Goal: Communication & Community: Answer question/provide support

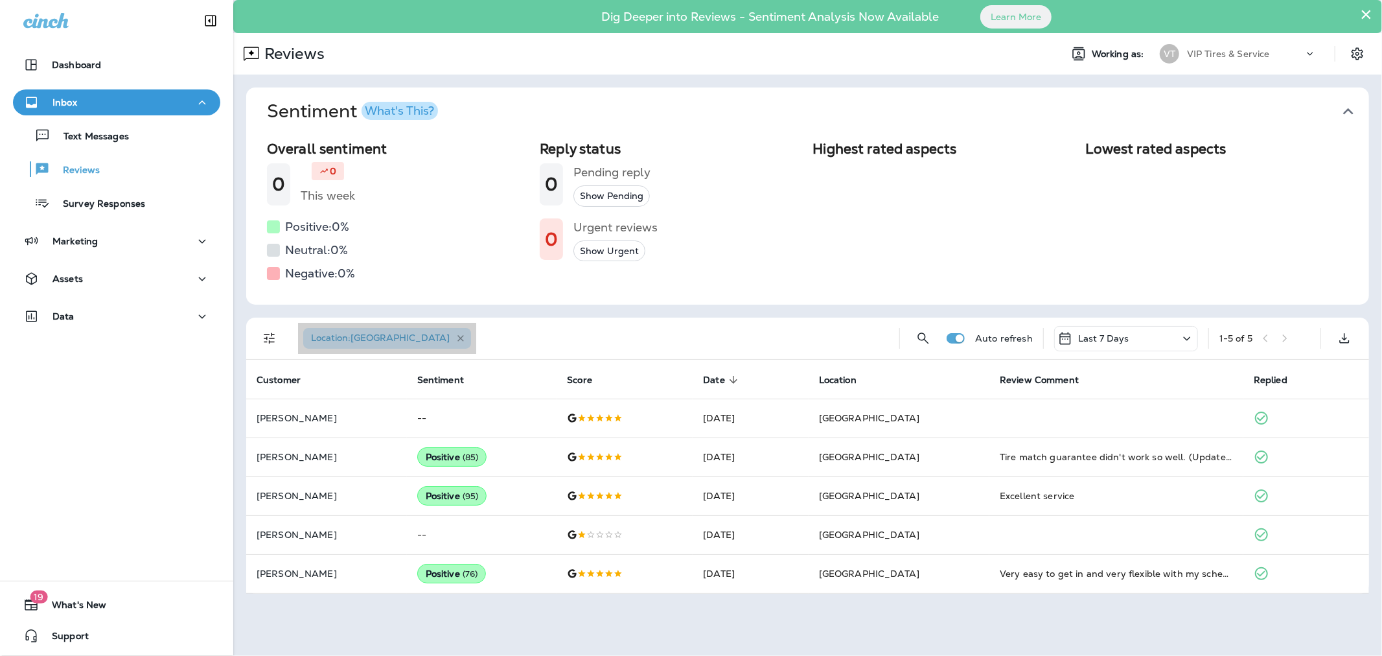
click at [455, 339] on icon "button" at bounding box center [460, 338] width 11 height 11
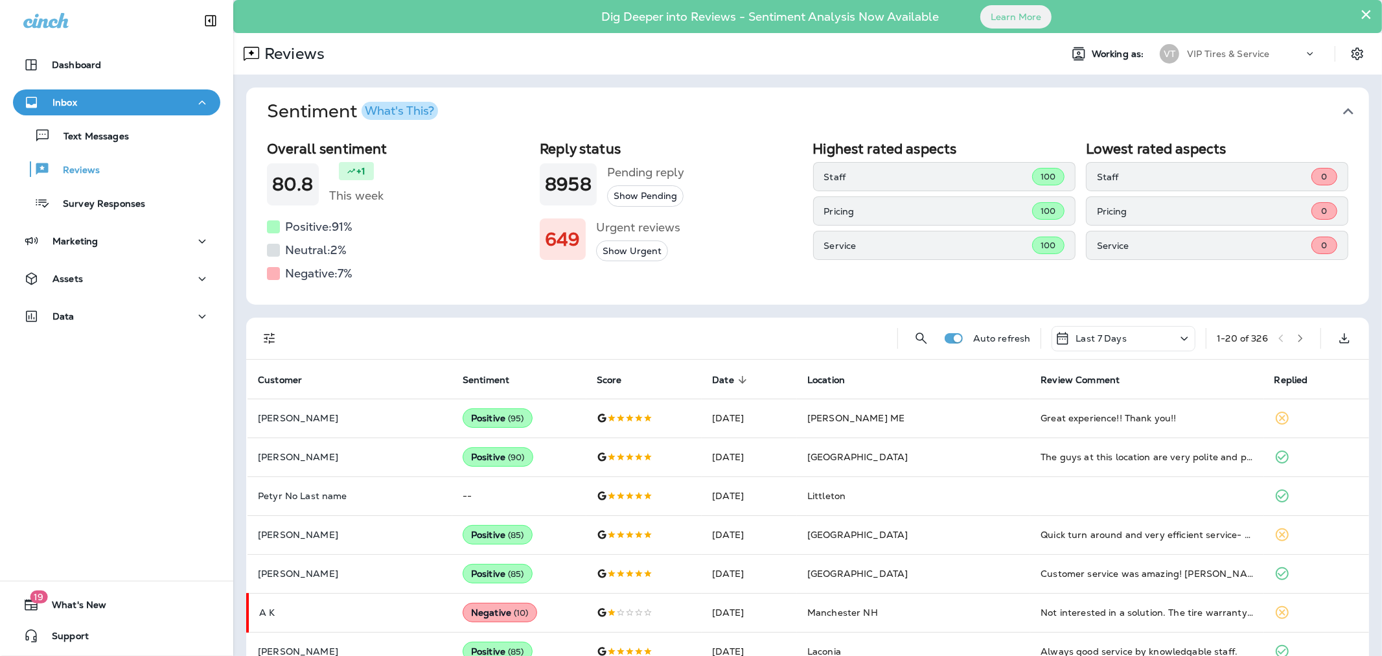
click at [268, 334] on icon "Filters" at bounding box center [270, 338] width 16 height 16
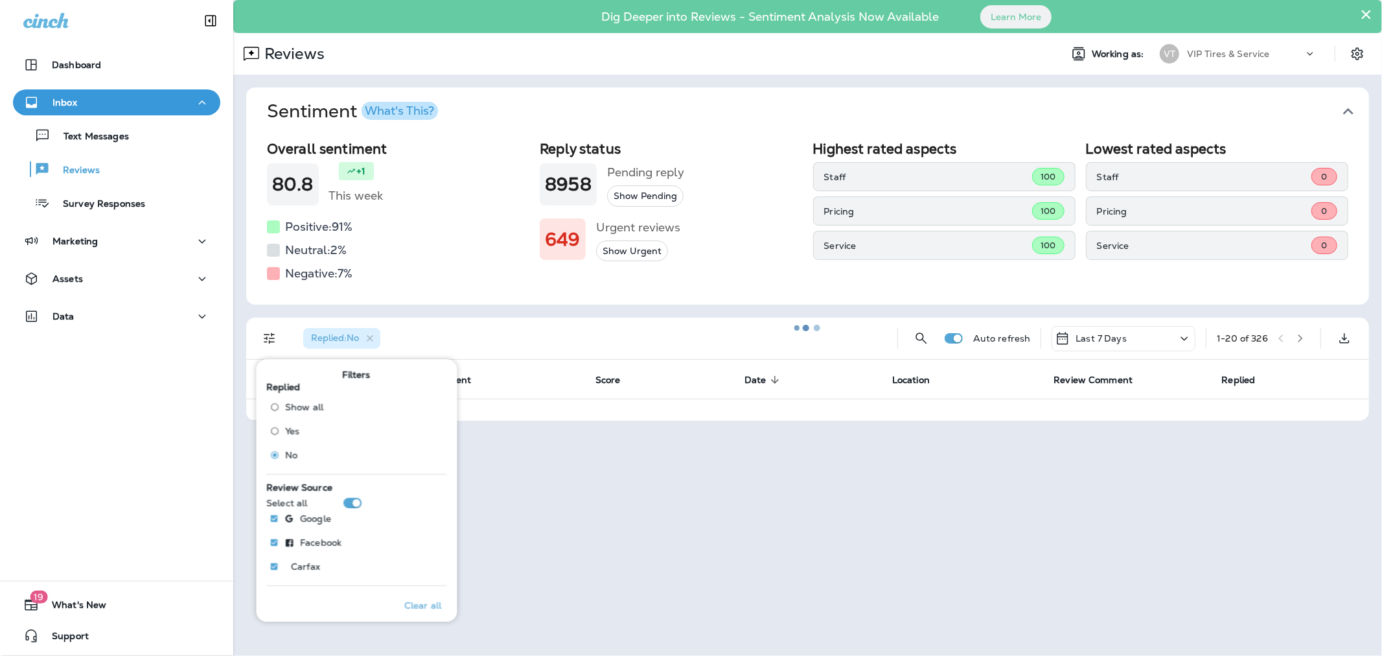
click at [422, 315] on div "Sentiment What's This? Overall sentiment 80.8 +1 This week Positive: 91 % Neutr…" at bounding box center [807, 253] width 1149 height 359
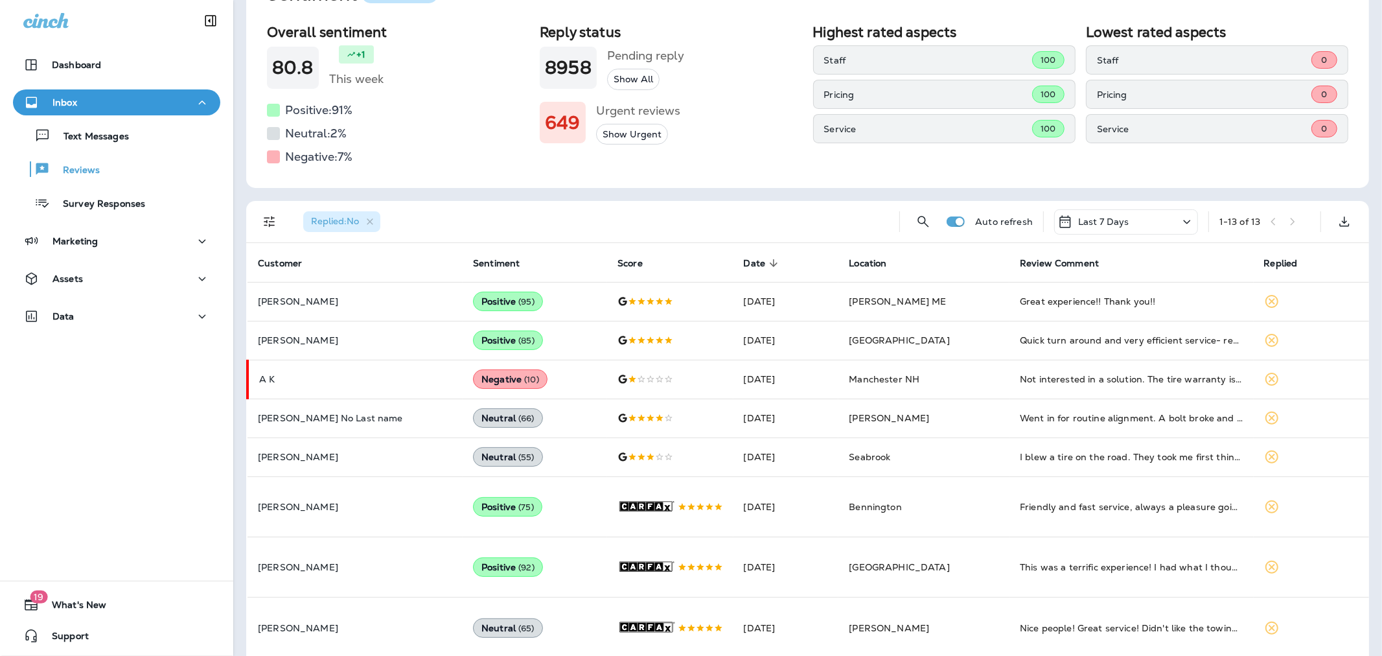
scroll to position [144, 0]
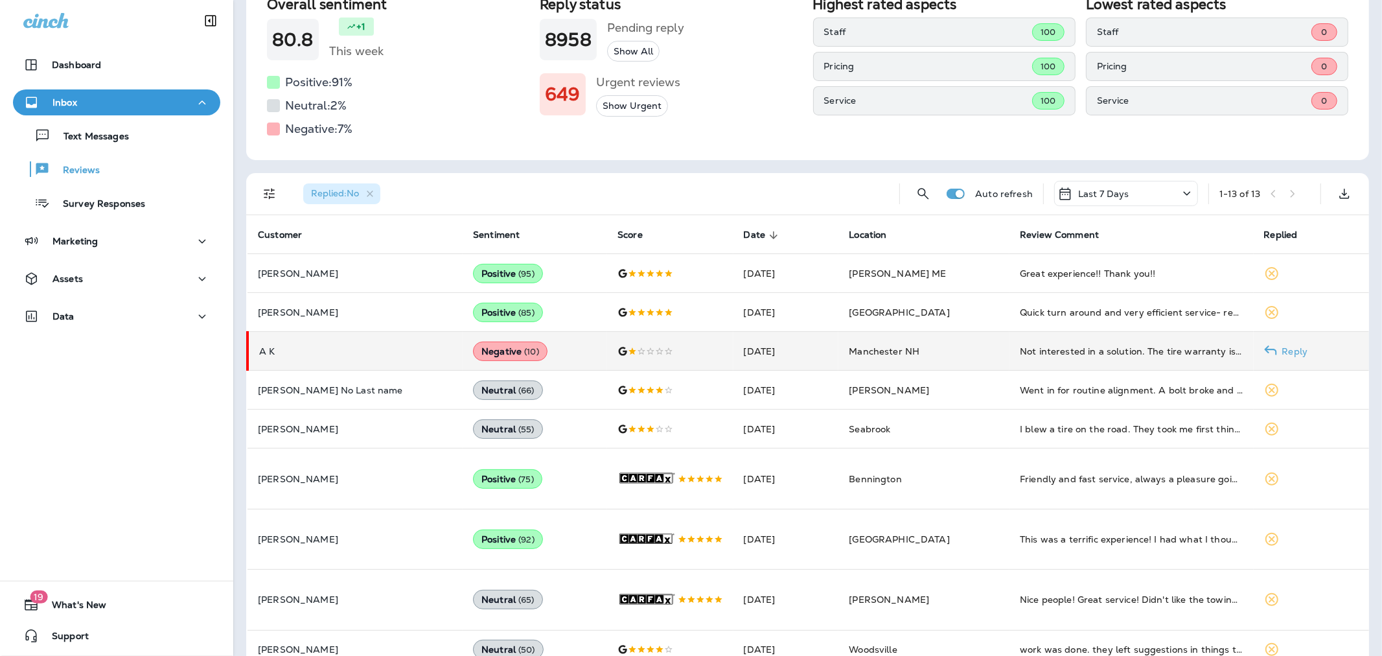
click at [323, 356] on td "A K" at bounding box center [354, 351] width 215 height 39
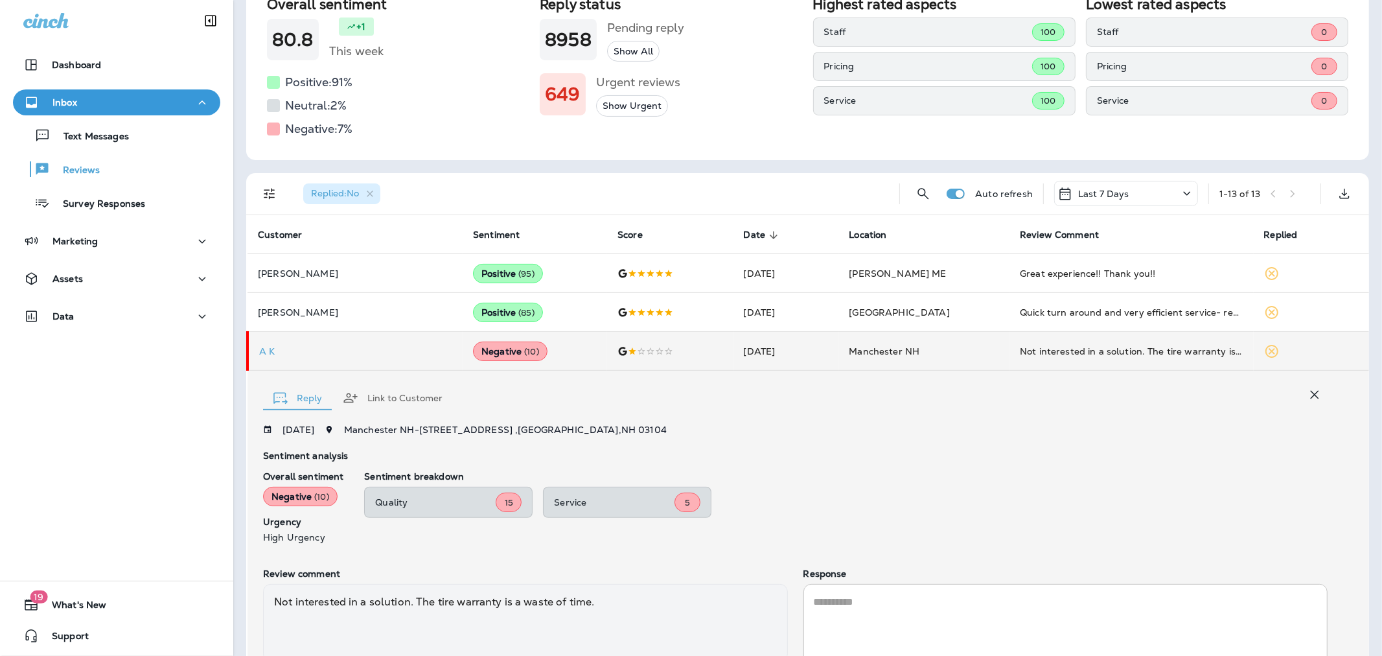
scroll to position [253, 0]
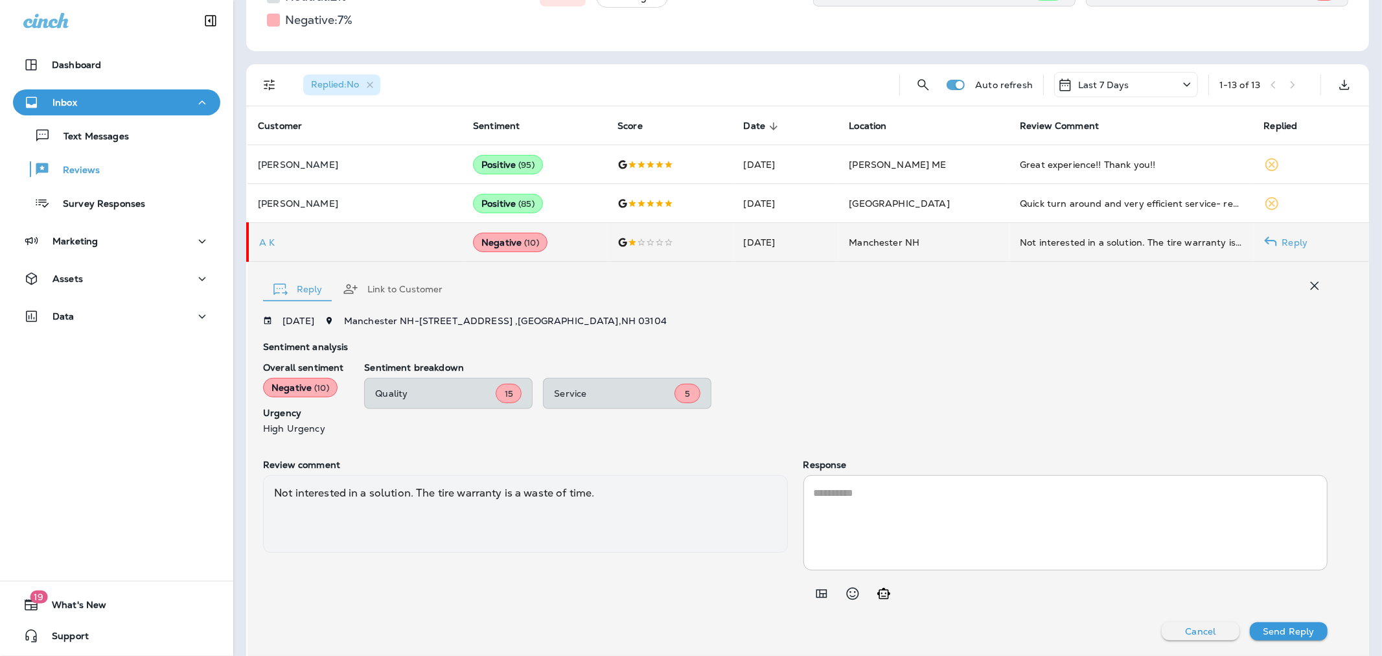
click at [264, 233] on td "A K" at bounding box center [354, 242] width 215 height 39
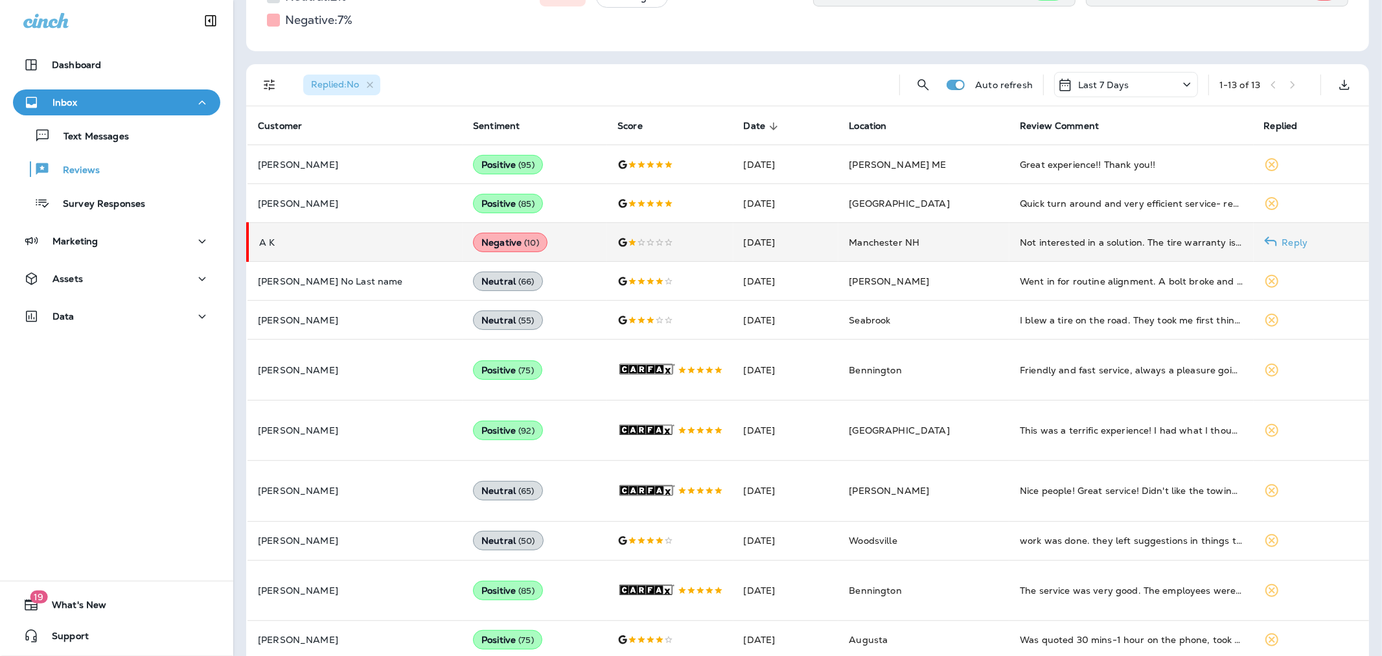
click at [264, 233] on td "A K" at bounding box center [354, 242] width 215 height 39
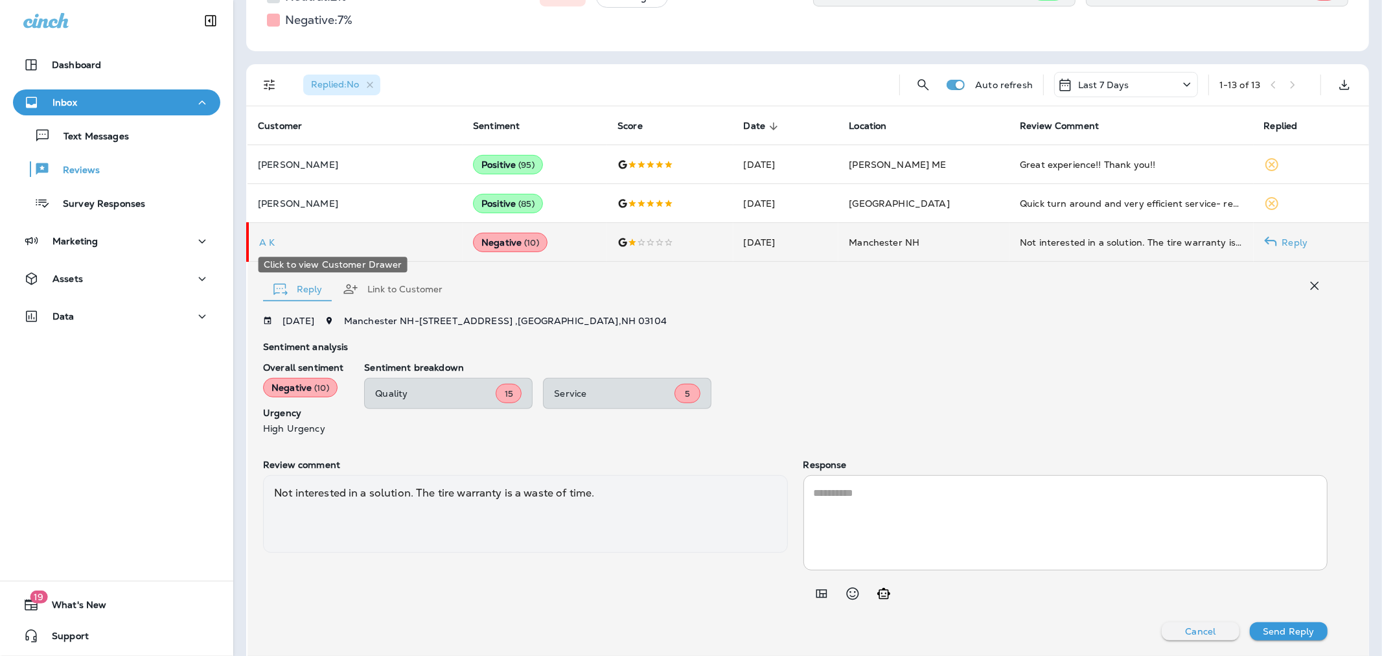
click at [269, 242] on p "A K" at bounding box center [355, 242] width 193 height 10
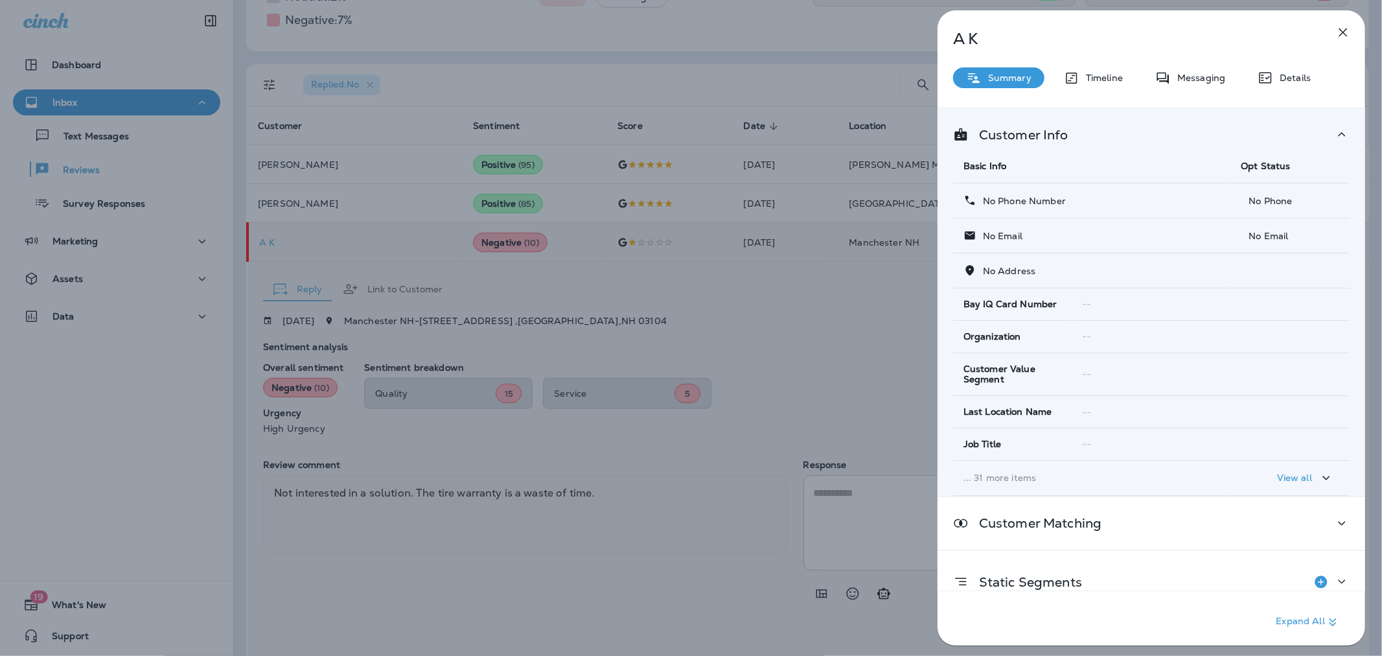
click at [520, 75] on div "A K Summary Timeline Messaging Details Customer Info Basic Info Opt Status No P…" at bounding box center [691, 328] width 1382 height 656
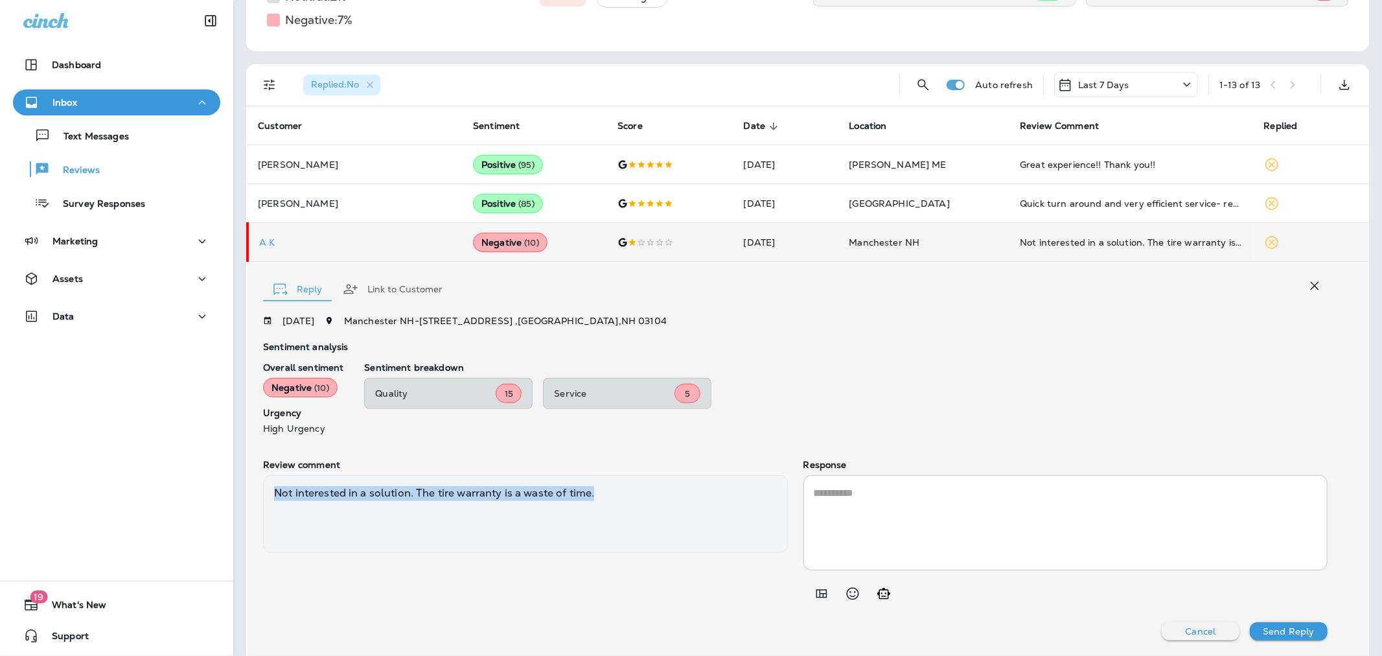
drag, startPoint x: 606, startPoint y: 494, endPoint x: 266, endPoint y: 483, distance: 340.9
click at [266, 483] on div "Not interested in a solution. The tire warranty is a waste of time." at bounding box center [525, 514] width 525 height 78
copy div "Not interested in a solution. The tire warranty is a waste of time."
click at [863, 497] on textarea at bounding box center [1066, 522] width 504 height 74
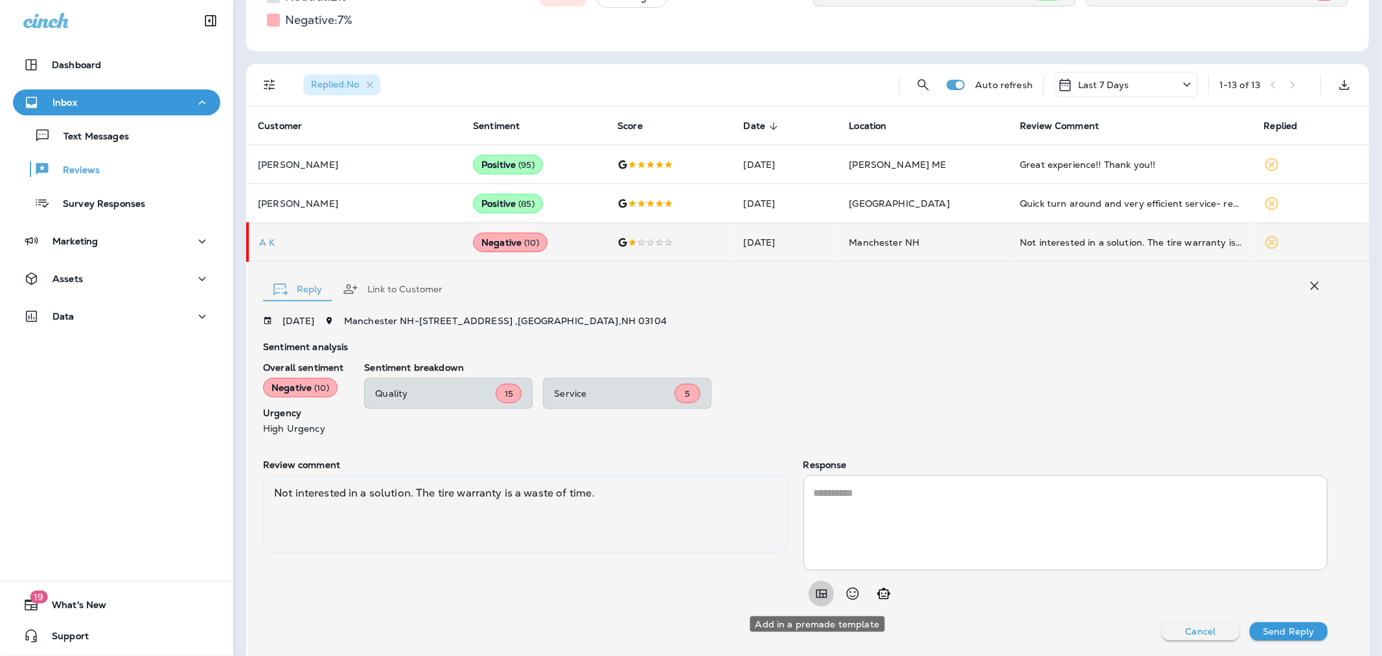
click at [814, 586] on icon "Add in a premade template" at bounding box center [822, 594] width 16 height 16
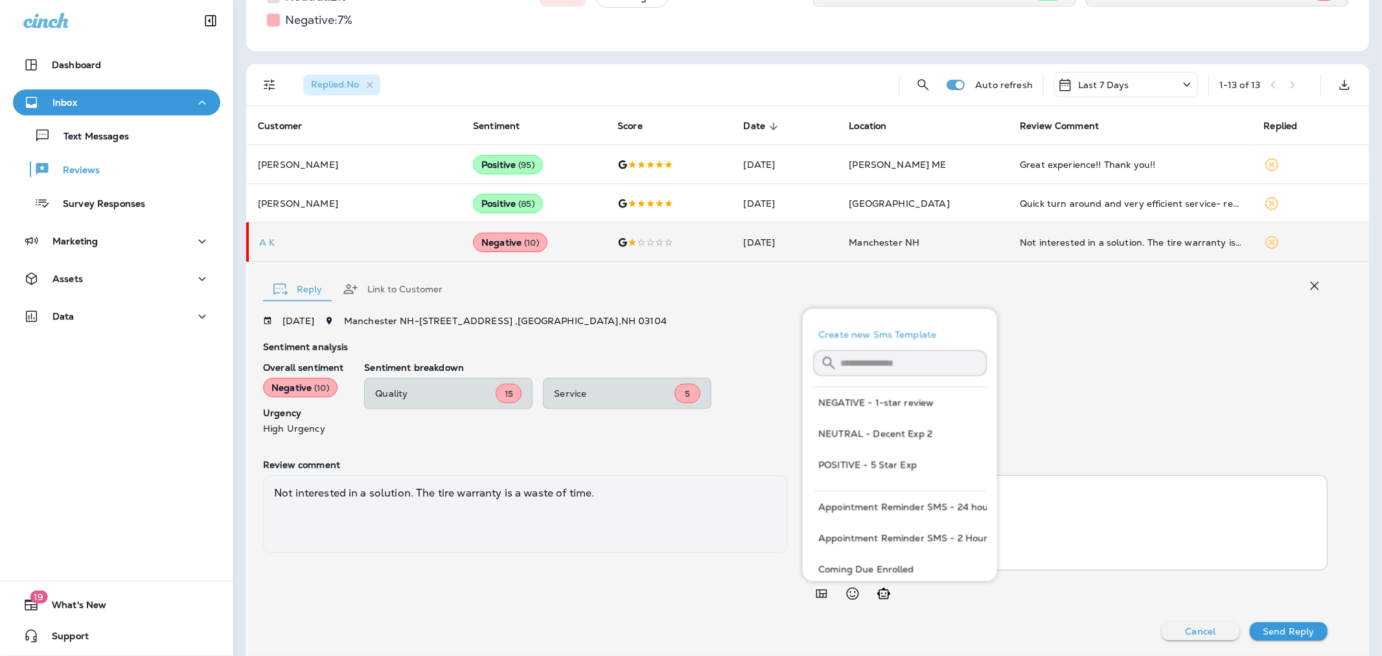
click at [890, 398] on button "NEGATIVE - 1-star review" at bounding box center [900, 402] width 174 height 31
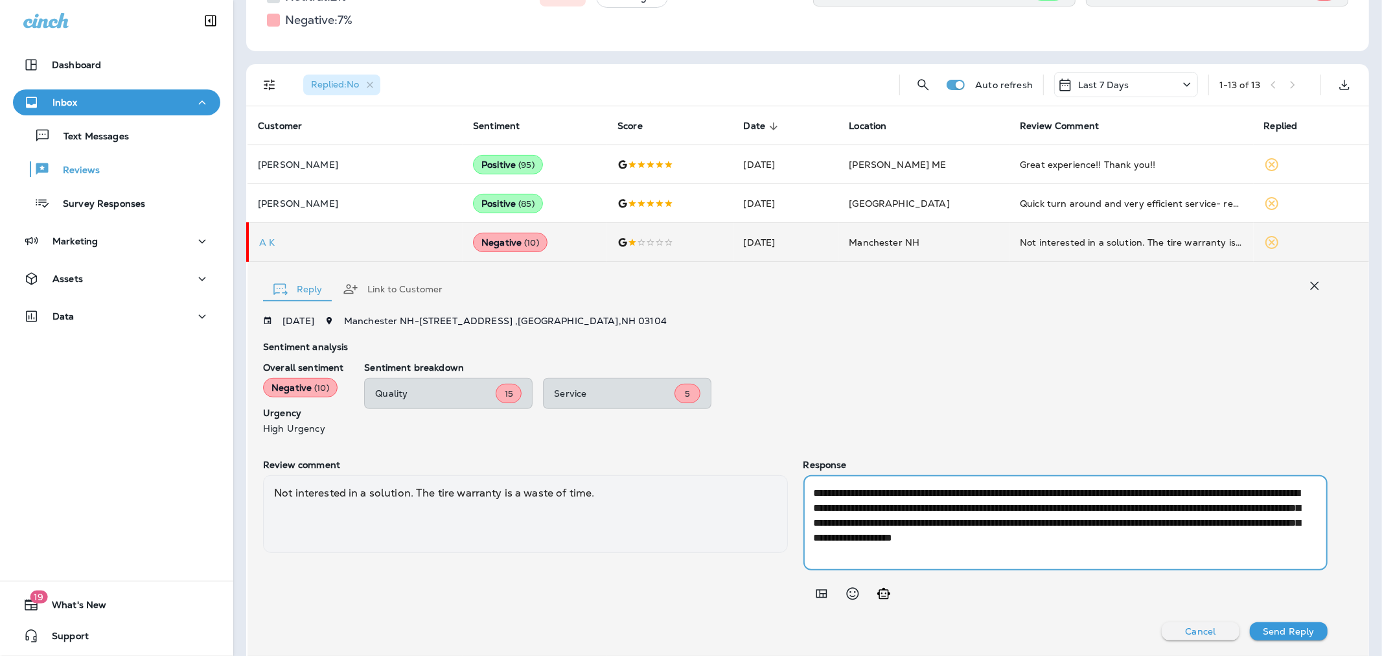
drag, startPoint x: 1147, startPoint y: 497, endPoint x: 1125, endPoint y: 496, distance: 21.4
click at [1125, 496] on textarea "**********" at bounding box center [1063, 522] width 499 height 74
click at [1066, 516] on textarea "**********" at bounding box center [1063, 522] width 499 height 74
drag, startPoint x: 1044, startPoint y: 508, endPoint x: 1205, endPoint y: 493, distance: 162.0
click at [1205, 493] on textarea "**********" at bounding box center [1063, 522] width 499 height 74
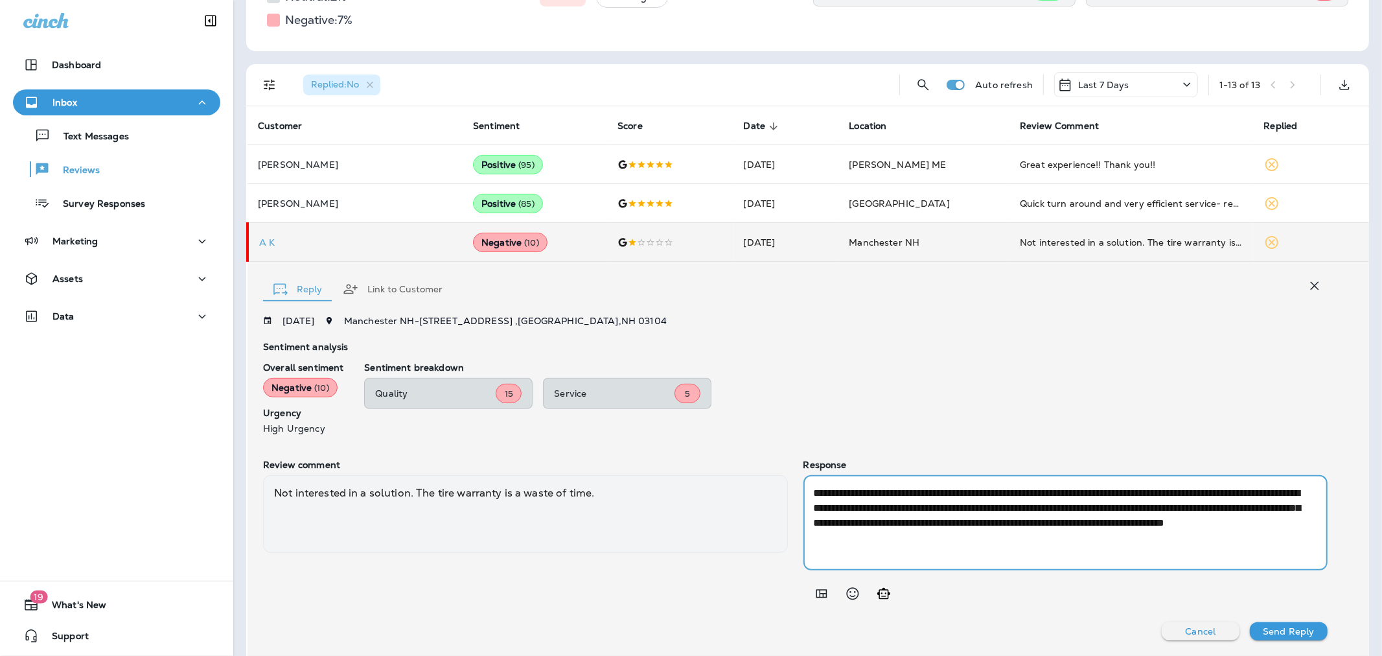
click at [1214, 493] on textarea "**********" at bounding box center [1063, 522] width 499 height 74
drag, startPoint x: 1044, startPoint y: 521, endPoint x: 1231, endPoint y: 522, distance: 187.2
click at [1231, 522] on textarea "**********" at bounding box center [1063, 522] width 499 height 74
drag, startPoint x: 1038, startPoint y: 523, endPoint x: 979, endPoint y: 517, distance: 59.2
click at [979, 517] on textarea "**********" at bounding box center [1063, 522] width 499 height 74
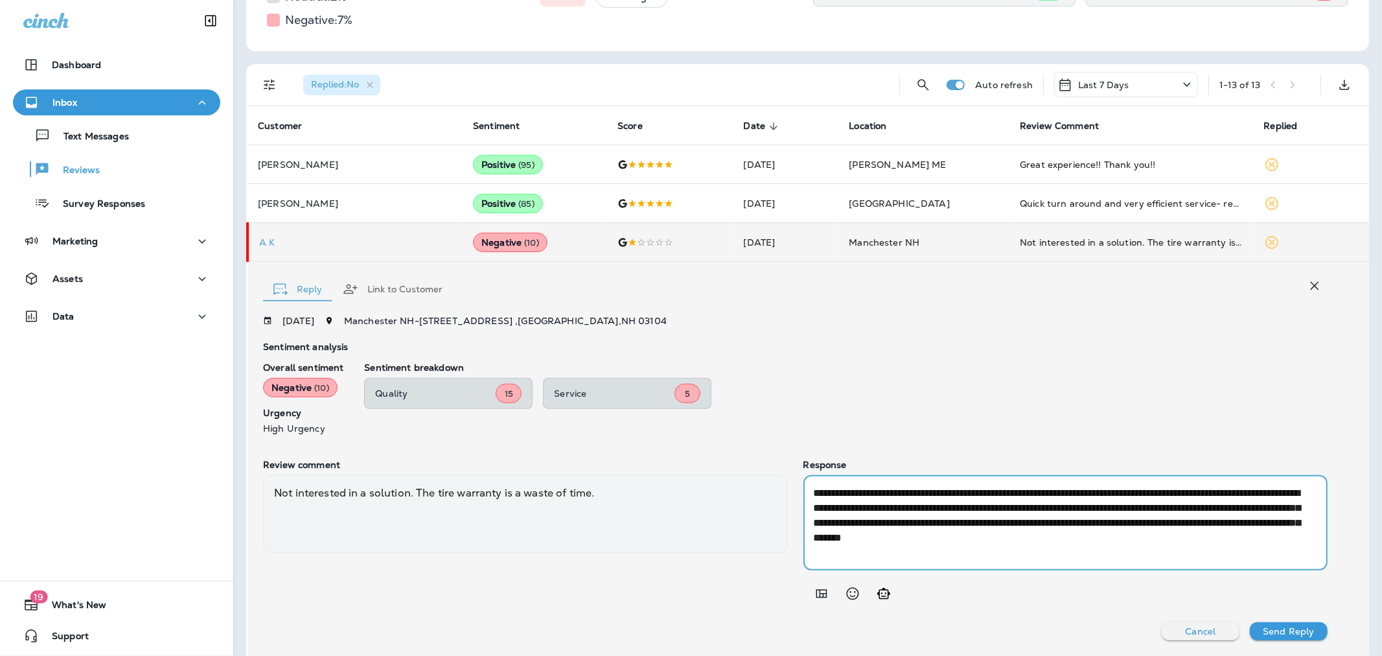
drag, startPoint x: 1270, startPoint y: 522, endPoint x: 1258, endPoint y: 523, distance: 12.4
click at [1258, 523] on textarea "**********" at bounding box center [1063, 522] width 499 height 74
click at [1265, 526] on textarea "**********" at bounding box center [1063, 522] width 499 height 74
drag, startPoint x: 1279, startPoint y: 525, endPoint x: 1225, endPoint y: 517, distance: 54.4
click at [1225, 517] on textarea "**********" at bounding box center [1063, 522] width 499 height 74
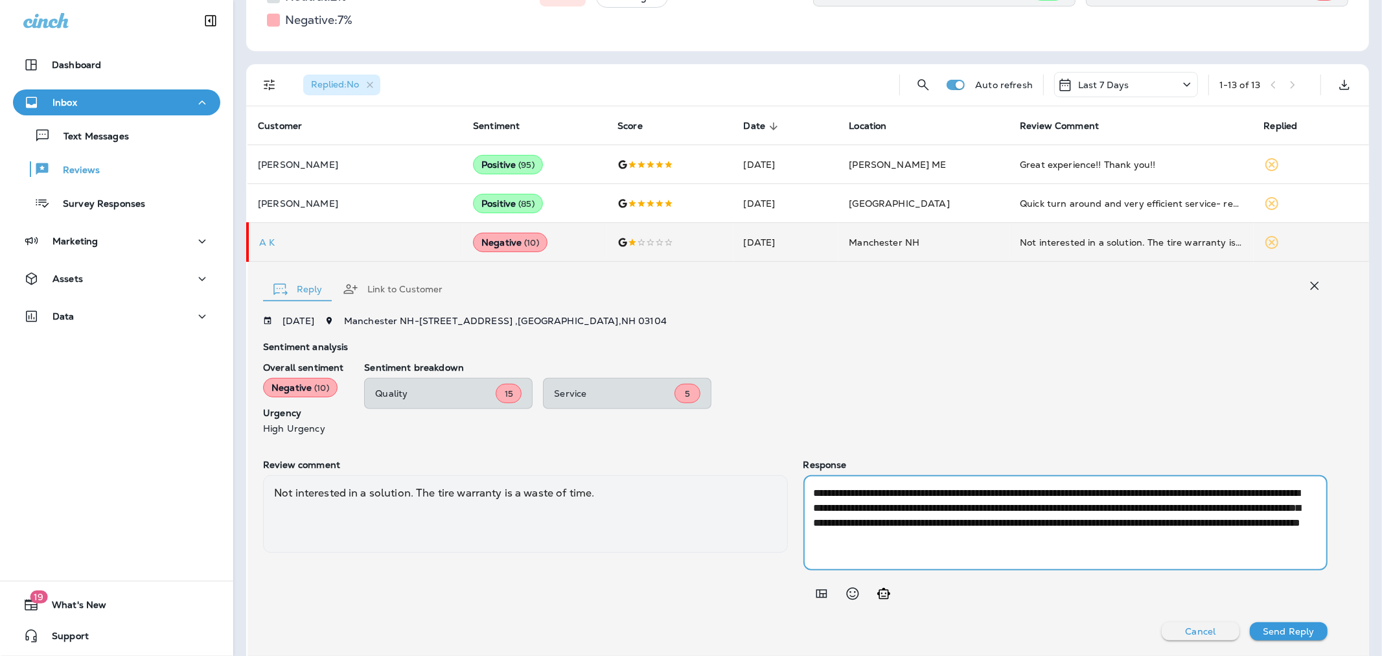
drag, startPoint x: 989, startPoint y: 540, endPoint x: 849, endPoint y: 536, distance: 140.0
click at [849, 536] on textarea "**********" at bounding box center [1063, 522] width 499 height 74
click at [1110, 526] on textarea "**********" at bounding box center [1063, 522] width 499 height 74
type textarea "**********"
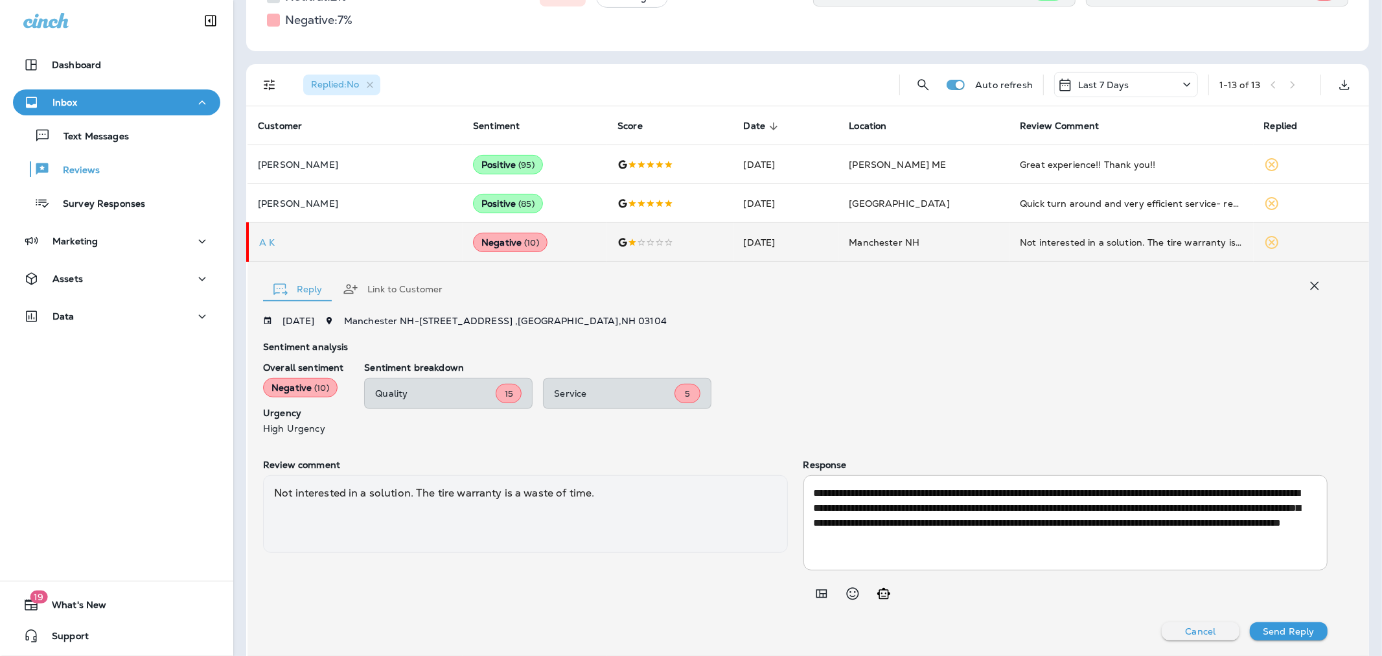
click at [1242, 588] on div at bounding box center [1065, 593] width 525 height 26
click at [1264, 626] on p "Send Reply" at bounding box center [1288, 631] width 51 height 10
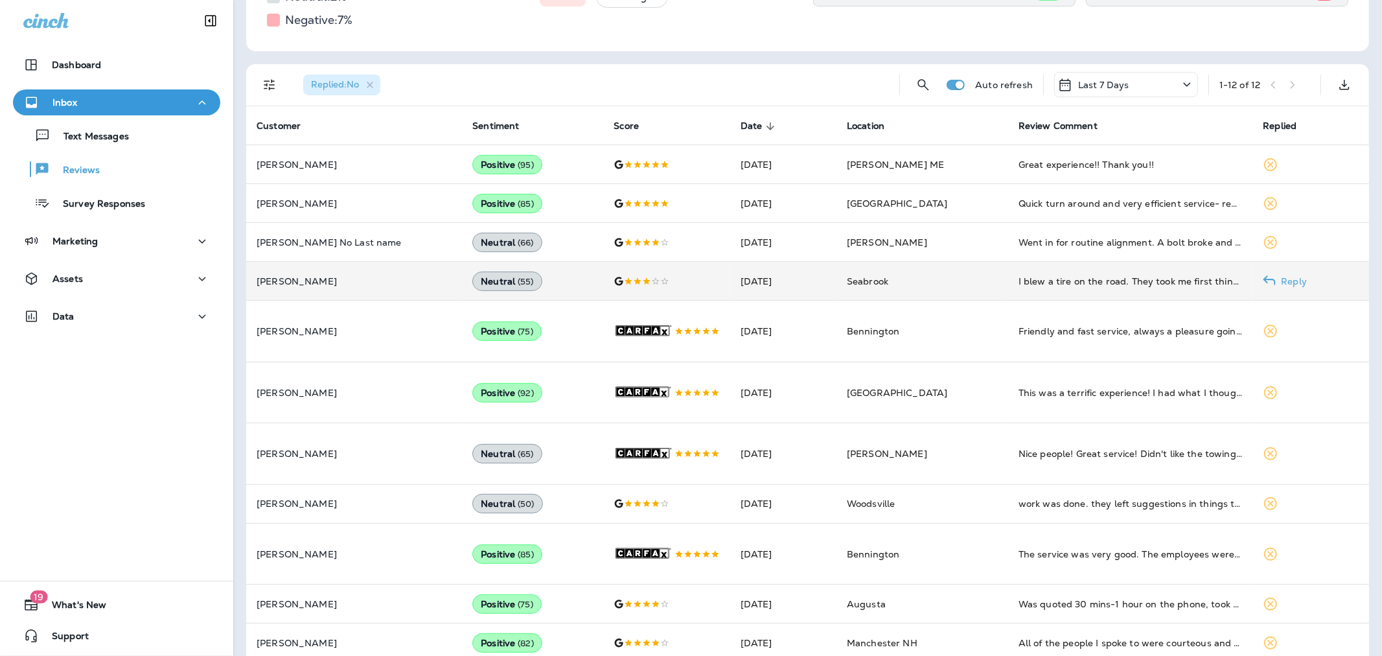
click at [398, 279] on p "[PERSON_NAME]" at bounding box center [354, 281] width 195 height 10
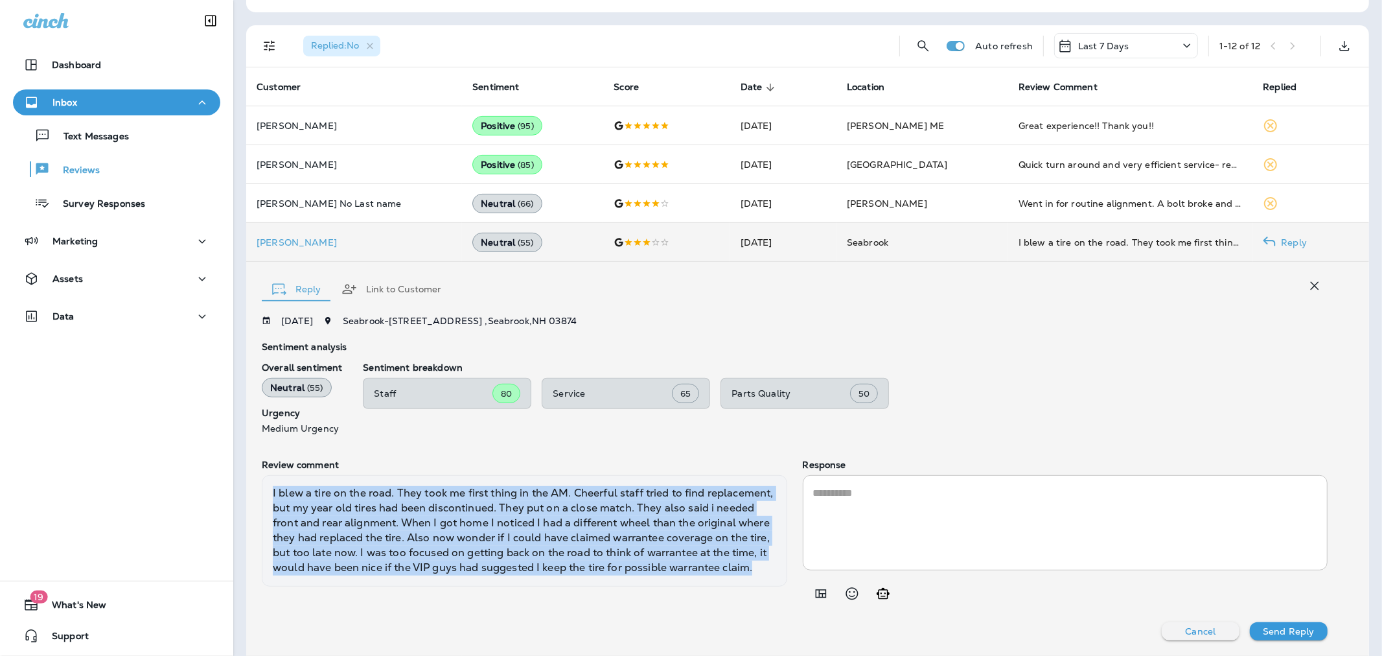
drag, startPoint x: 432, startPoint y: 586, endPoint x: 269, endPoint y: 495, distance: 186.7
click at [269, 495] on div "I blew a tire on the road. They took me first thing in the AM. Cheerful staff t…" at bounding box center [524, 530] width 525 height 111
copy div "I blew a tire on the road. They took me first thing in the AM. Cheerful staff t…"
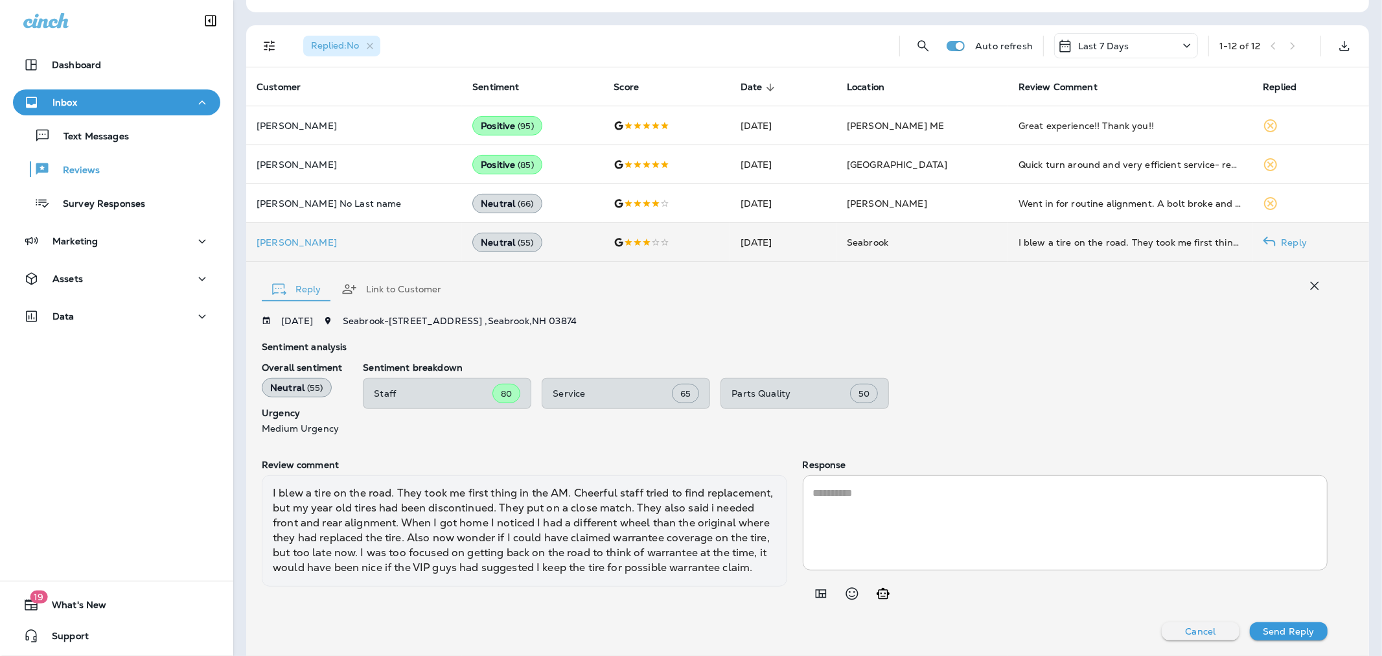
click at [1145, 383] on div "Staff 80 Service 65 Parts Quality 50" at bounding box center [845, 393] width 965 height 31
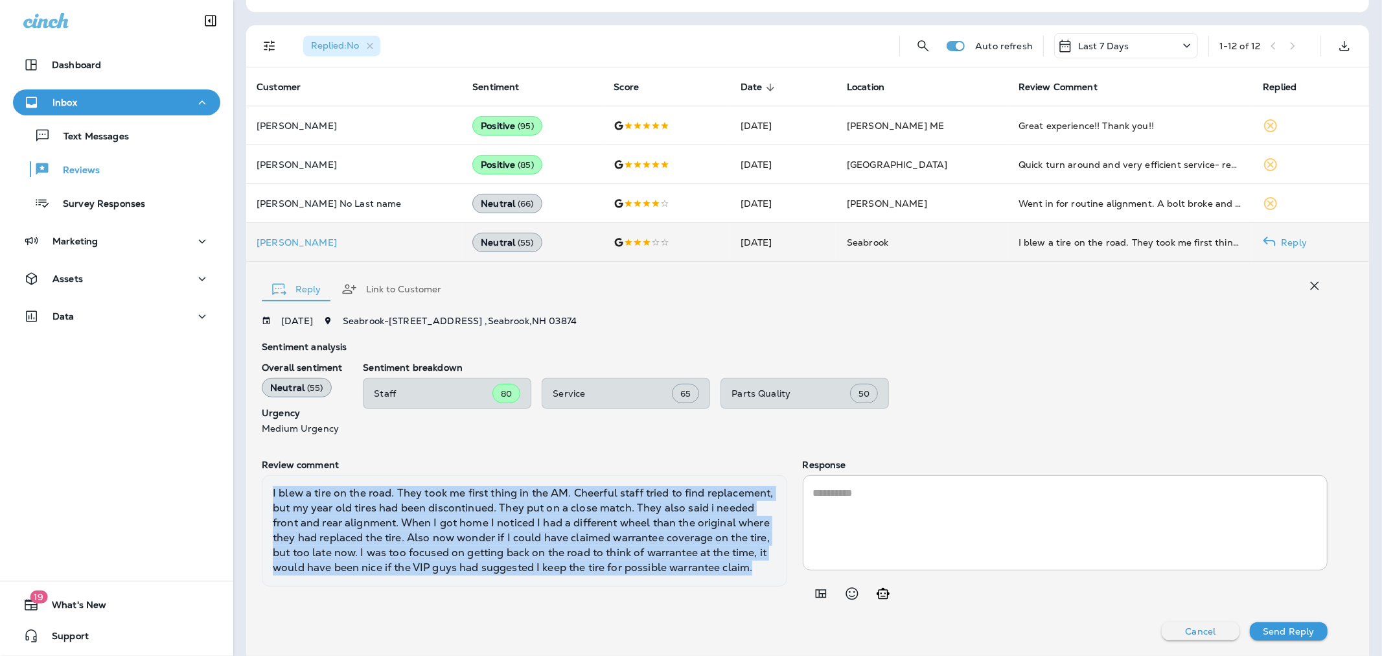
drag, startPoint x: 404, startPoint y: 578, endPoint x: 263, endPoint y: 490, distance: 166.8
click at [263, 490] on div "I blew a tire on the road. They took me first thing in the AM. Cheerful staff t…" at bounding box center [524, 530] width 525 height 111
click at [1141, 376] on div "Sentiment breakdown Staff 80 Service 65 Parts Quality 50" at bounding box center [845, 397] width 965 height 71
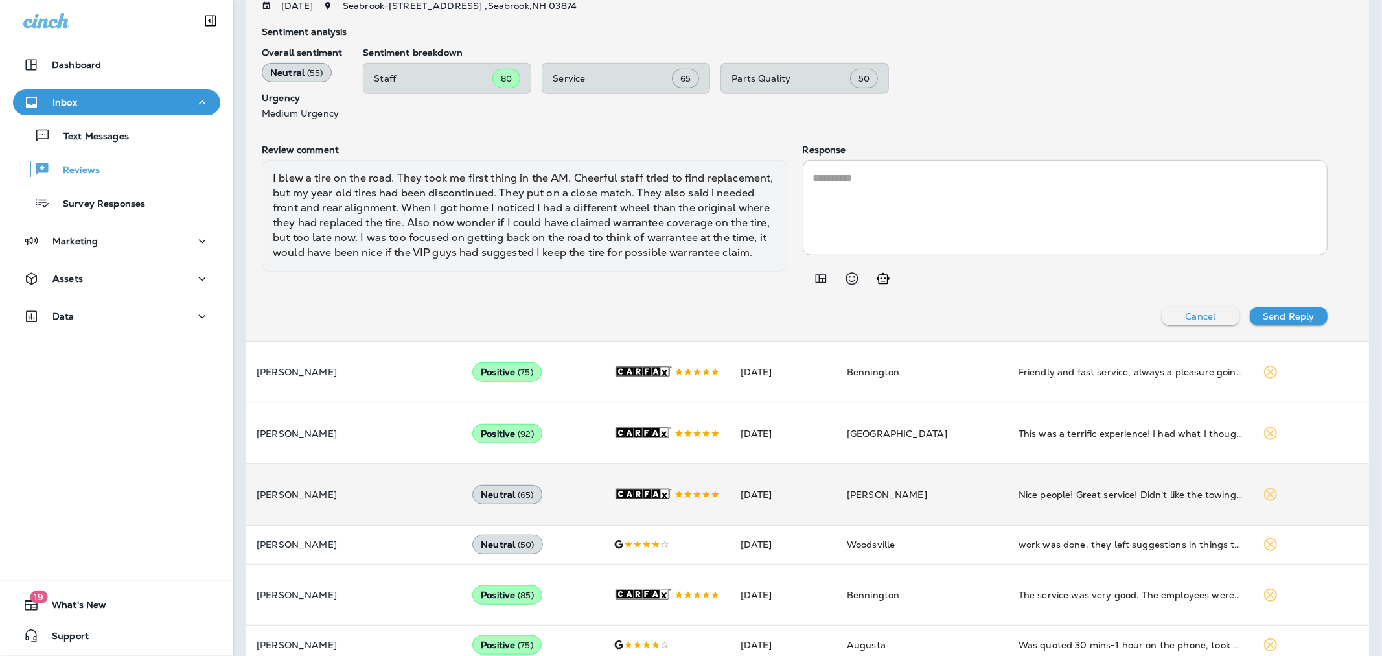
scroll to position [579, 0]
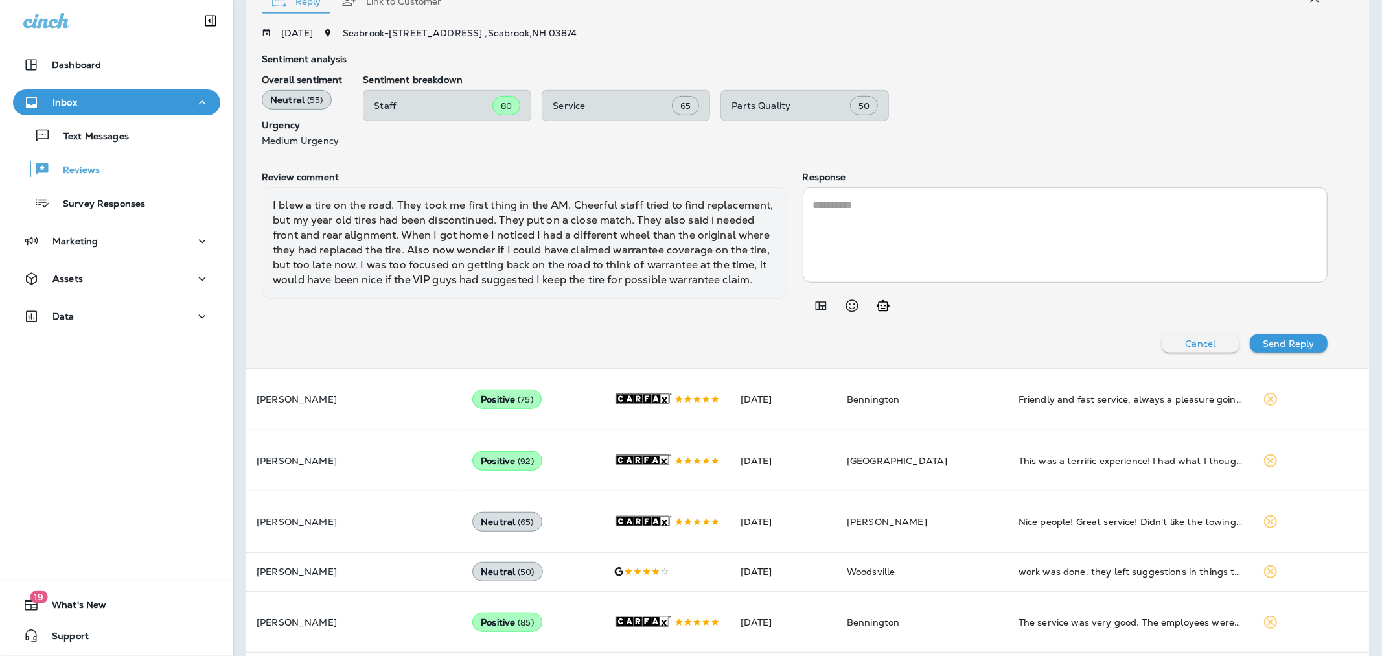
click at [356, 257] on div "I blew a tire on the road. They took me first thing in the AM. Cheerful staff t…" at bounding box center [524, 242] width 525 height 111
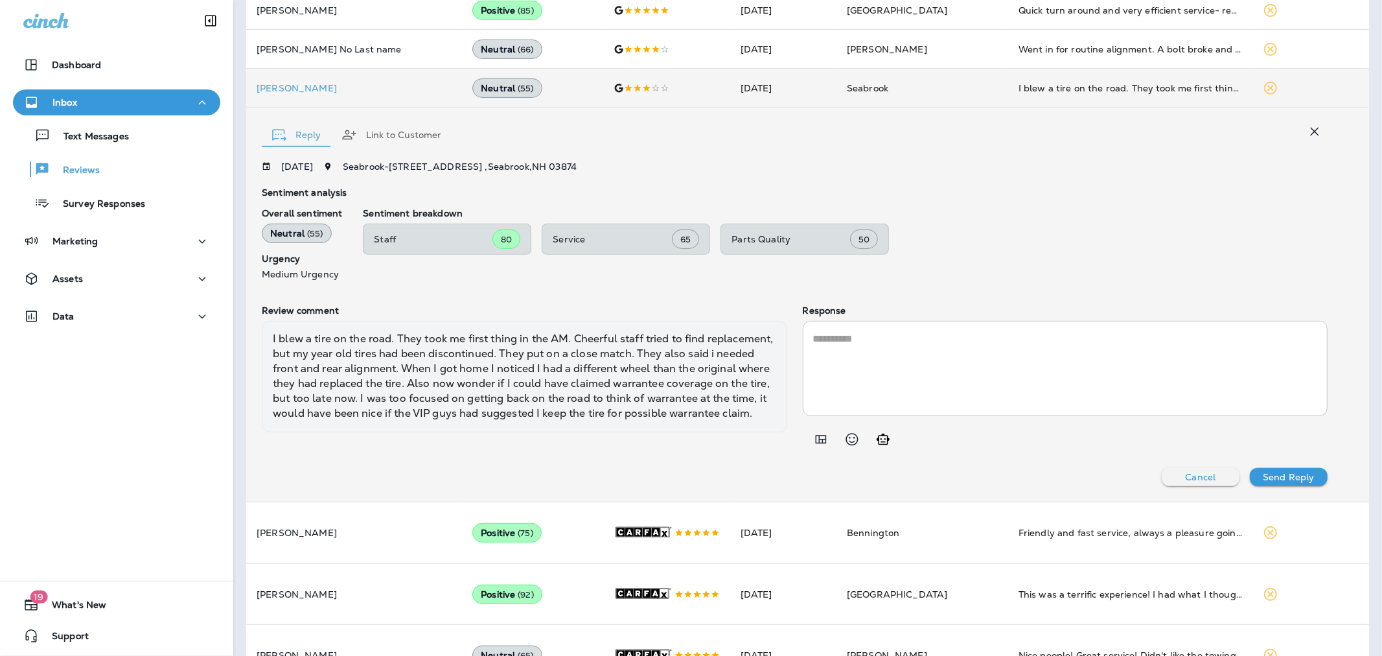
scroll to position [435, 0]
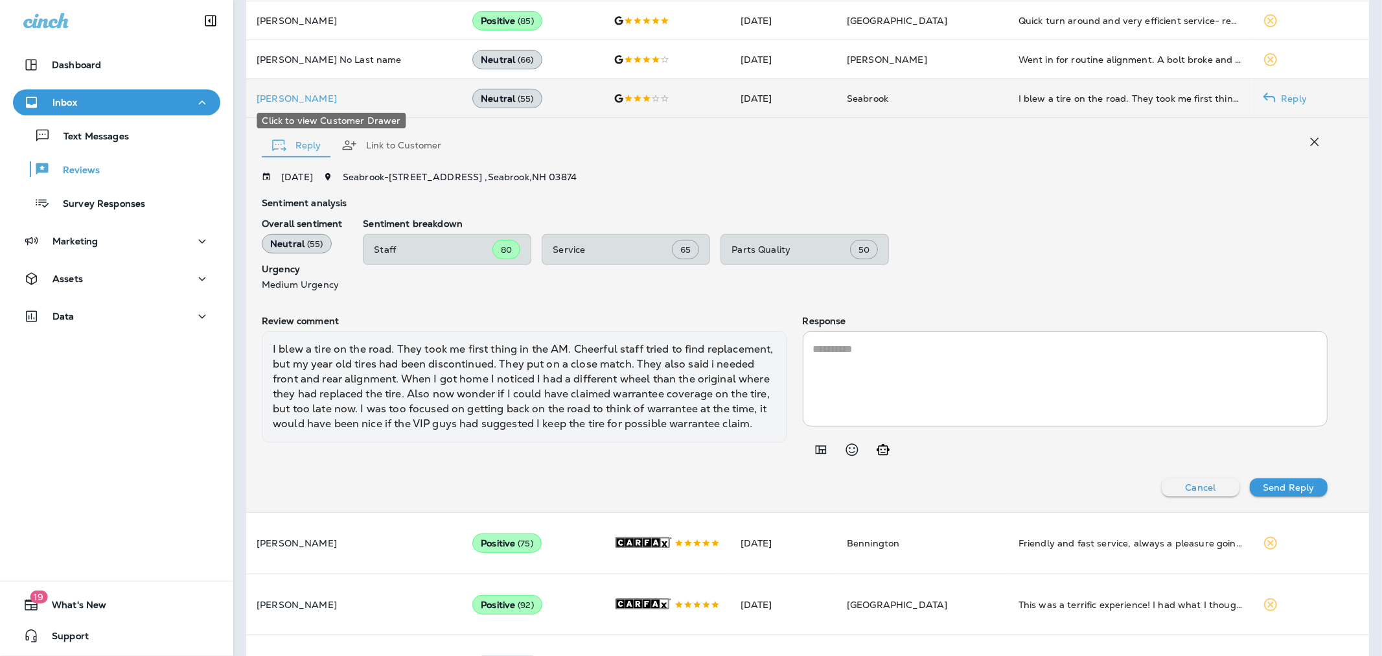
click at [279, 93] on p "[PERSON_NAME]" at bounding box center [354, 98] width 195 height 10
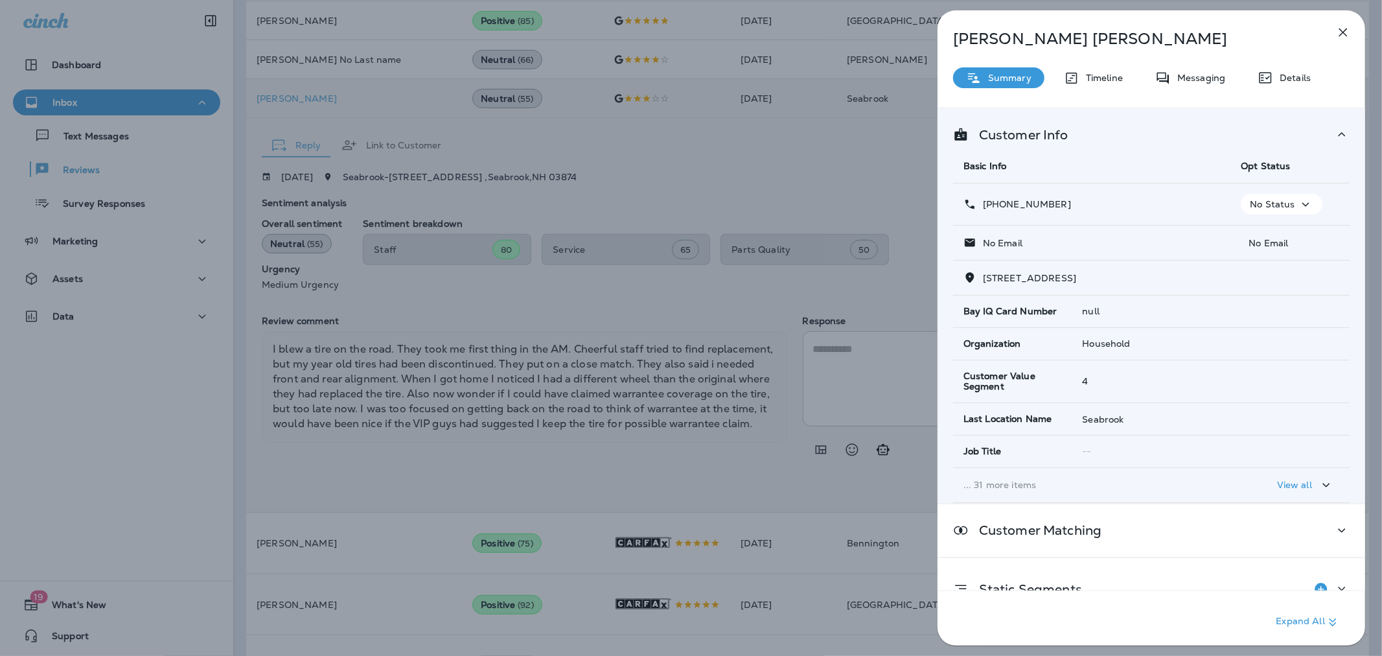
click at [153, 429] on div "[PERSON_NAME] Summary Timeline Messaging Details Customer Info Basic Info Opt S…" at bounding box center [691, 328] width 1382 height 656
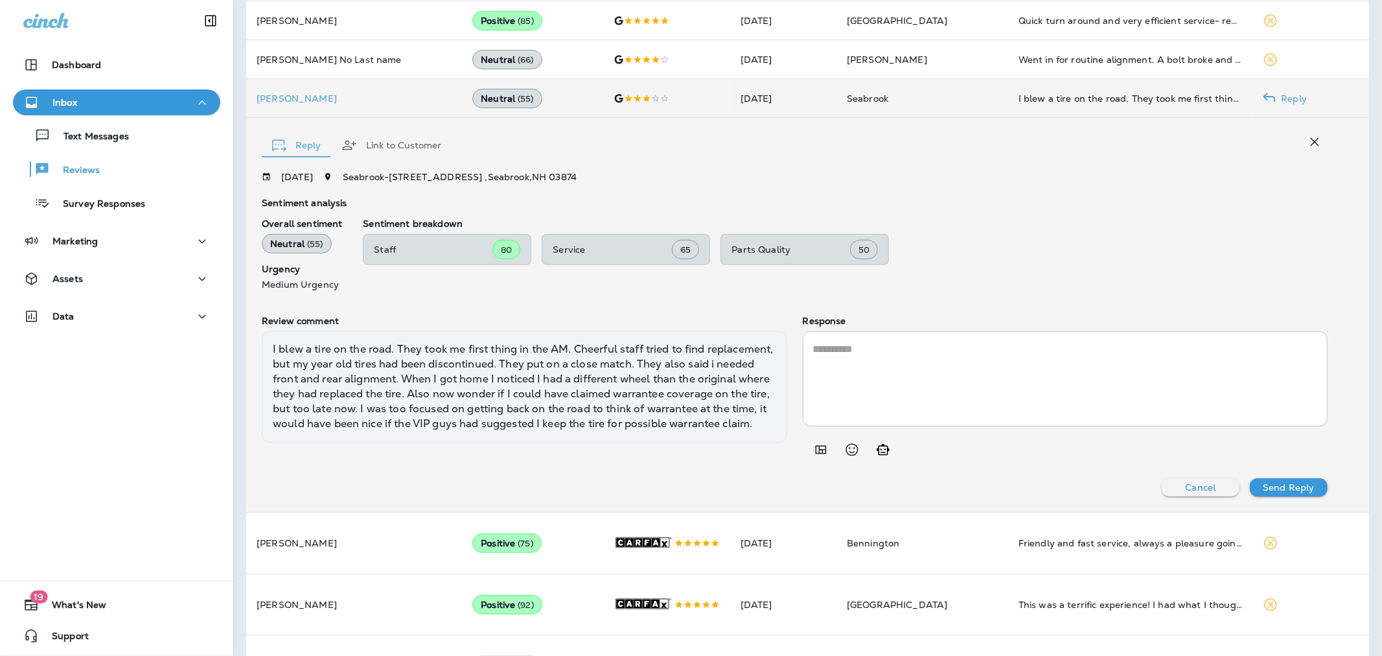
click at [878, 369] on textarea at bounding box center [1065, 378] width 505 height 74
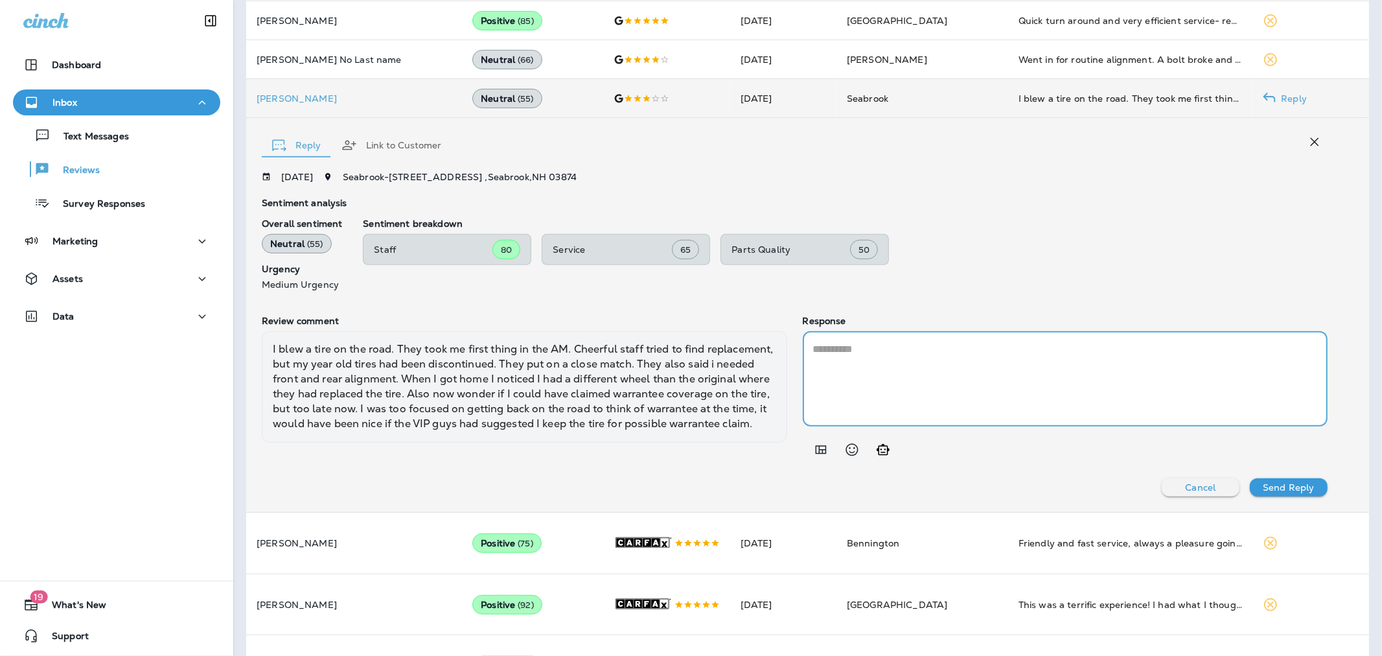
click at [808, 455] on button "Add in a premade template" at bounding box center [821, 450] width 26 height 26
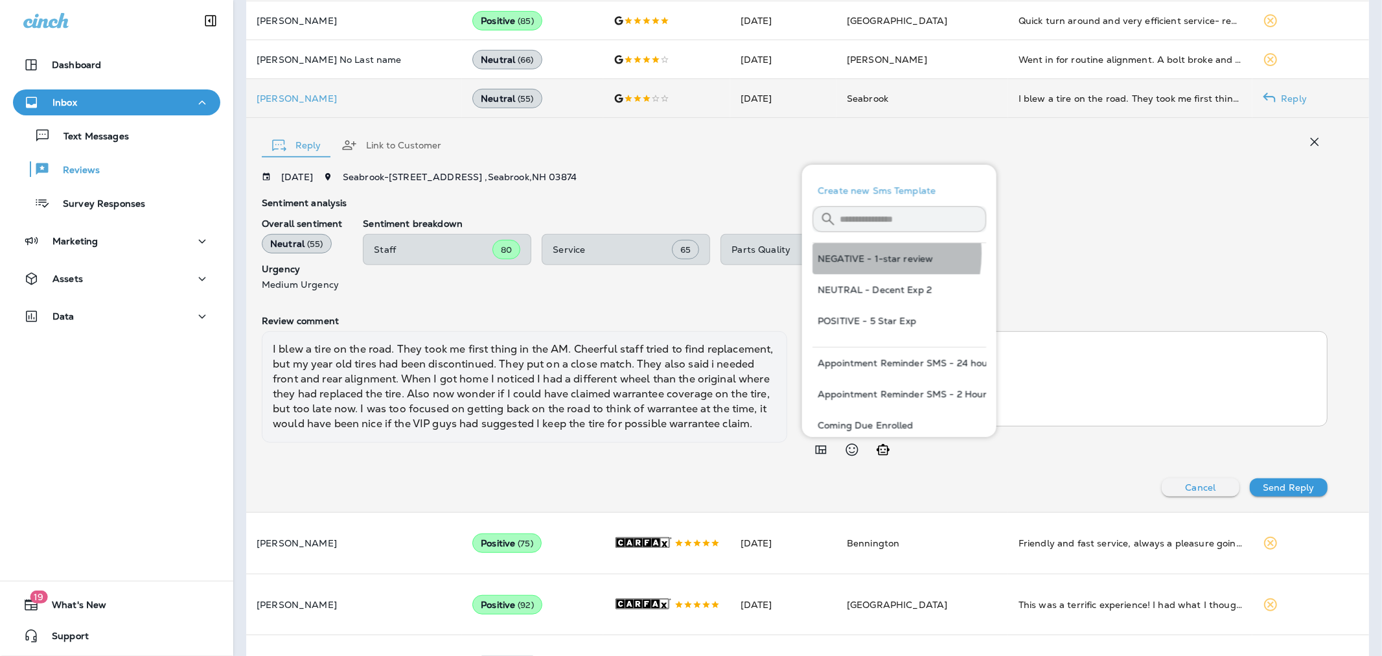
click at [853, 254] on button "NEGATIVE - 1-star review" at bounding box center [899, 258] width 174 height 31
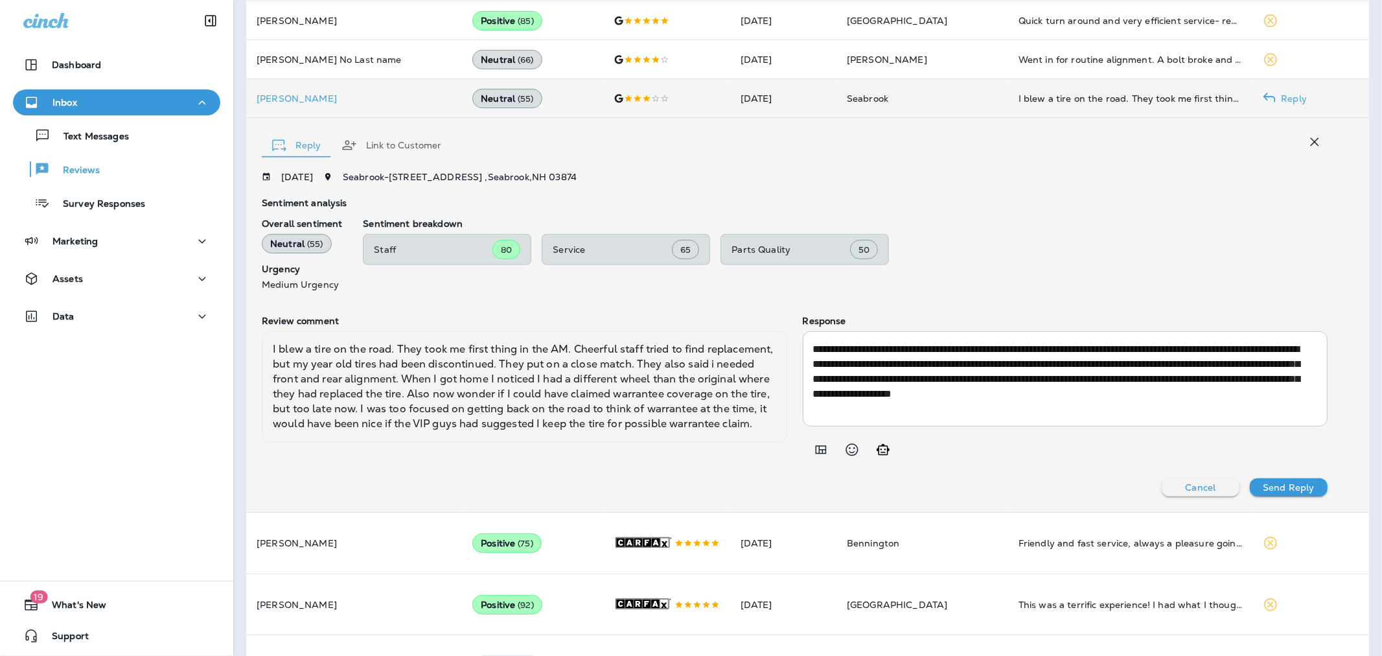
click at [878, 385] on textarea "**********" at bounding box center [1062, 378] width 499 height 74
click at [898, 363] on textarea "**********" at bounding box center [1062, 378] width 499 height 74
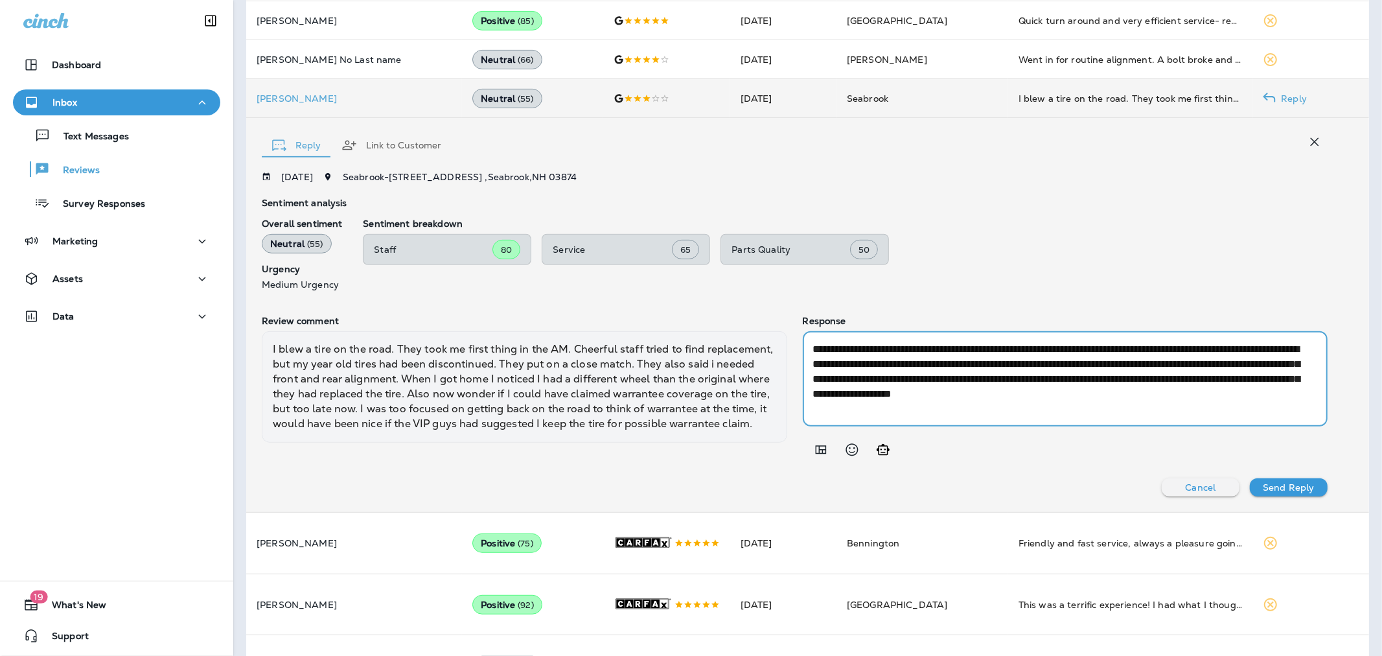
click at [921, 393] on textarea "**********" at bounding box center [1062, 378] width 499 height 74
click at [1019, 380] on textarea "**********" at bounding box center [1062, 378] width 499 height 74
drag, startPoint x: 1009, startPoint y: 394, endPoint x: 800, endPoint y: 393, distance: 208.6
click at [803, 393] on div "**********" at bounding box center [1065, 378] width 525 height 95
drag, startPoint x: 949, startPoint y: 393, endPoint x: 903, endPoint y: 390, distance: 46.1
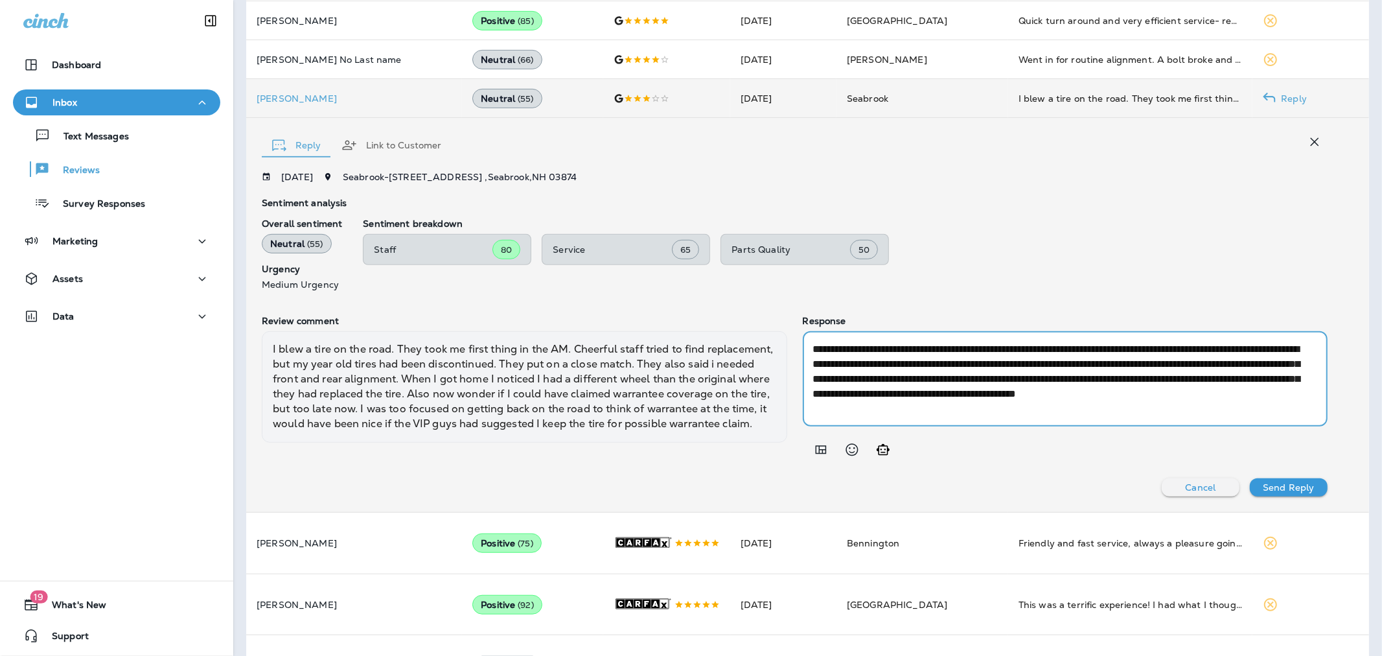
click at [903, 390] on textarea "**********" at bounding box center [1062, 378] width 499 height 74
click at [1153, 402] on textarea "**********" at bounding box center [1062, 378] width 499 height 74
type textarea "**********"
click at [1270, 488] on p "Send Reply" at bounding box center [1288, 487] width 51 height 10
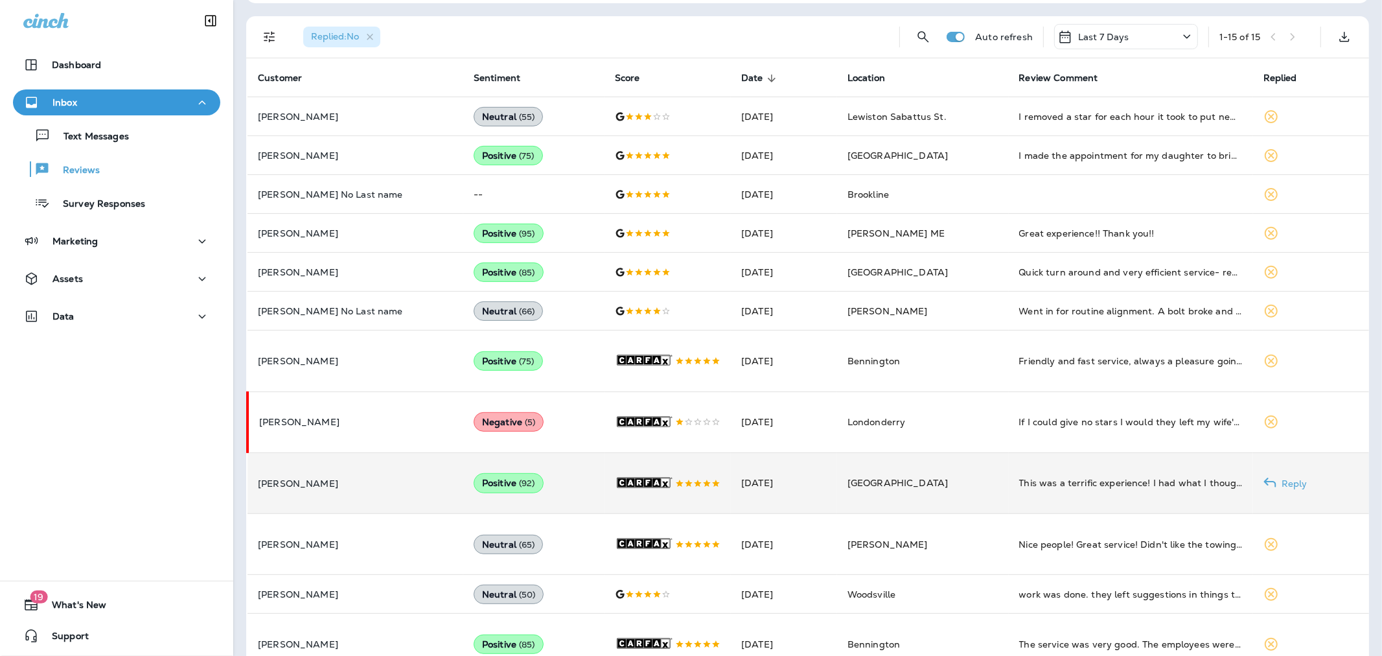
scroll to position [219, 0]
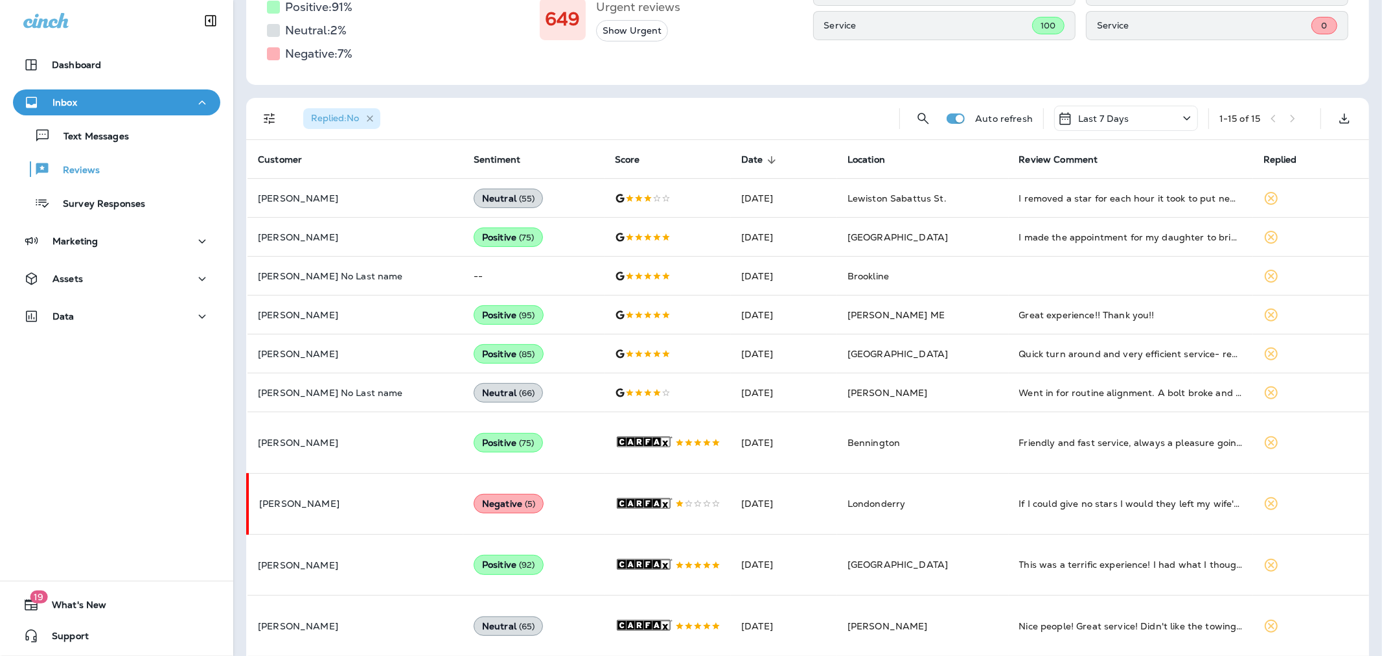
click at [372, 117] on icon "button" at bounding box center [370, 118] width 6 height 6
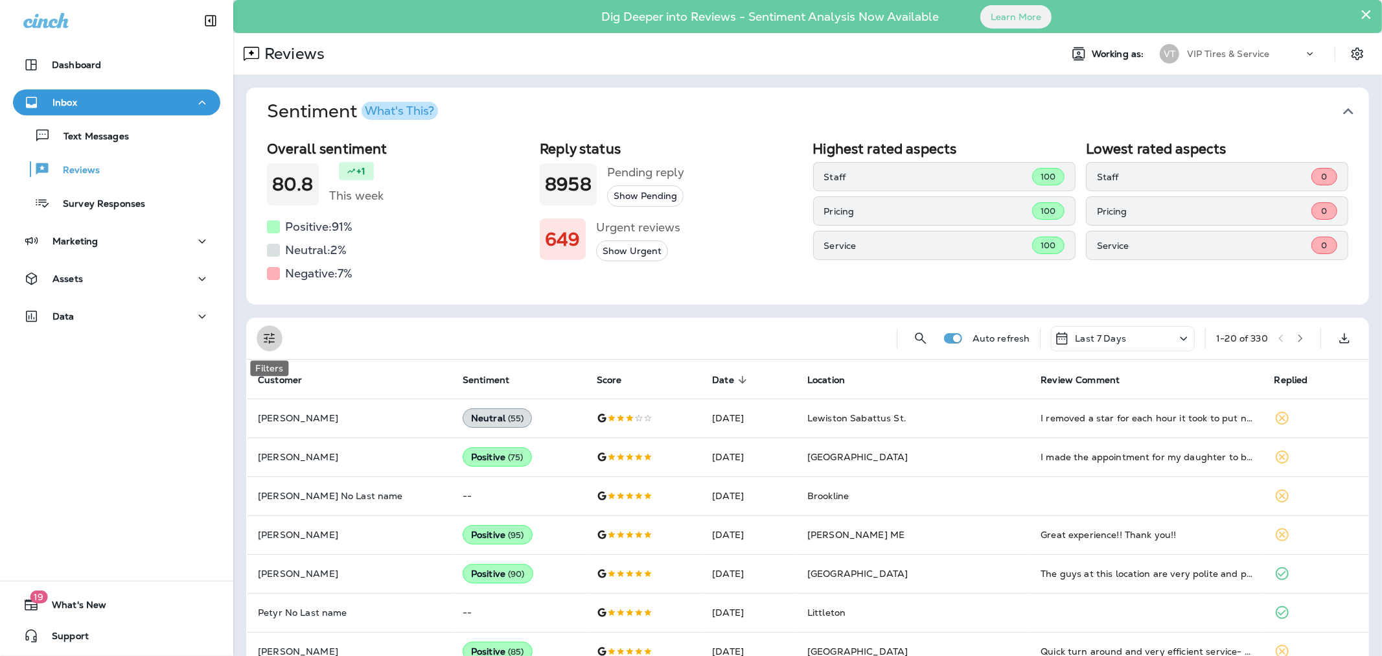
click at [268, 335] on icon "Filters" at bounding box center [270, 338] width 16 height 16
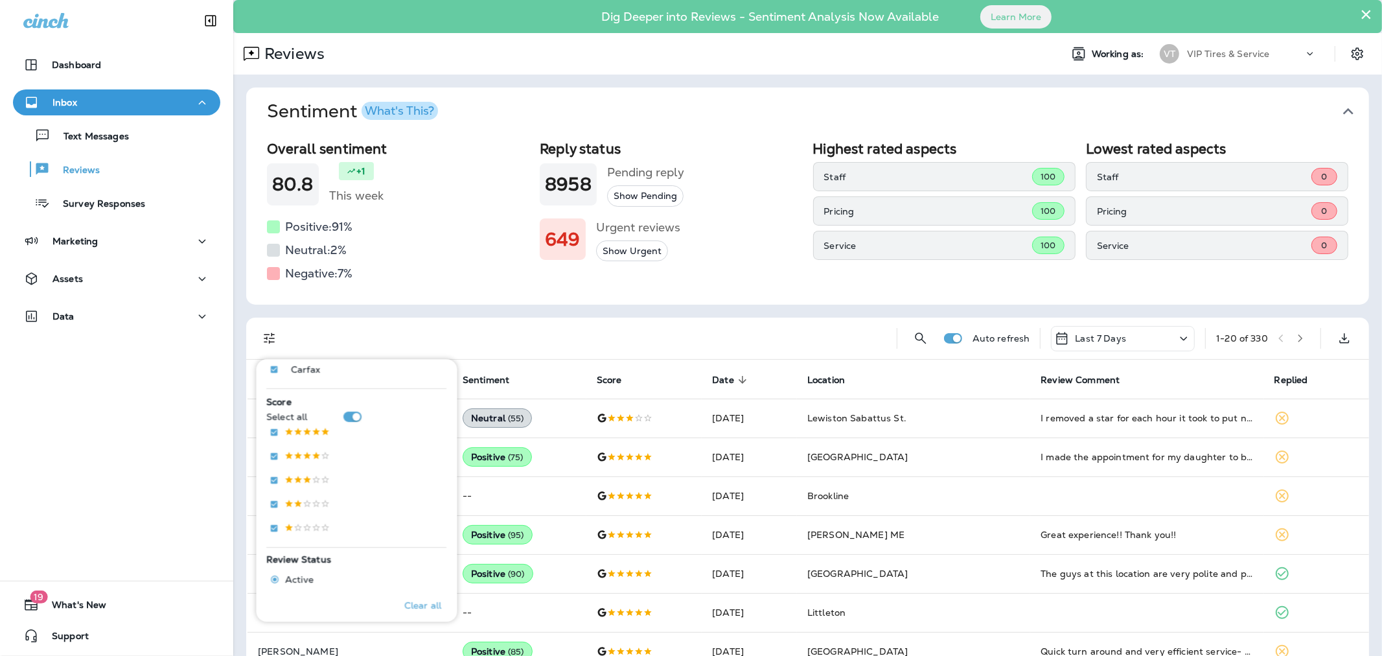
scroll to position [216, 0]
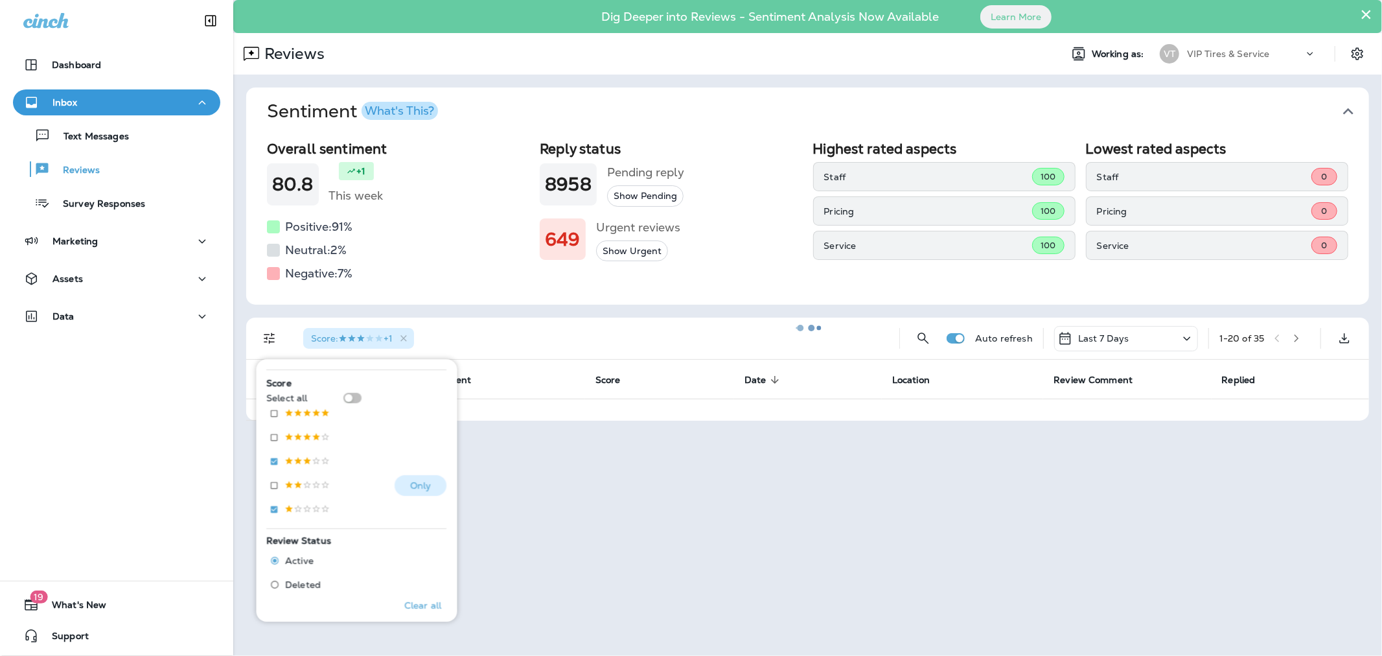
click at [274, 497] on div "Only" at bounding box center [357, 487] width 180 height 24
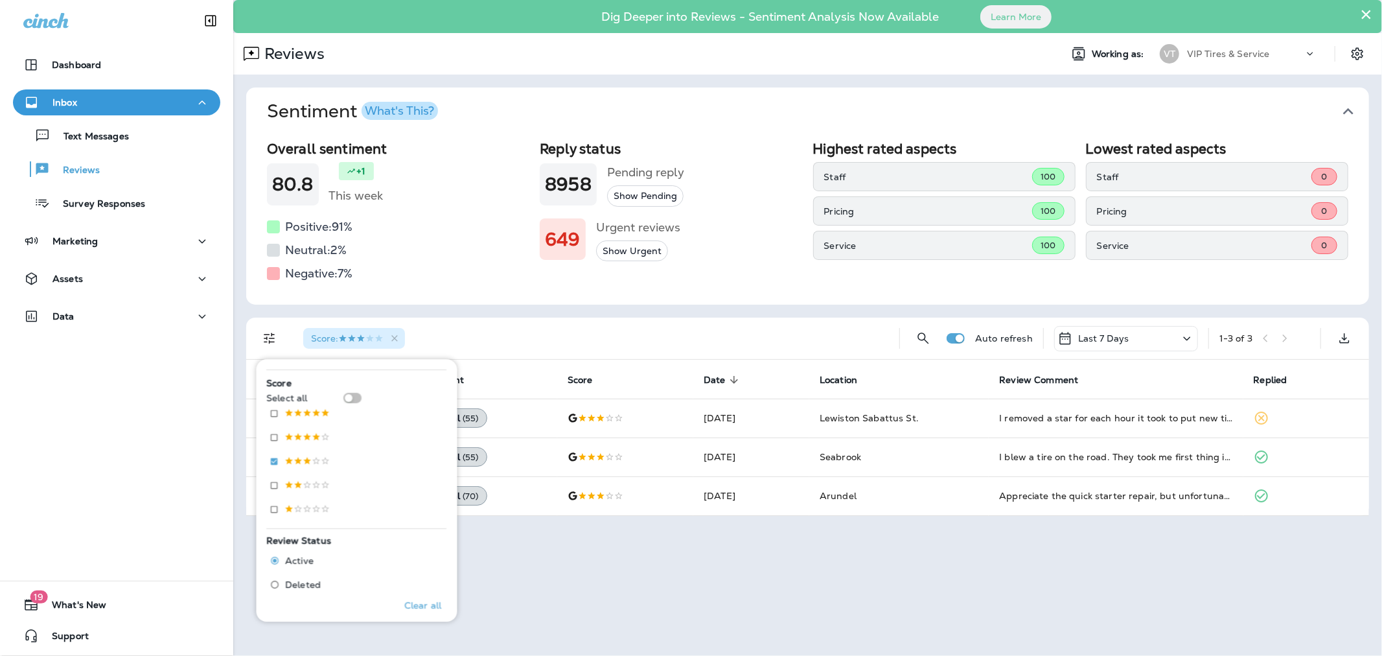
click at [486, 321] on div "Score :" at bounding box center [591, 337] width 596 height 41
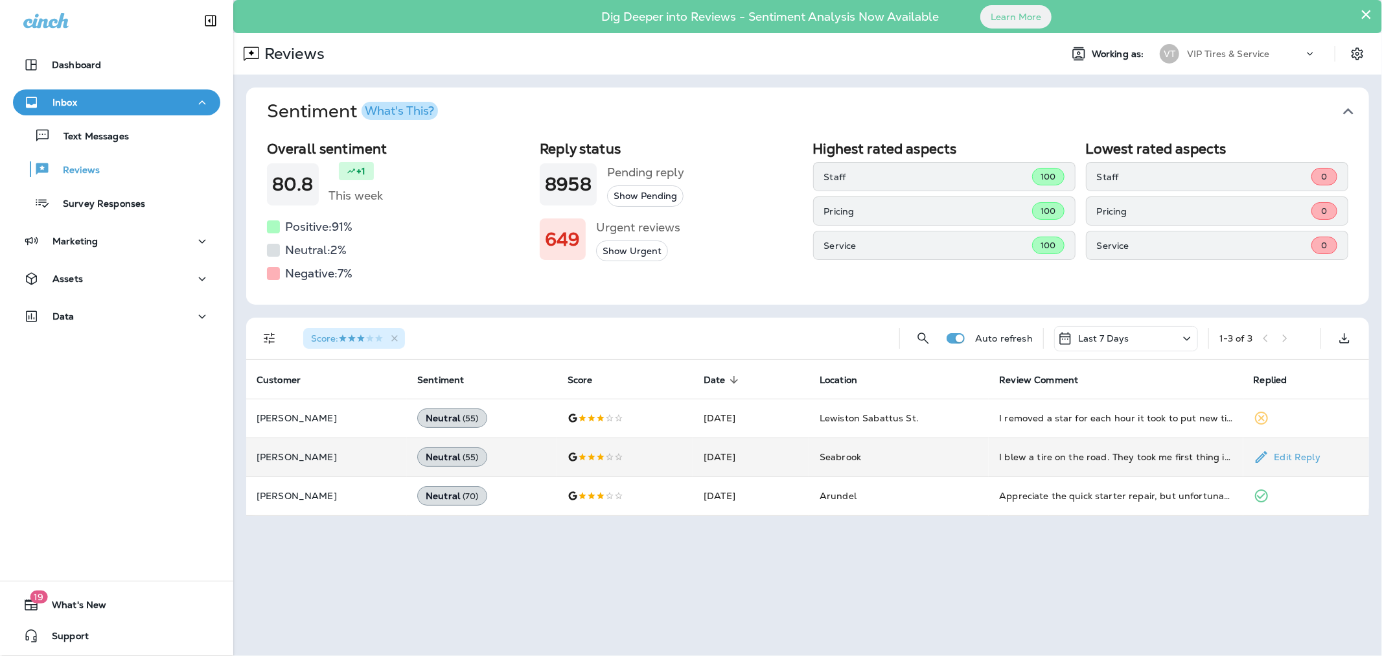
click at [311, 454] on p "[PERSON_NAME]" at bounding box center [327, 457] width 140 height 10
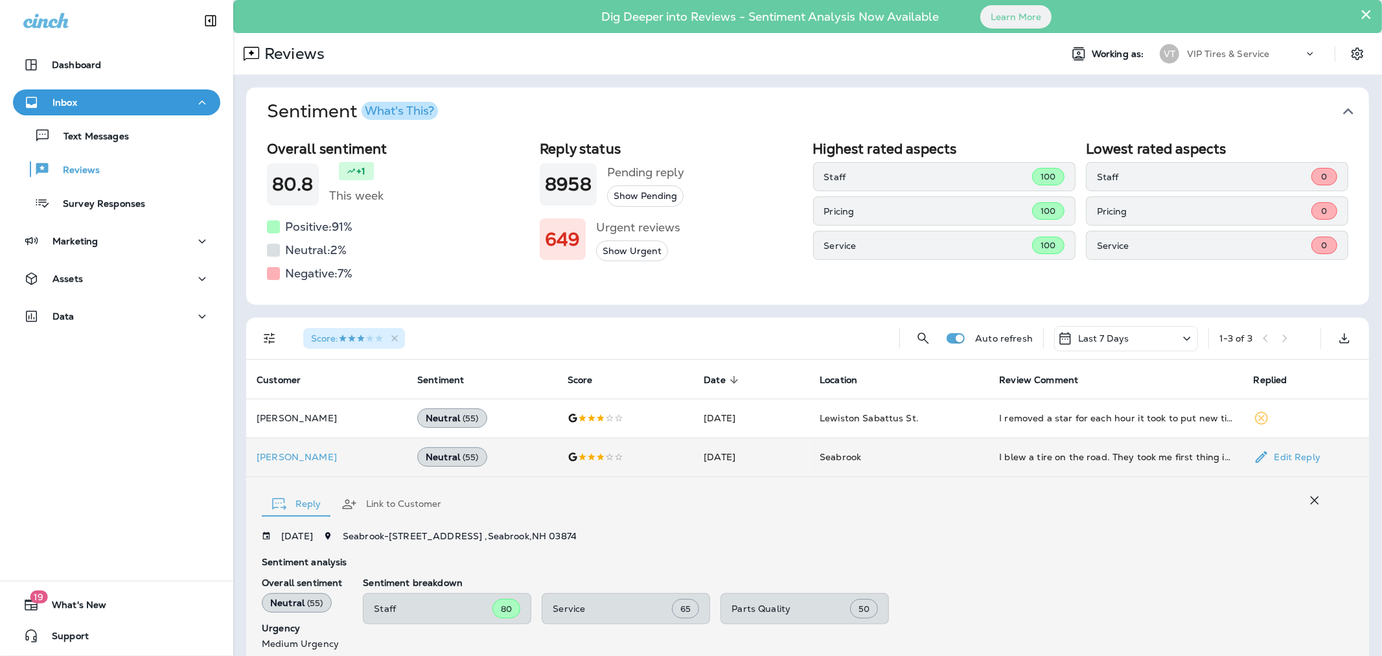
scroll to position [215, 0]
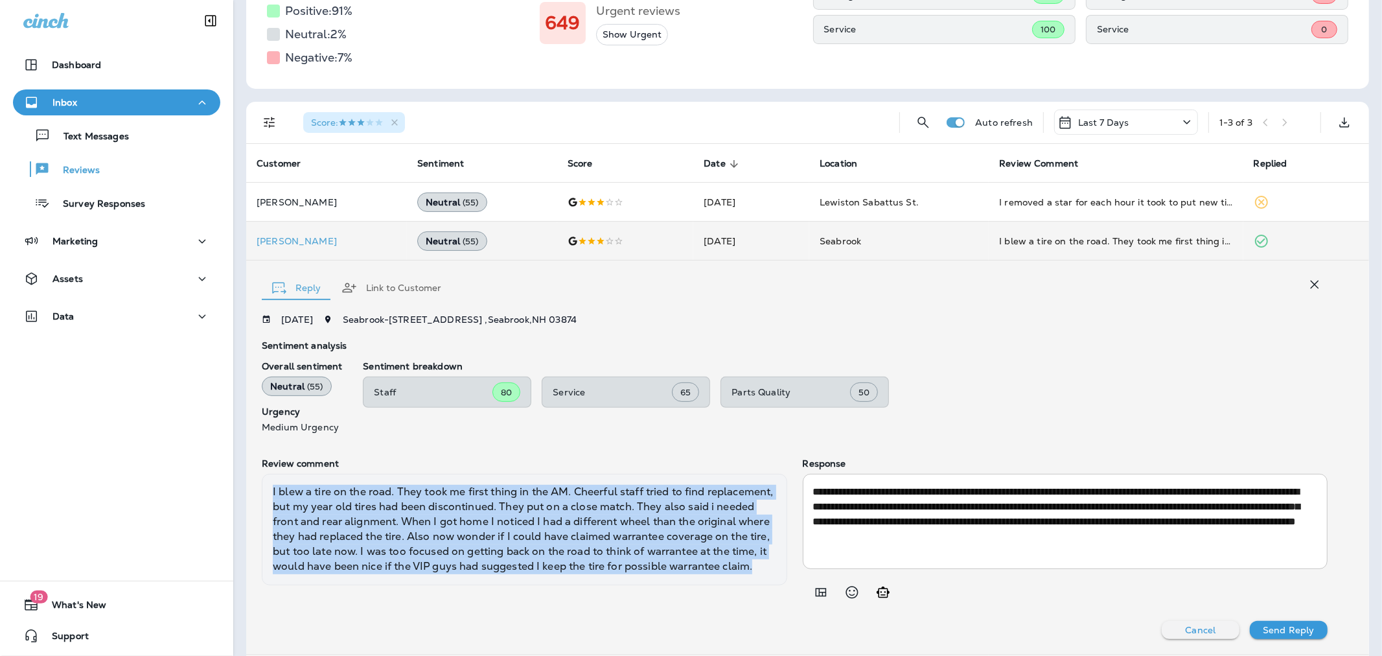
drag, startPoint x: 403, startPoint y: 583, endPoint x: 267, endPoint y: 499, distance: 159.7
click at [267, 499] on div "I blew a tire on the road. They took me first thing in the AM. Cheerful staff t…" at bounding box center [524, 529] width 525 height 111
copy div "I blew a tire on the road. They took me first thing in the AM. Cheerful staff t…"
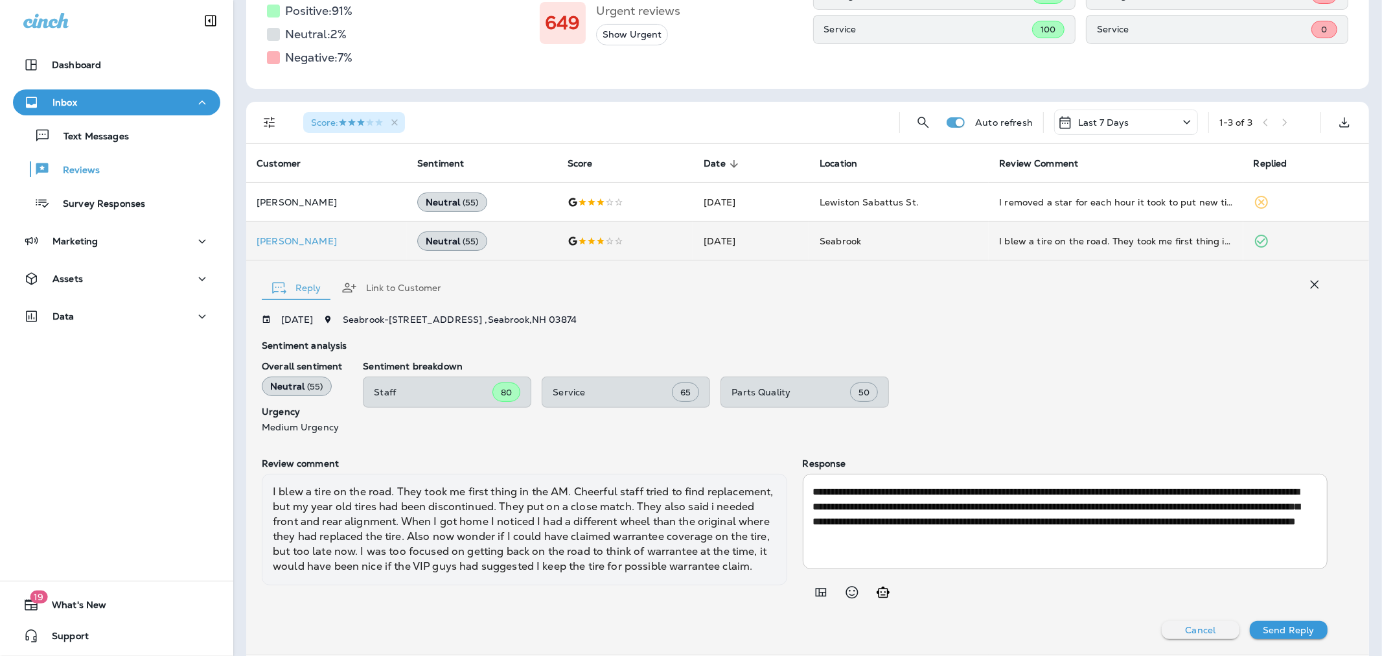
click at [347, 437] on div "Sentiment analysis Overall sentiment Neutral ( 55 ) Urgency Medium Urgency Sent…" at bounding box center [795, 391] width 1066 height 102
click at [290, 242] on p "[PERSON_NAME]" at bounding box center [327, 241] width 140 height 10
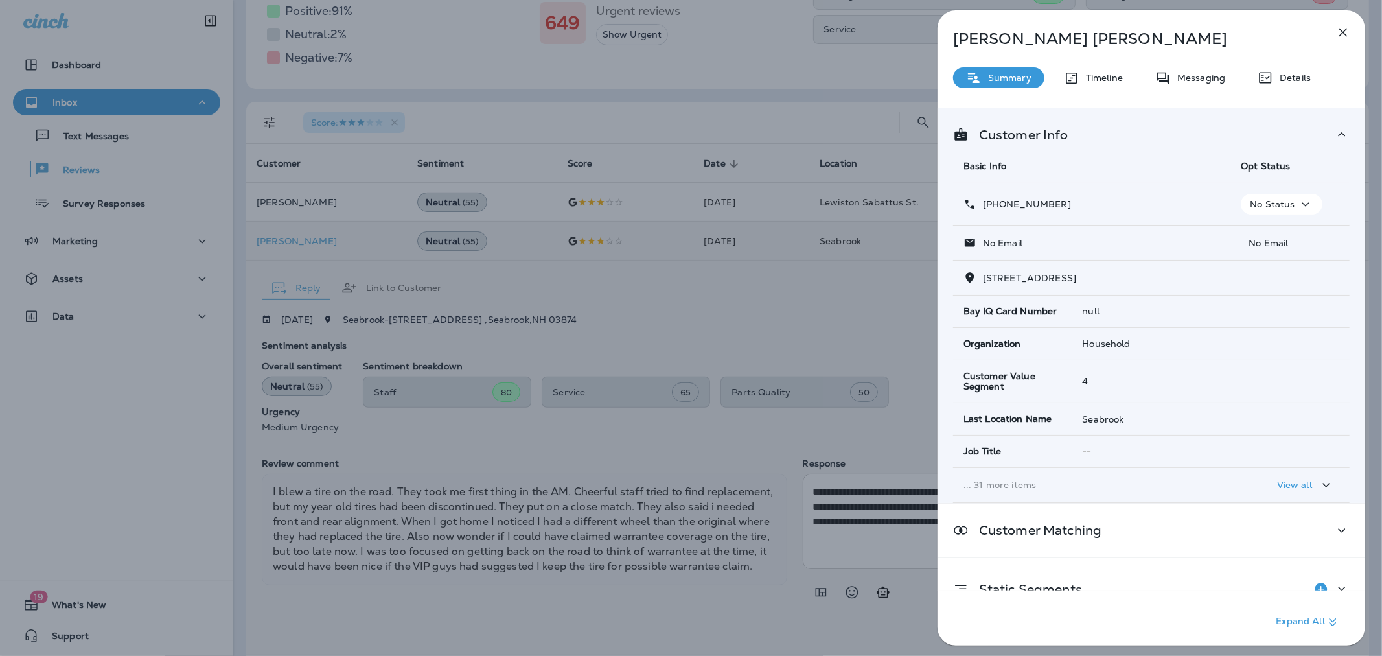
drag, startPoint x: 1071, startPoint y: 201, endPoint x: 994, endPoint y: 203, distance: 76.5
click at [994, 203] on div "[PHONE_NUMBER]" at bounding box center [1091, 205] width 257 height 14
copy p "[PHONE_NUMBER]"
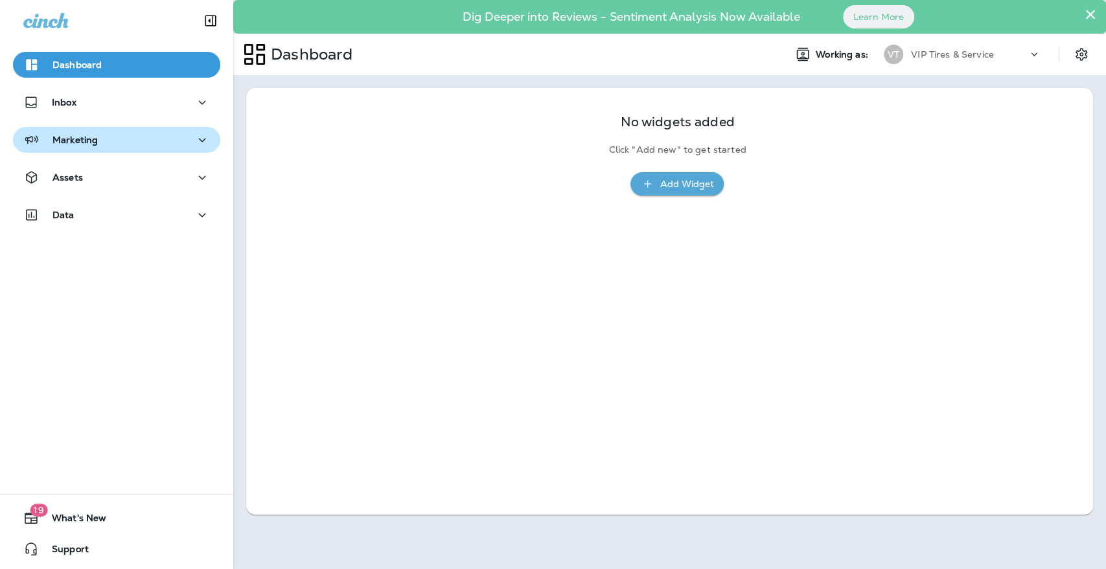
click at [84, 146] on div "Marketing" at bounding box center [60, 140] width 74 height 16
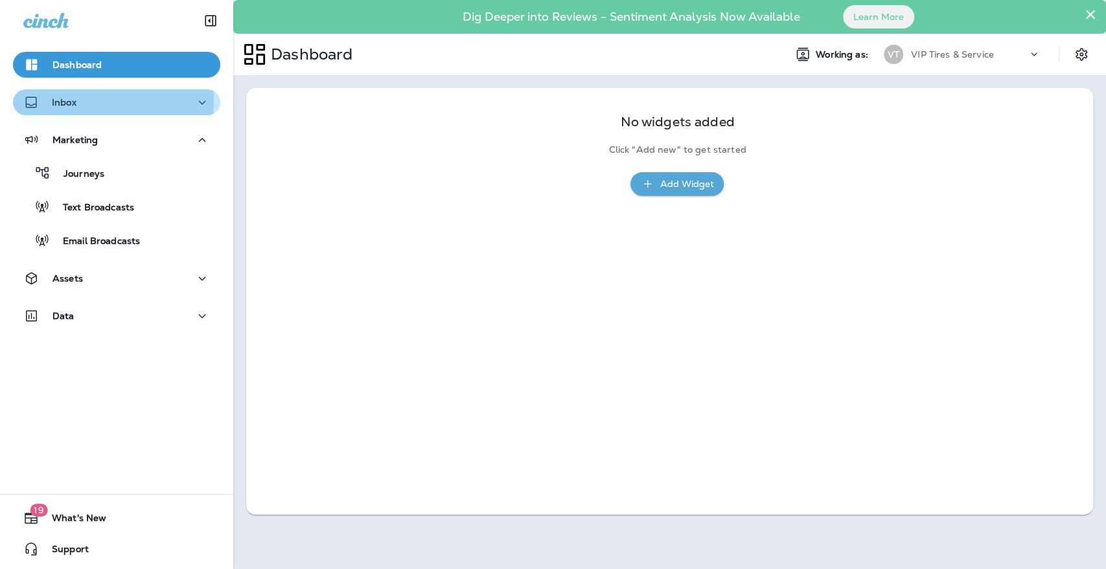
click at [80, 101] on div "Inbox" at bounding box center [116, 103] width 187 height 16
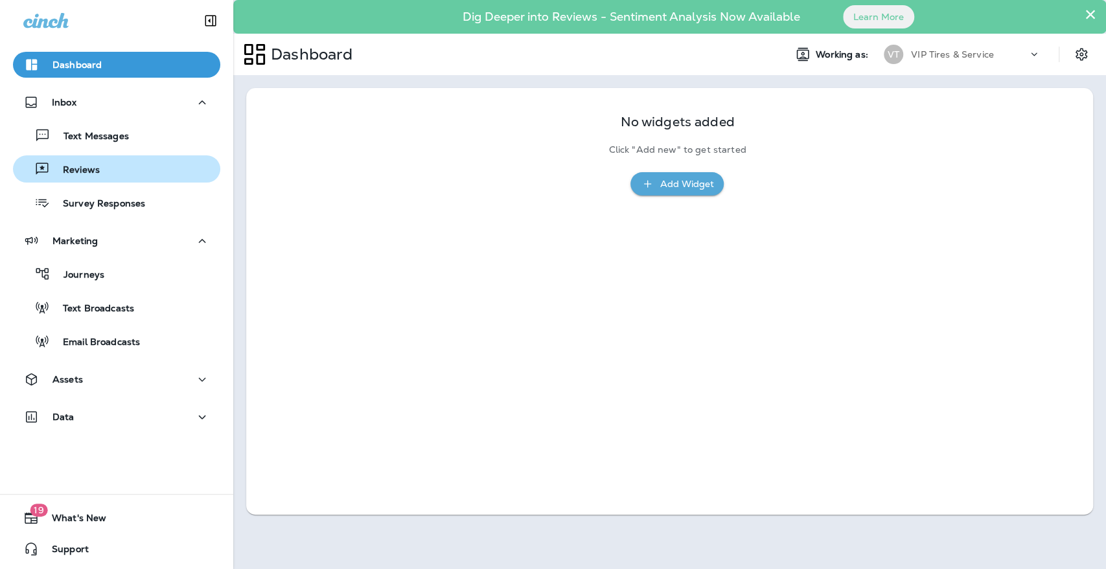
click at [89, 161] on div "Reviews" at bounding box center [59, 168] width 82 height 19
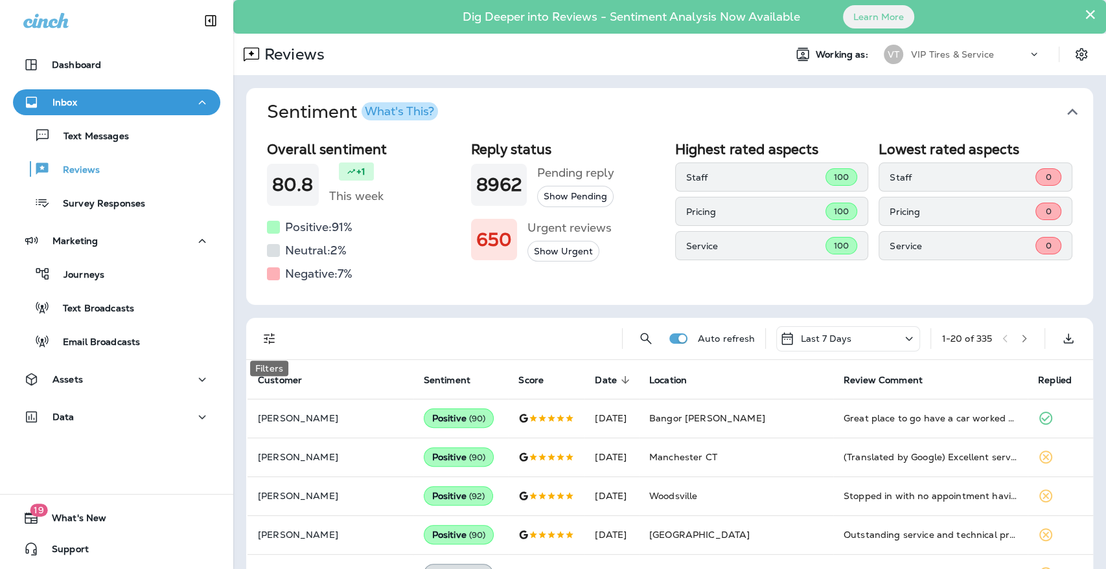
click at [262, 336] on icon "Filters" at bounding box center [270, 339] width 16 height 16
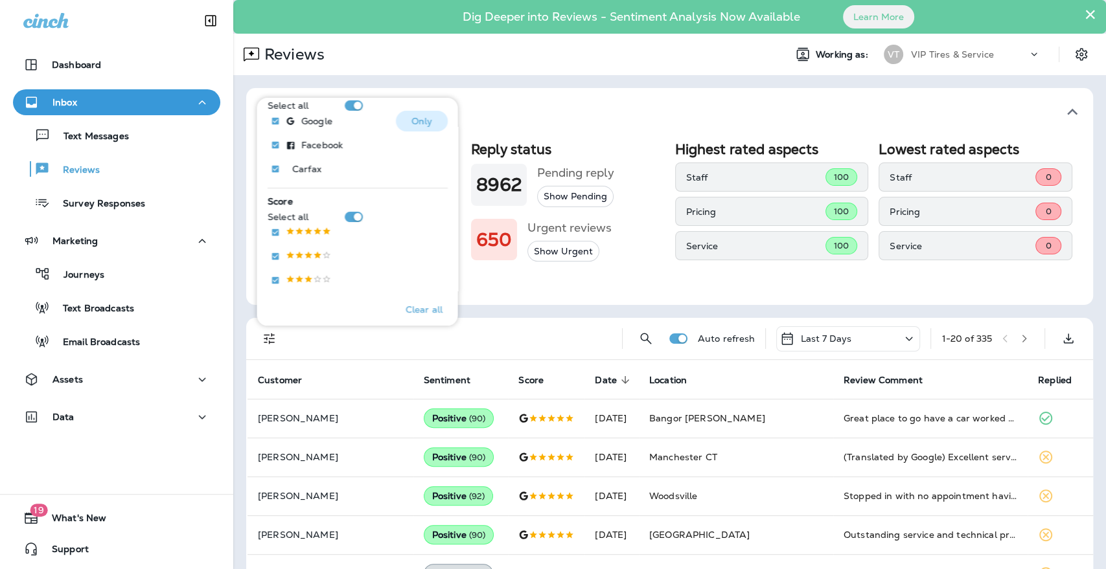
scroll to position [144, 0]
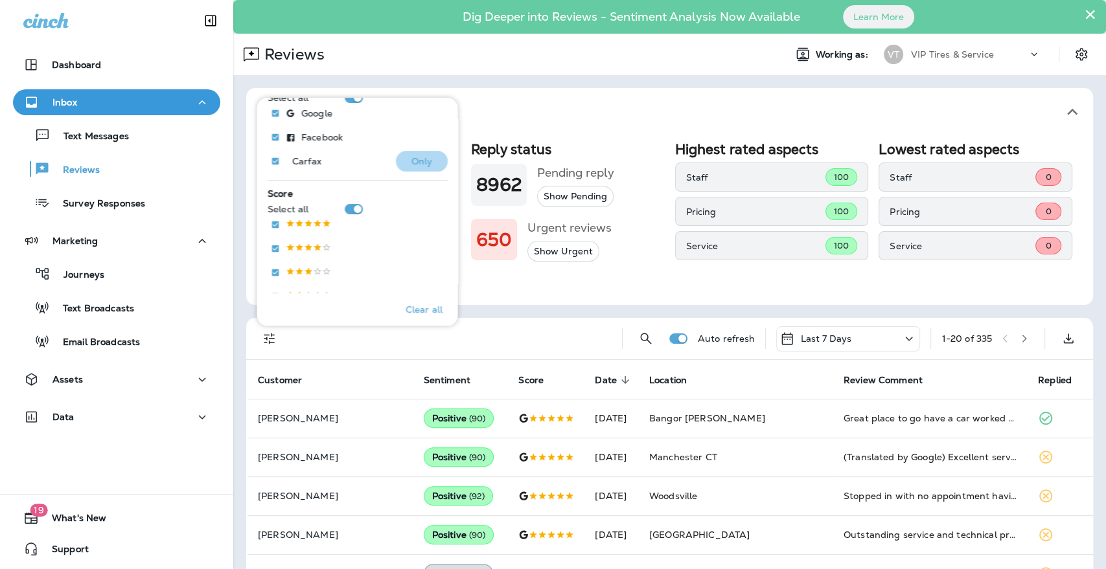
click at [400, 157] on button "Only" at bounding box center [421, 161] width 52 height 21
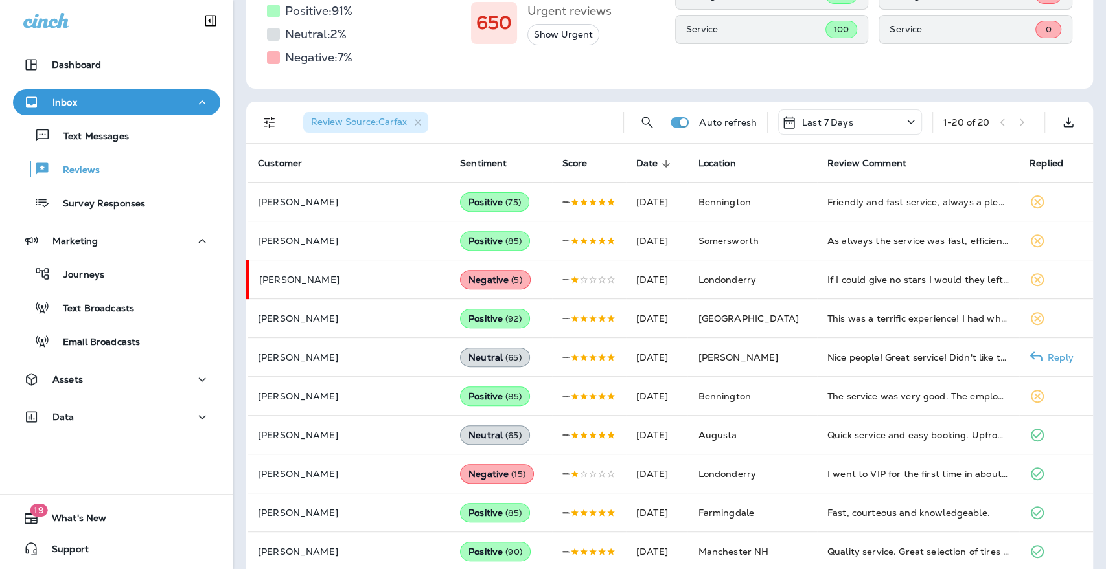
scroll to position [288, 0]
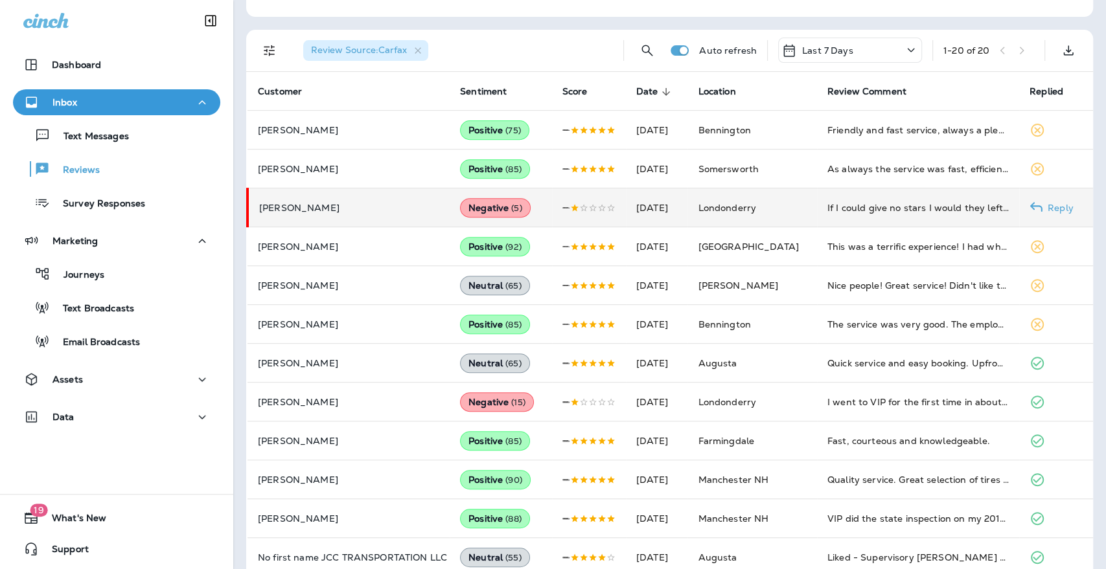
click at [422, 203] on p "[PERSON_NAME]" at bounding box center [349, 208] width 180 height 10
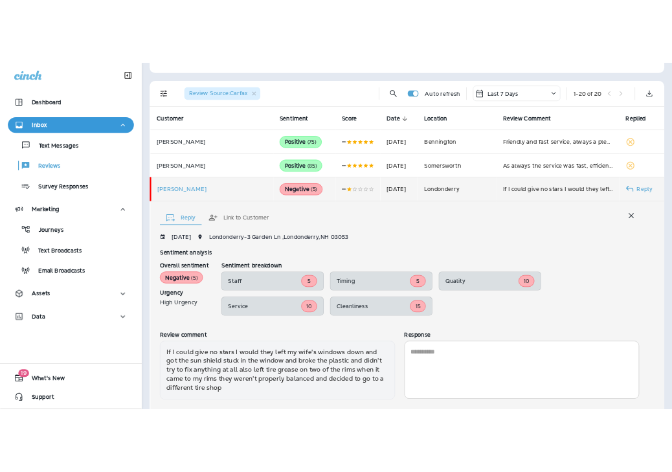
scroll to position [356, 0]
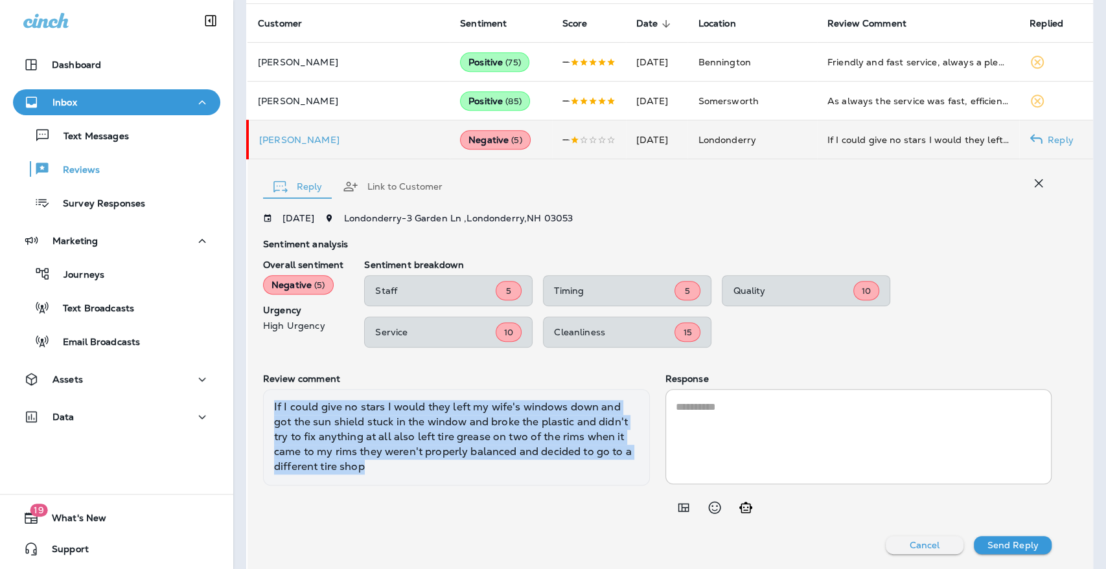
drag, startPoint x: 404, startPoint y: 461, endPoint x: 266, endPoint y: 401, distance: 149.7
click at [266, 401] on div "If I could give no stars I would they left my wife's windows down and got the s…" at bounding box center [456, 437] width 387 height 96
click at [378, 548] on div "Cancel Send Reply" at bounding box center [657, 545] width 788 height 18
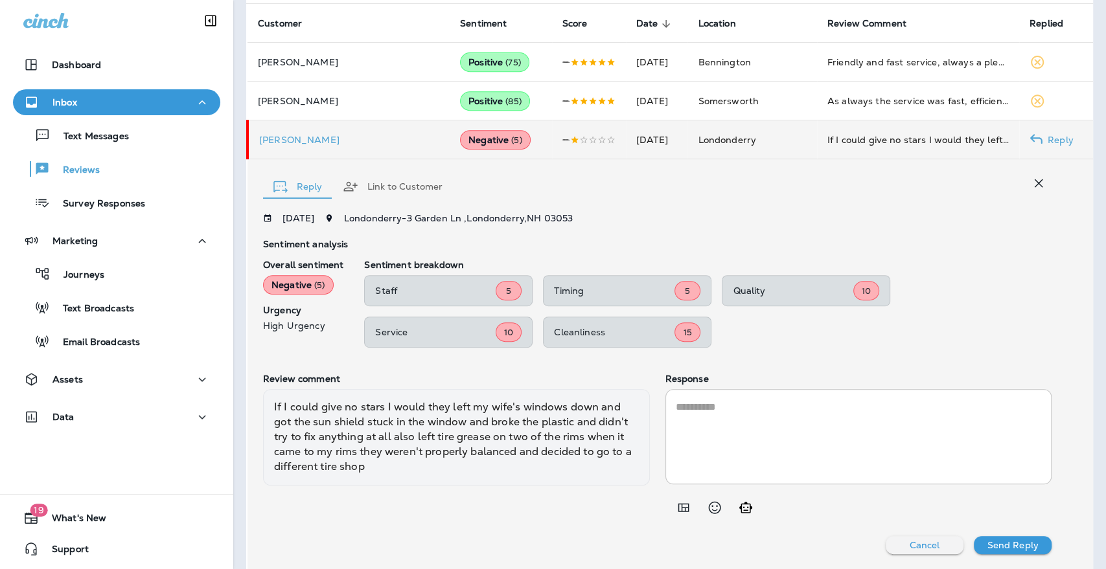
click at [716, 424] on textarea at bounding box center [859, 437] width 366 height 74
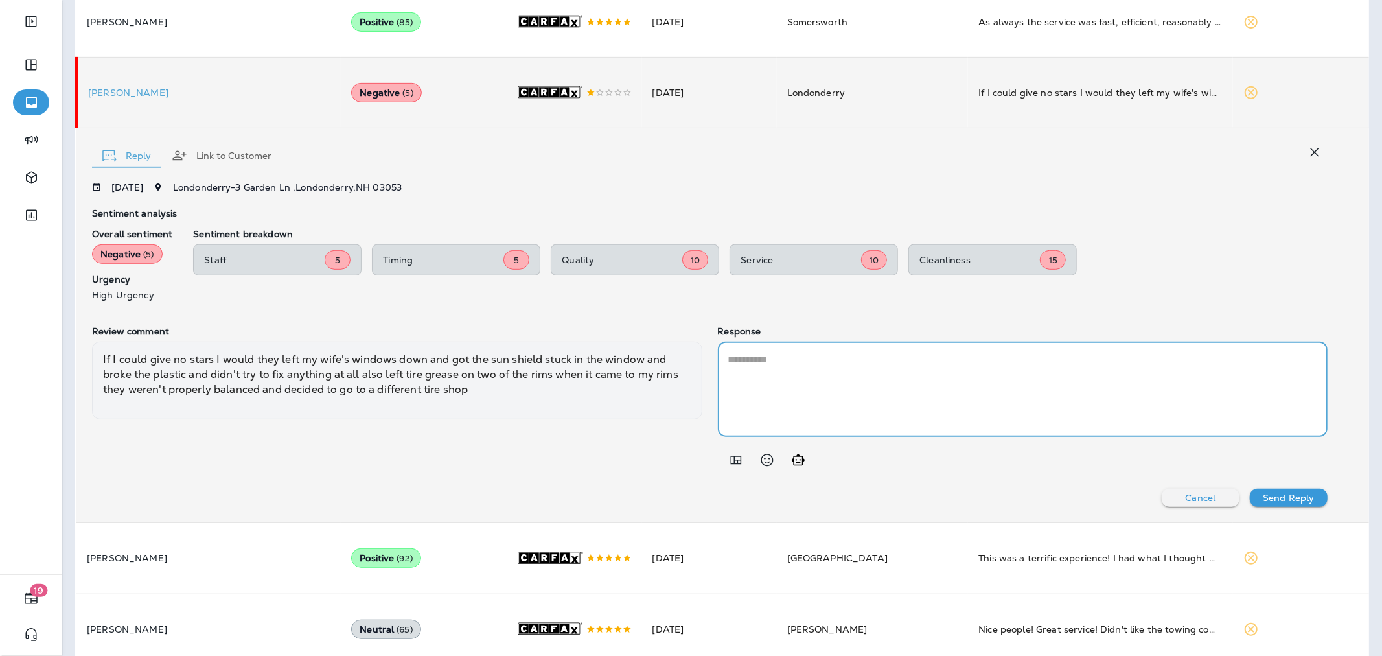
scroll to position [354, 0]
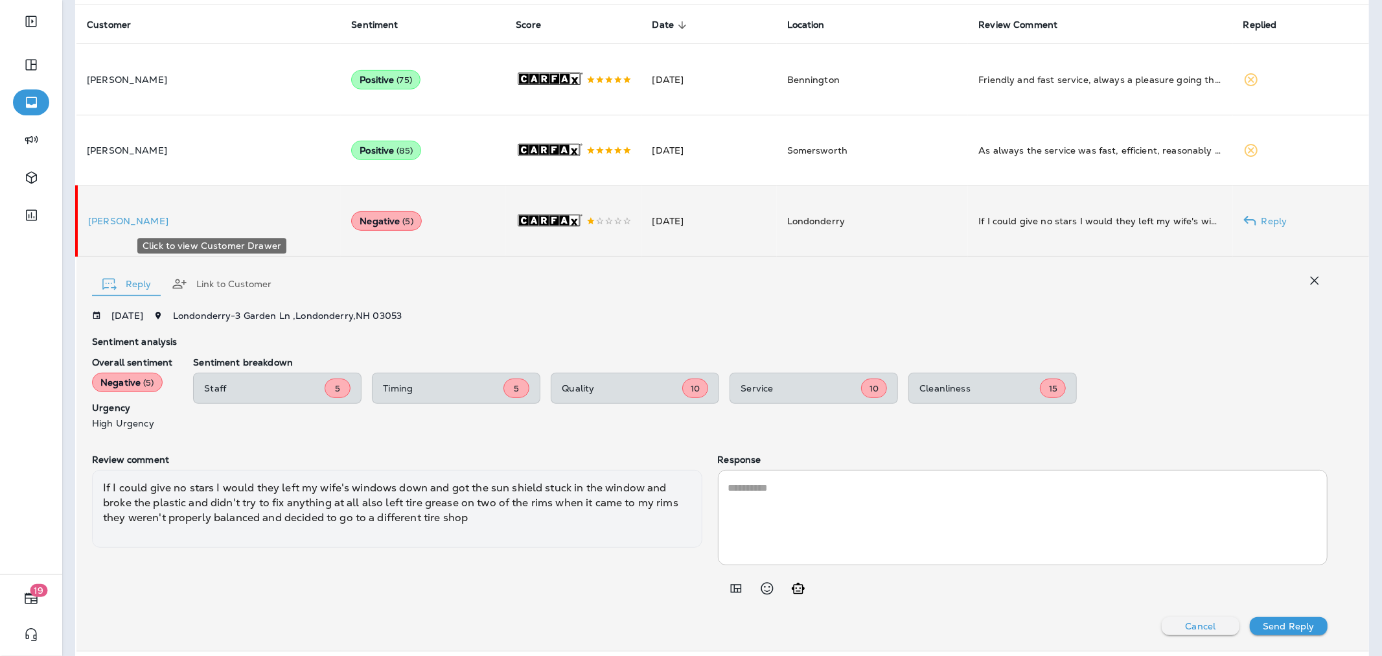
drag, startPoint x: 186, startPoint y: 230, endPoint x: 91, endPoint y: 227, distance: 95.3
click at [91, 227] on td "[PERSON_NAME]" at bounding box center [208, 221] width 264 height 71
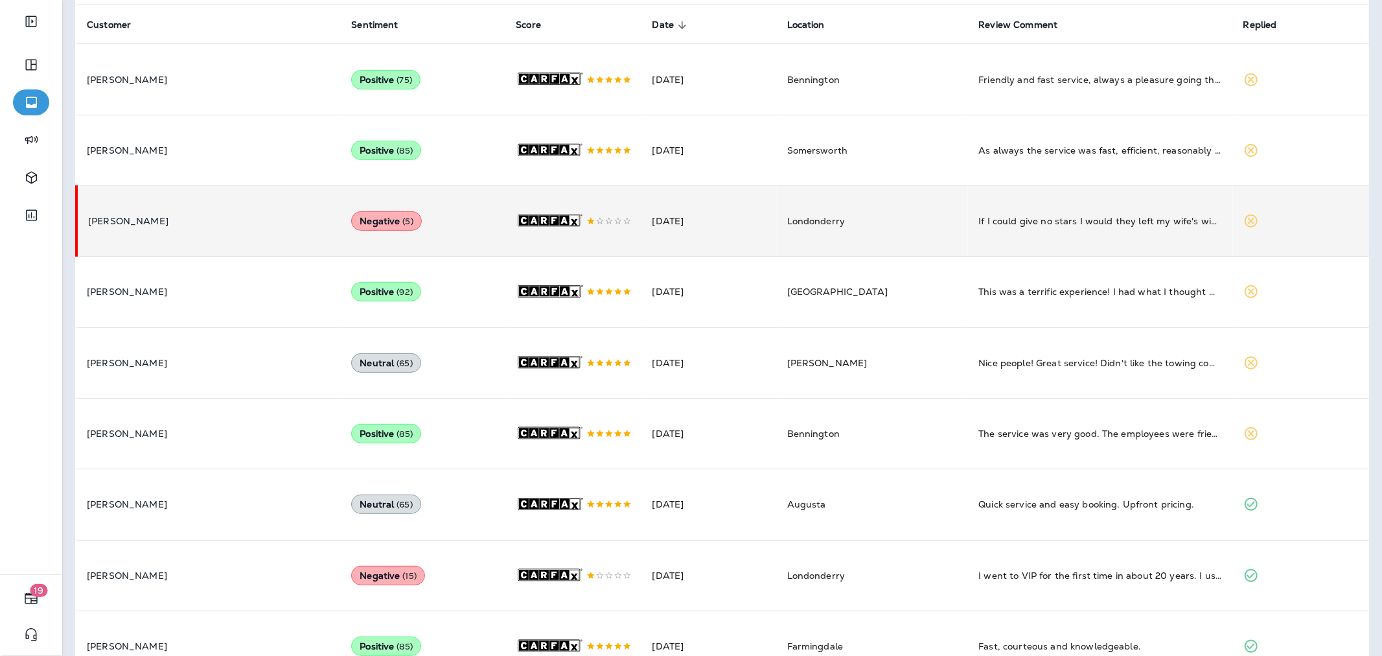
copy p "[PERSON_NAME]"
click at [138, 218] on p "[PERSON_NAME]" at bounding box center [209, 221] width 242 height 10
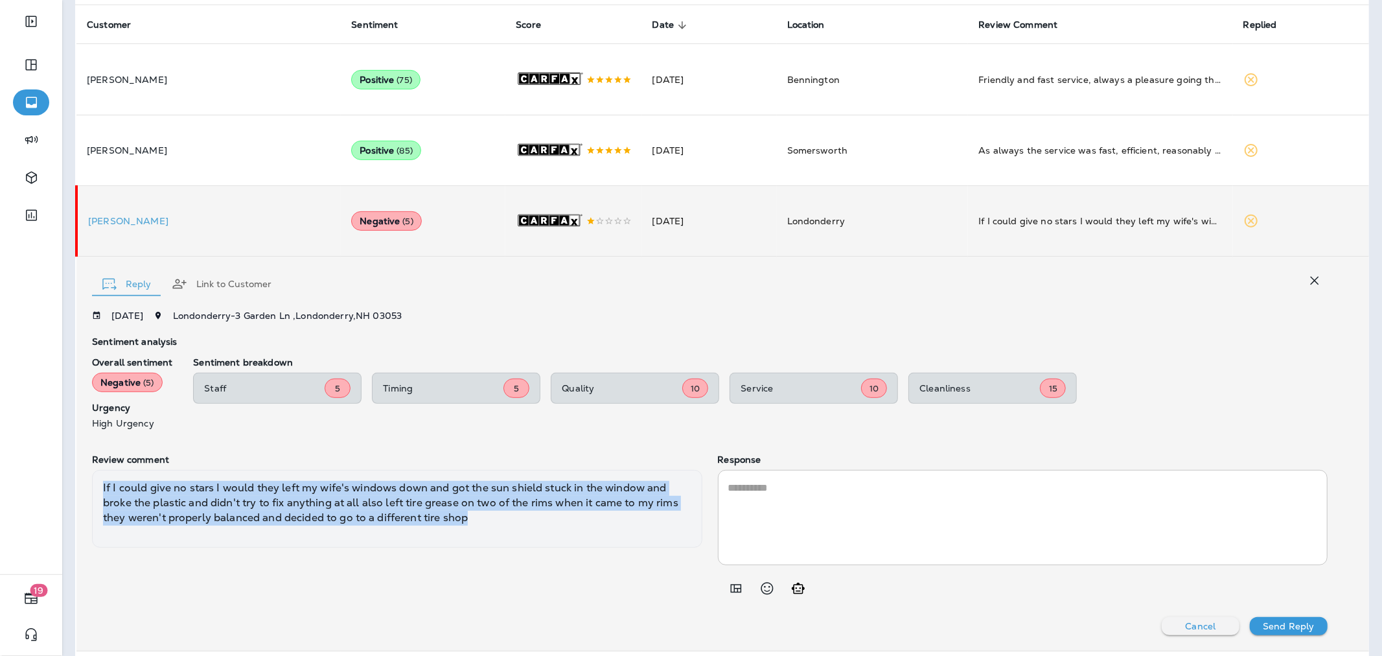
drag, startPoint x: 512, startPoint y: 533, endPoint x: 76, endPoint y: 468, distance: 440.8
click at [76, 468] on div "Reply Link to Customer 10/03/2025 Londonderry - 3 Garden Ln , Londonderry , NH …" at bounding box center [722, 454] width 1292 height 394
copy div "If I could give no stars I would they left my wife's windows down and got the s…"
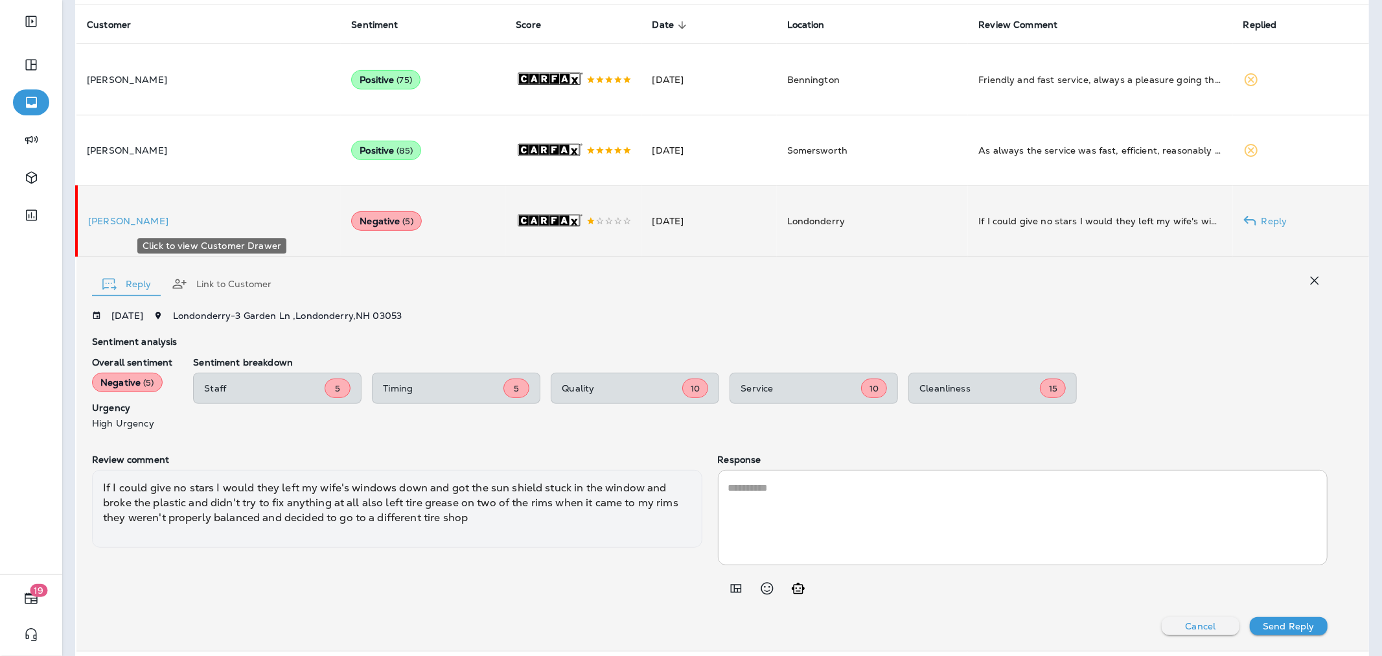
click at [143, 219] on p "[PERSON_NAME]" at bounding box center [209, 221] width 242 height 10
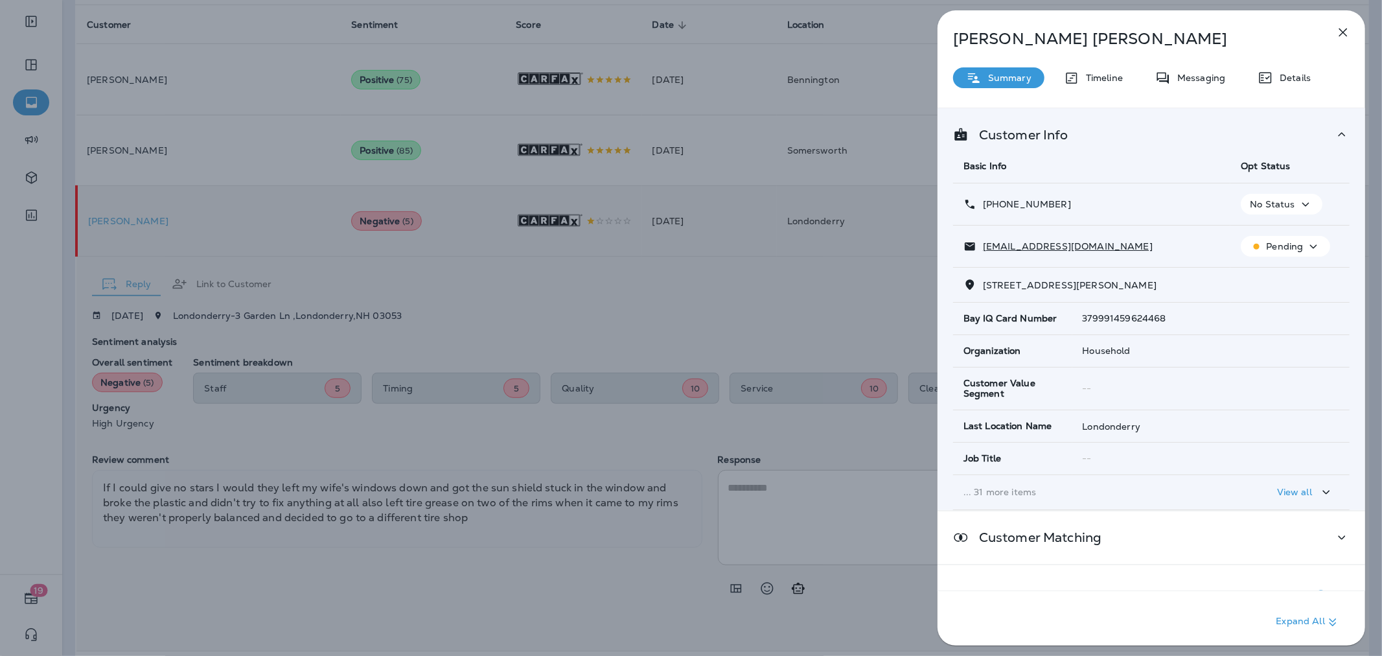
drag, startPoint x: 1073, startPoint y: 201, endPoint x: 995, endPoint y: 199, distance: 77.8
click at [995, 199] on div "+1 (207) 432-2727" at bounding box center [1091, 205] width 257 height 14
copy p "(207) 432-2727"
drag, startPoint x: 1060, startPoint y: 253, endPoint x: 983, endPoint y: 247, distance: 77.4
click at [983, 247] on div "dc7878dc@aol.com" at bounding box center [1091, 247] width 257 height 14
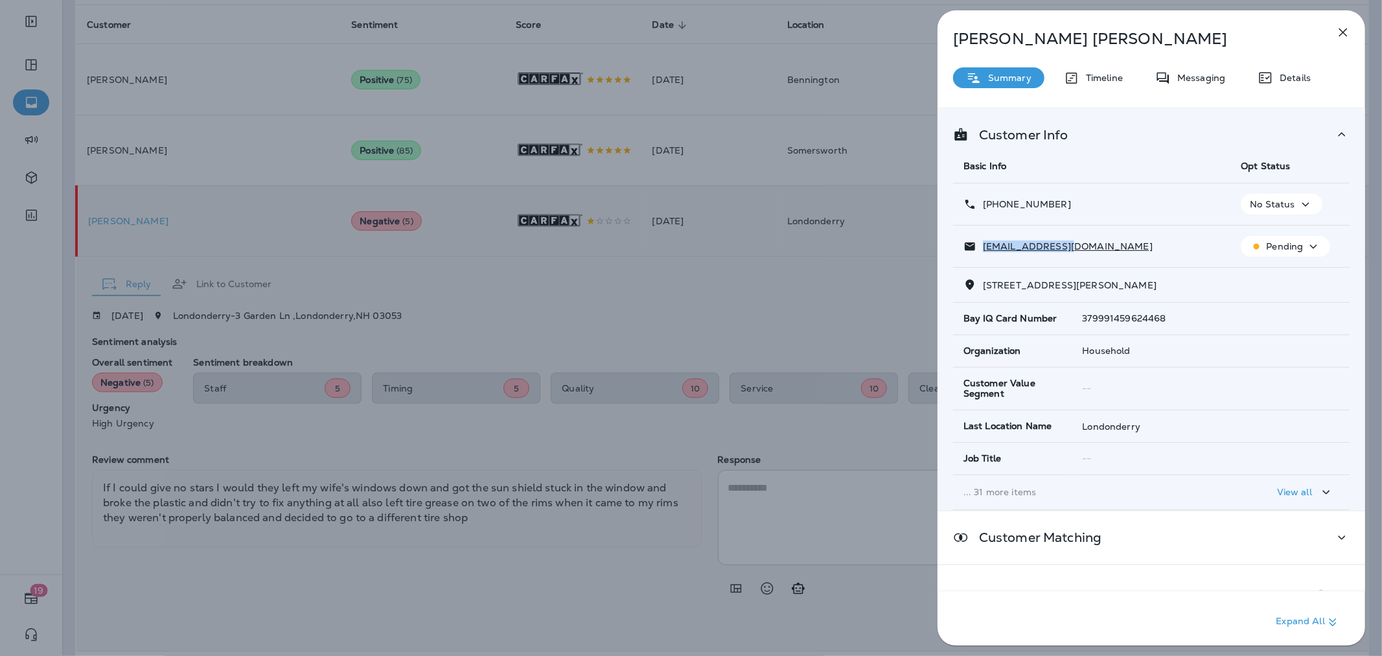
copy p "dc7878dc@aol.com"
drag, startPoint x: 1073, startPoint y: 288, endPoint x: 982, endPoint y: 283, distance: 91.5
click at [983, 283] on span "437 PENDLETON LN LONDONDERRY, NH 03053" at bounding box center [1070, 285] width 174 height 12
copy span "437 PENDLETON LN"
click at [714, 295] on div "Darren Cushing Summary Timeline Messaging Details Customer Info Basic Info Opt …" at bounding box center [691, 328] width 1382 height 656
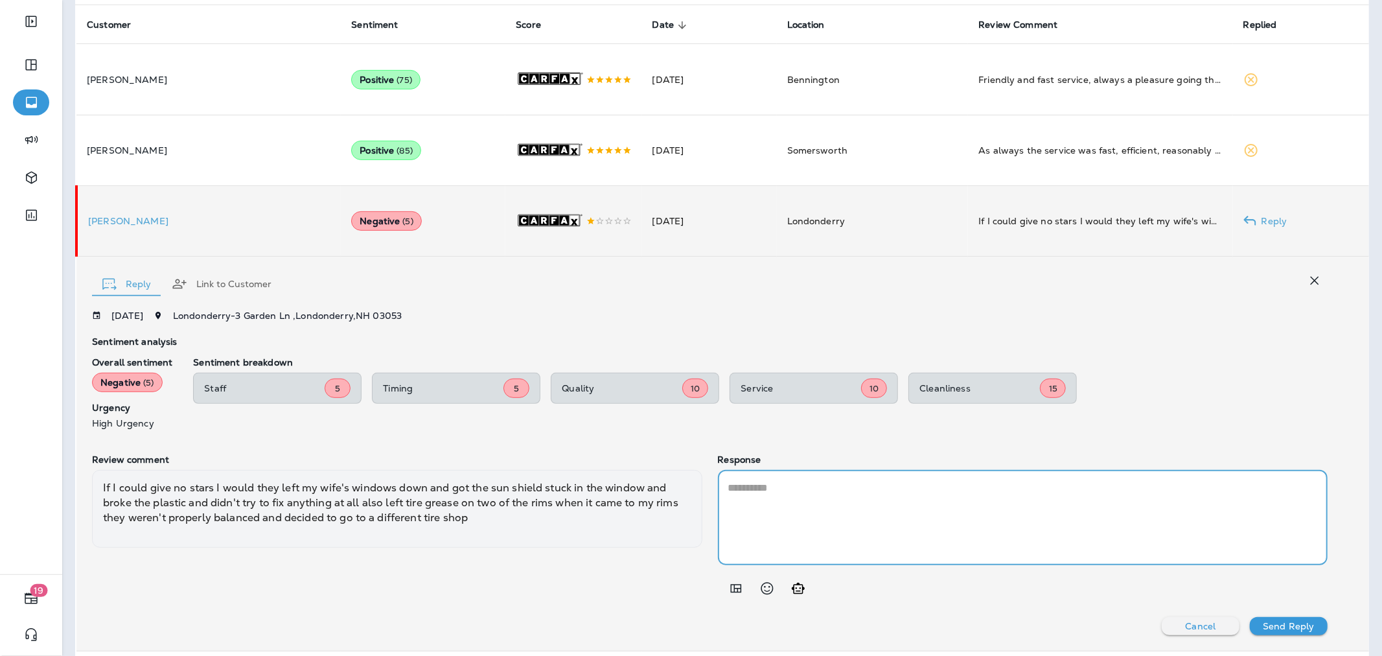
click at [769, 512] on textarea at bounding box center [1022, 517] width 589 height 74
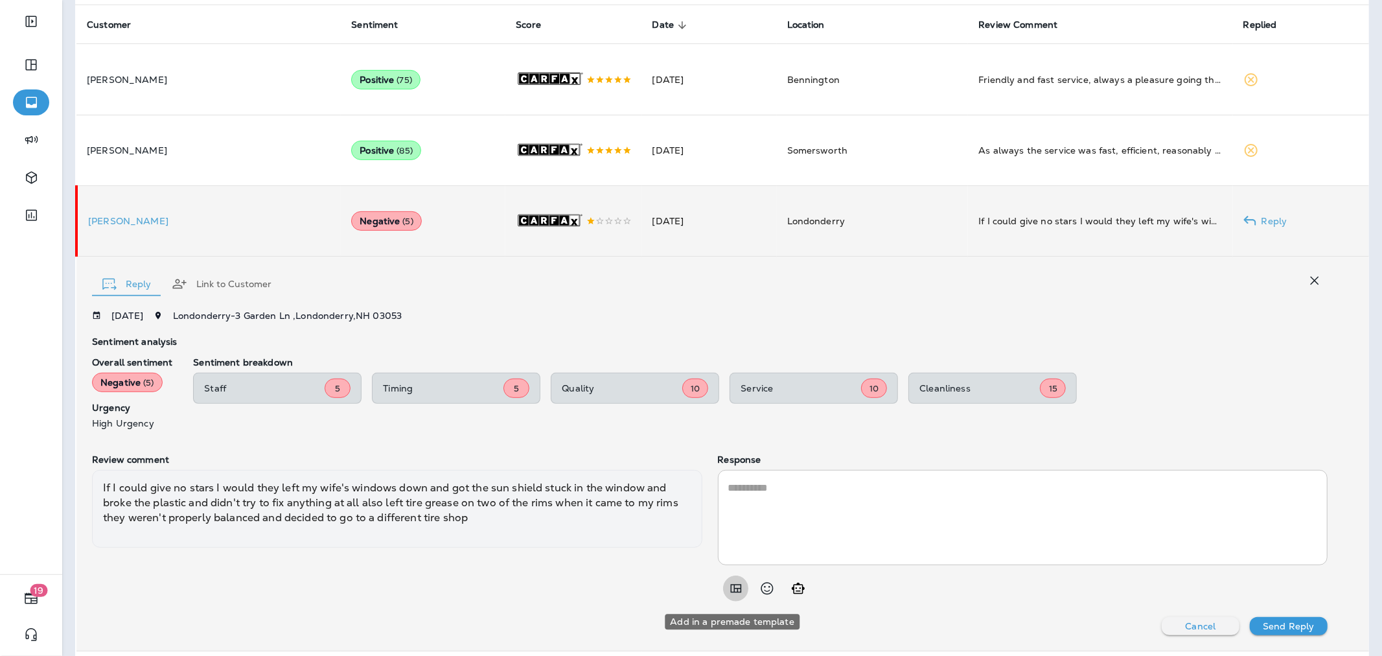
click at [730, 569] on icon "Add in a premade template" at bounding box center [735, 588] width 11 height 8
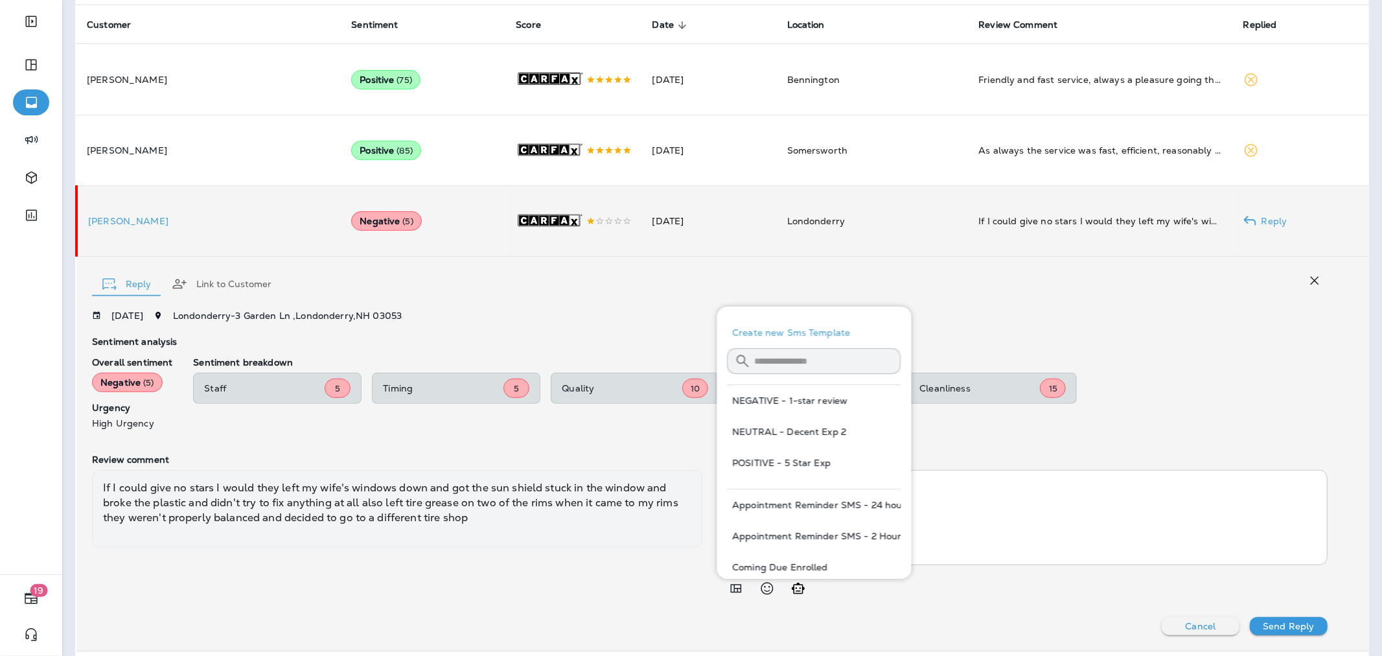
click at [786, 360] on input "text" at bounding box center [828, 361] width 146 height 34
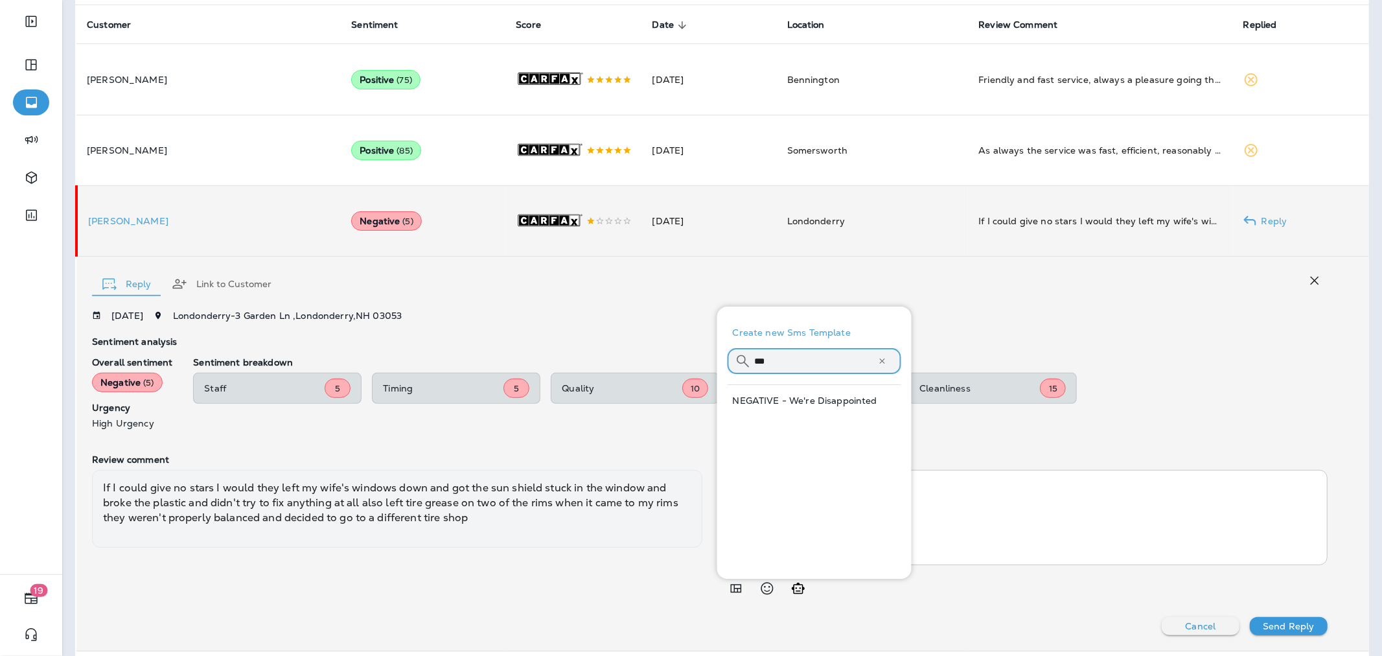
type input "***"
click at [802, 398] on button "NEGATIVE - We're Disappointed" at bounding box center [814, 400] width 174 height 31
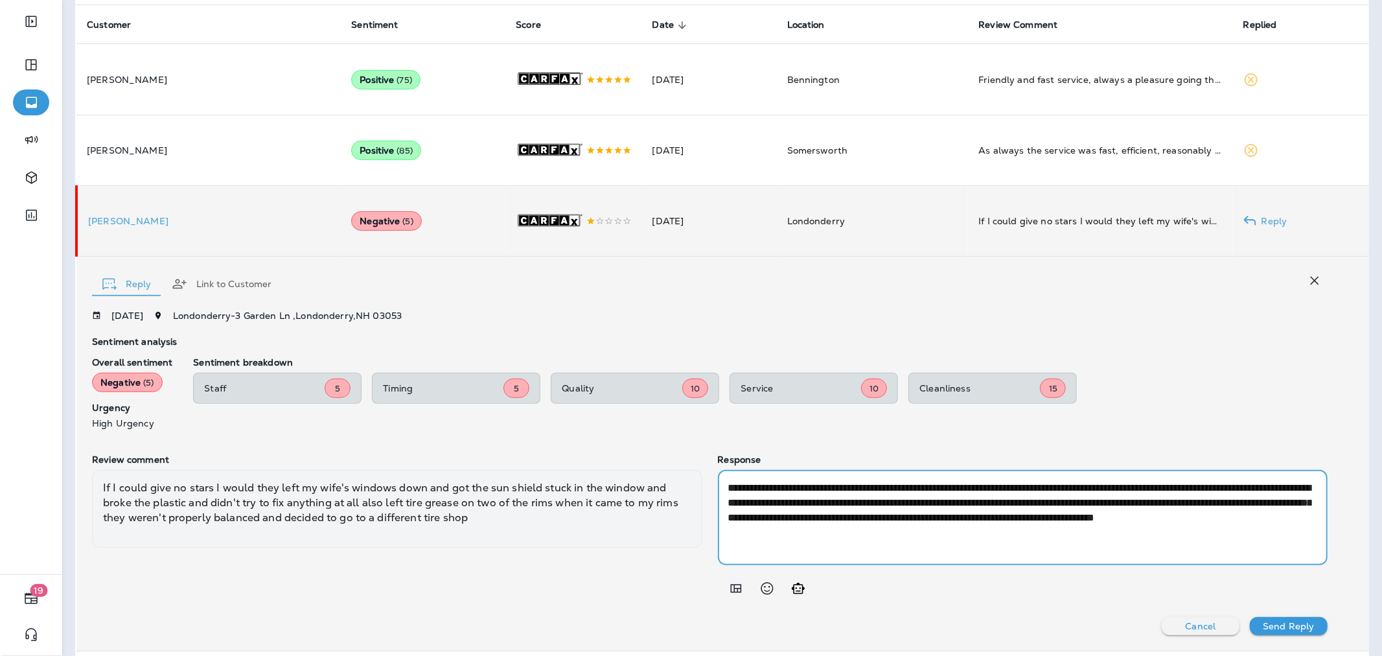
click at [867, 503] on textarea "**********" at bounding box center [1020, 517] width 584 height 74
click at [886, 508] on textarea "**********" at bounding box center [1020, 517] width 584 height 74
click at [781, 523] on textarea "**********" at bounding box center [1020, 517] width 584 height 74
drag, startPoint x: 961, startPoint y: 523, endPoint x: 1008, endPoint y: 520, distance: 46.8
click at [1008, 520] on textarea "**********" at bounding box center [1020, 517] width 584 height 74
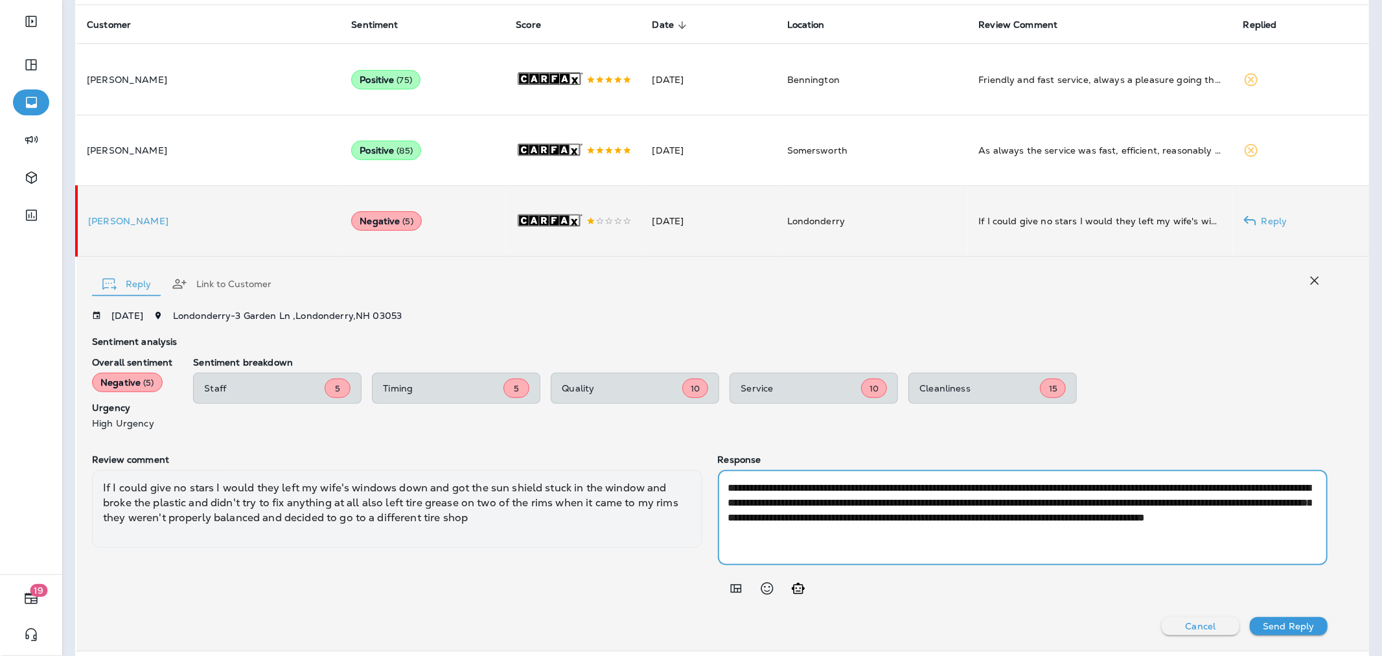
drag, startPoint x: 944, startPoint y: 523, endPoint x: 816, endPoint y: 521, distance: 128.3
click at [816, 521] on textarea "**********" at bounding box center [1020, 517] width 584 height 74
click at [786, 520] on textarea "**********" at bounding box center [1020, 517] width 584 height 74
type textarea "**********"
click at [1105, 569] on p "Send Reply" at bounding box center [1288, 626] width 51 height 10
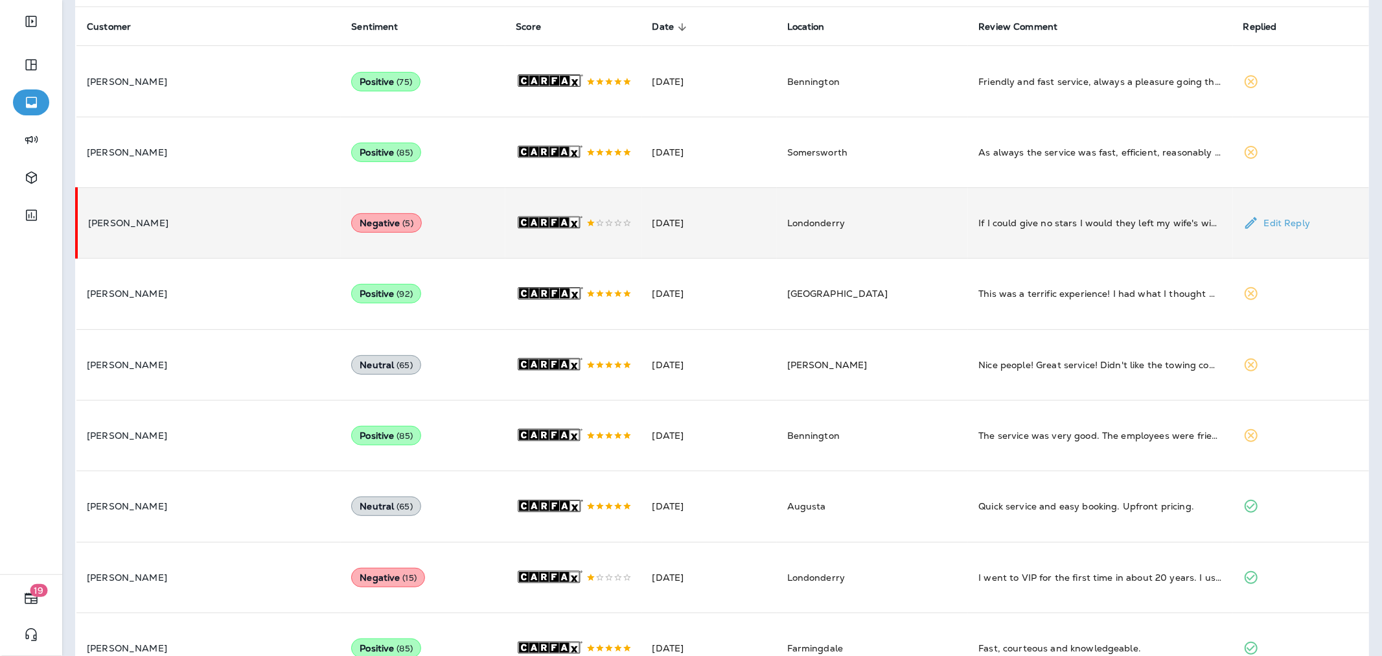
scroll to position [360, 0]
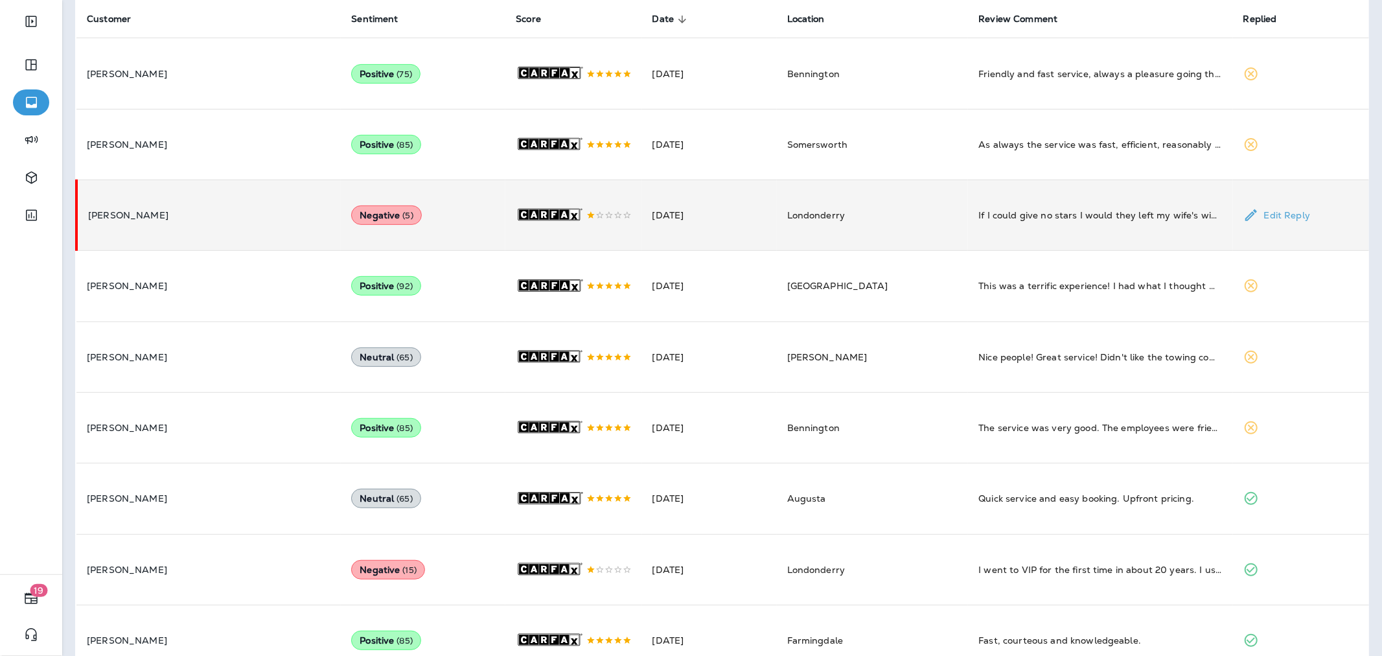
click at [241, 220] on p "[PERSON_NAME]" at bounding box center [209, 215] width 242 height 10
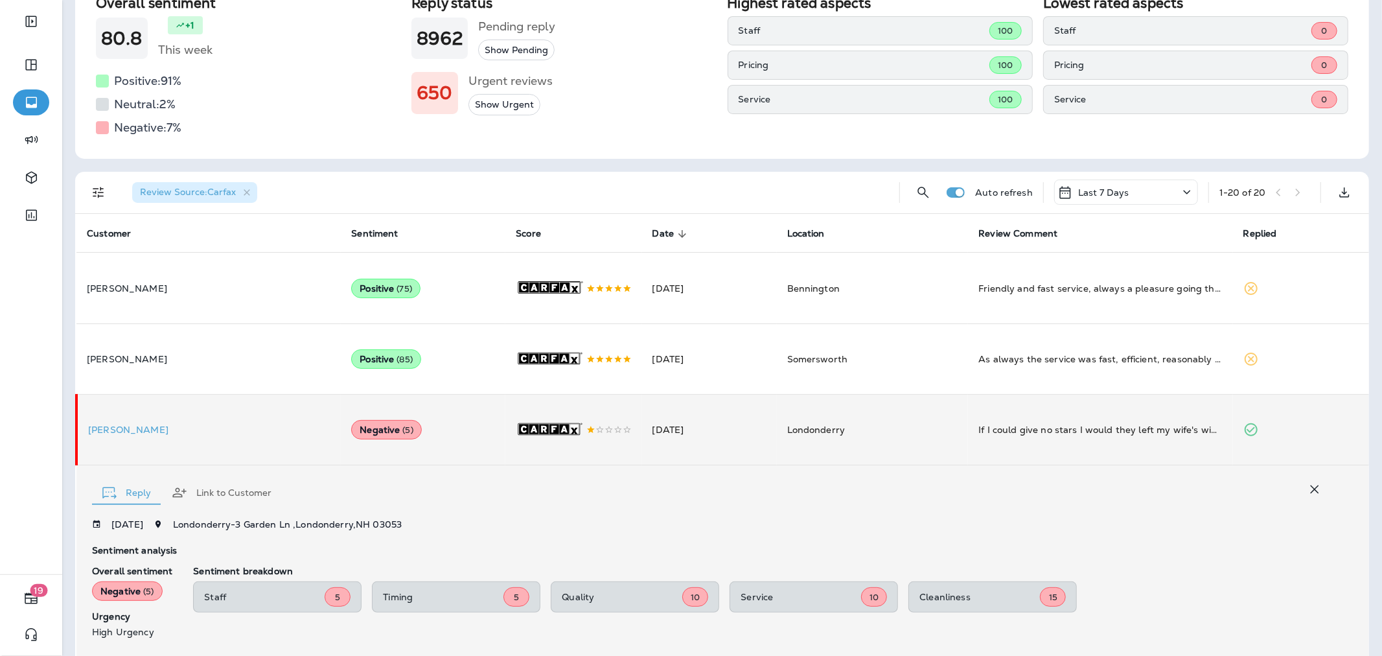
scroll to position [144, 0]
click at [260, 190] on button "Review Source : Carfax" at bounding box center [194, 193] width 135 height 31
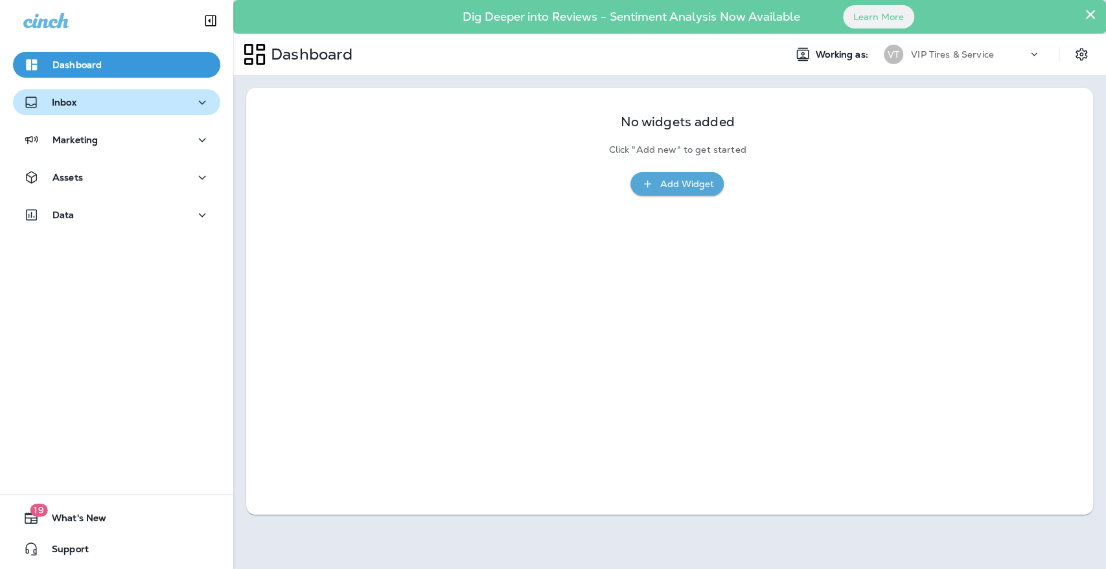
click at [66, 91] on button "Inbox" at bounding box center [116, 102] width 207 height 26
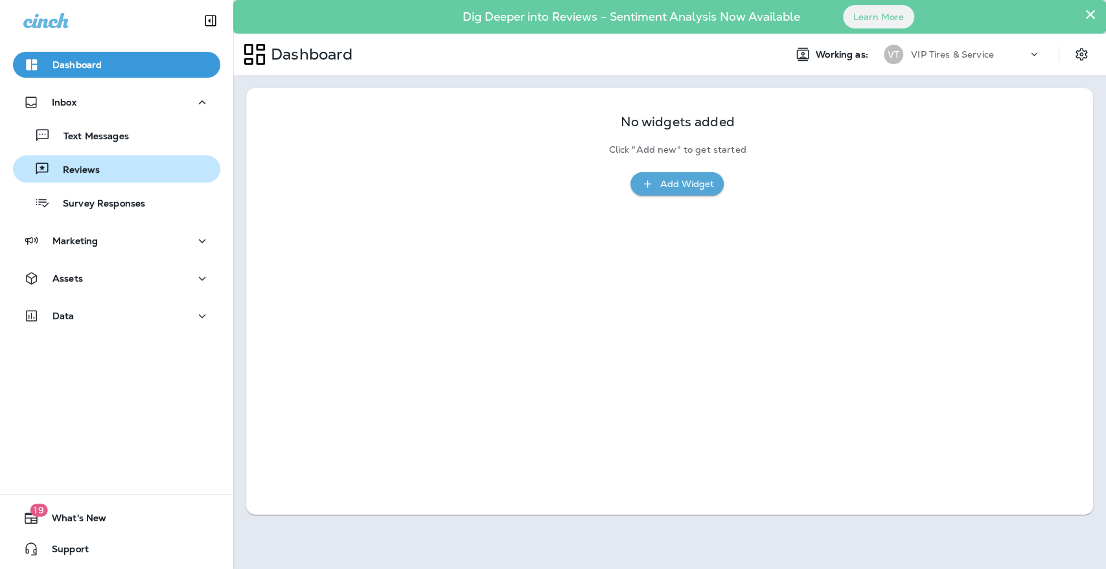
click at [91, 161] on div "Reviews" at bounding box center [59, 168] width 82 height 19
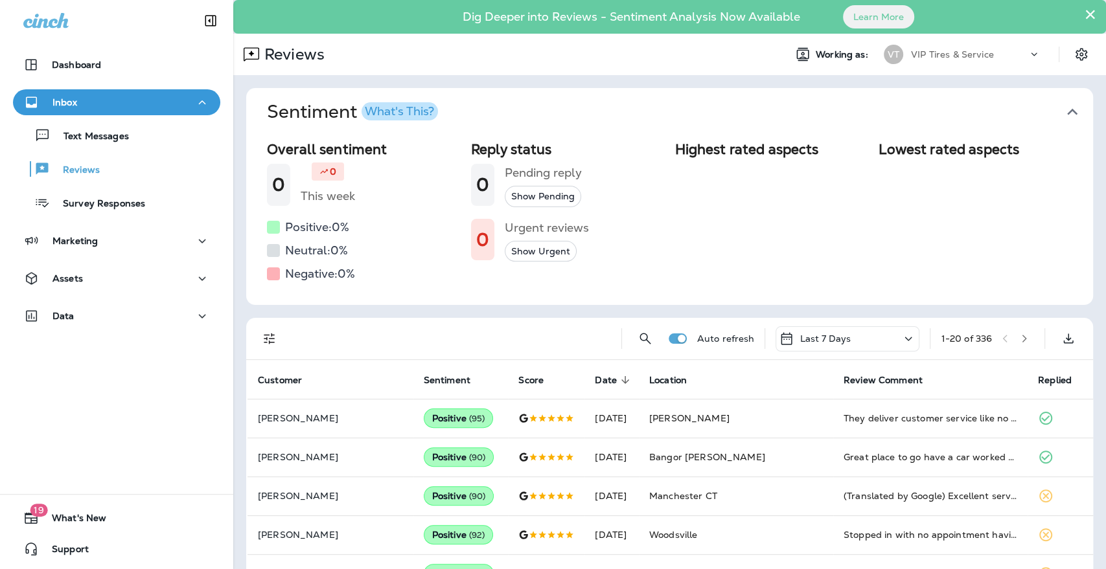
click at [262, 336] on icon "Filters" at bounding box center [270, 339] width 16 height 16
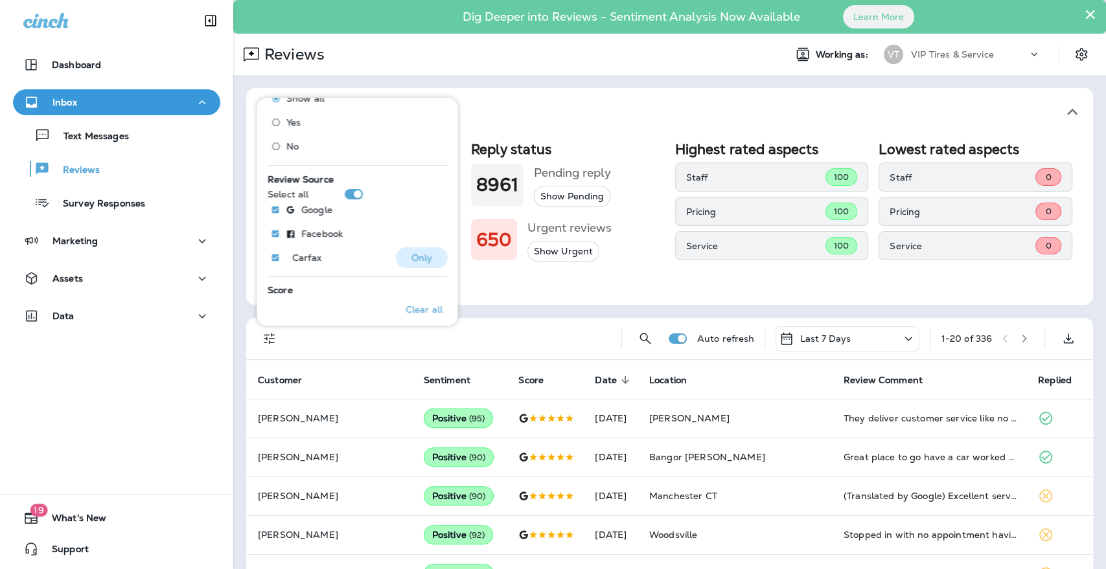
scroll to position [72, 0]
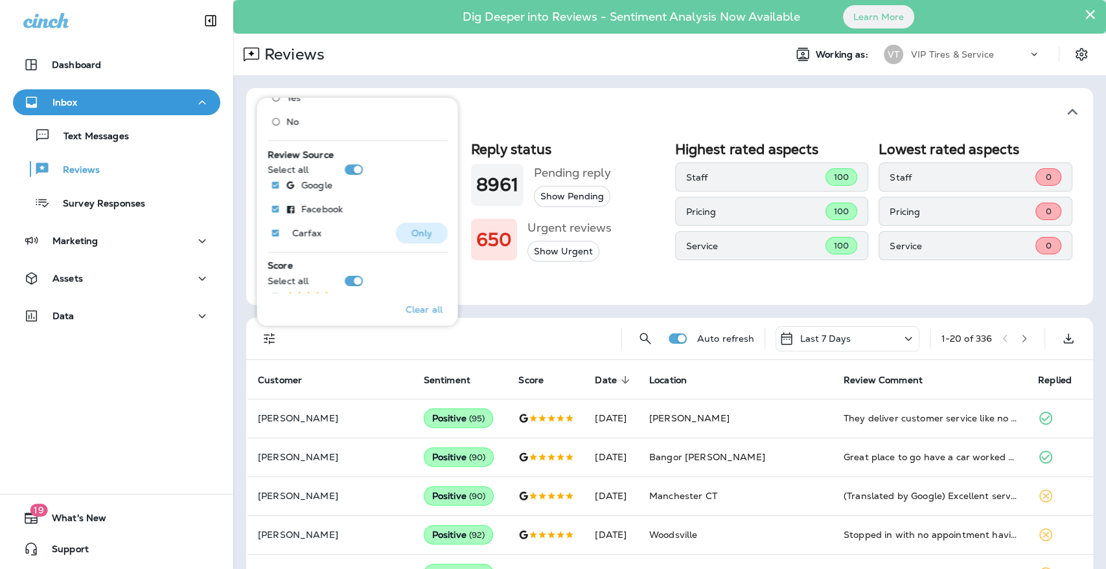
click at [414, 236] on p "Only" at bounding box center [421, 233] width 21 height 10
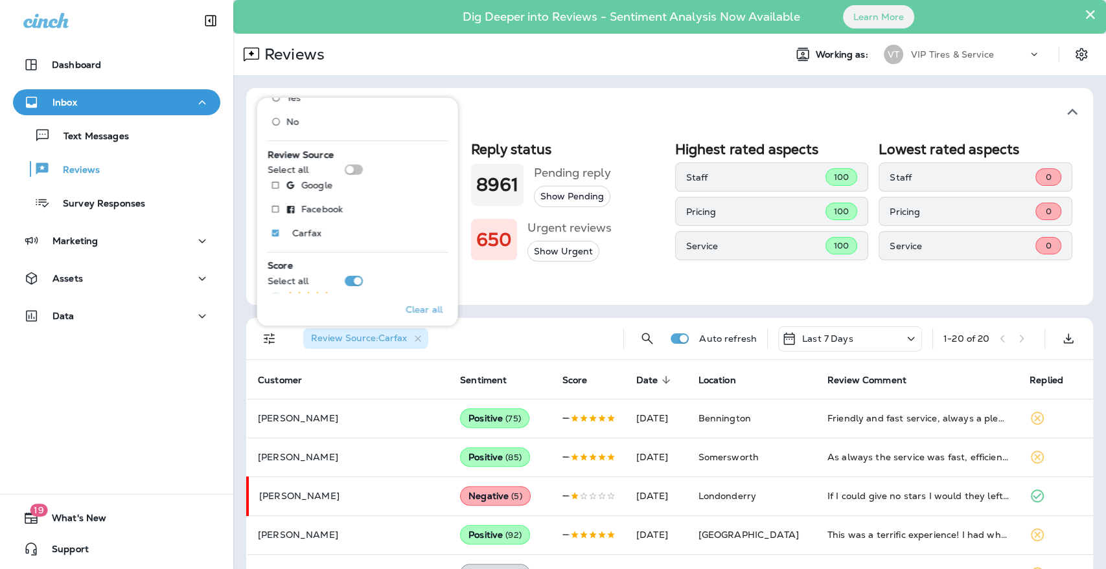
click at [523, 301] on div "Overall sentiment 80.8 +1 This week Positive: 91 % Neutral: 2 % Negative: 7 % R…" at bounding box center [669, 220] width 847 height 169
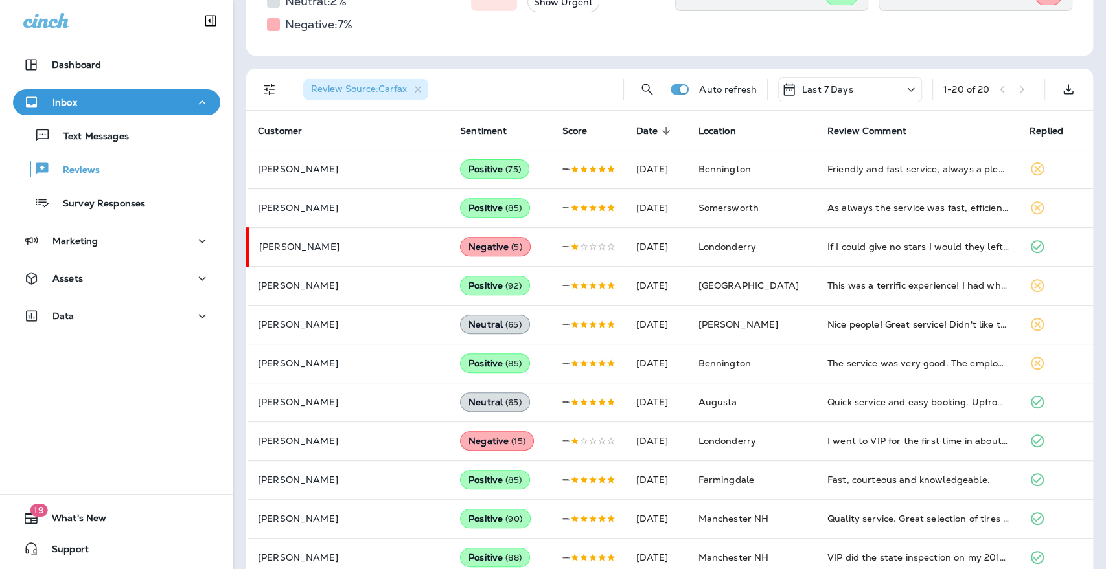
scroll to position [288, 0]
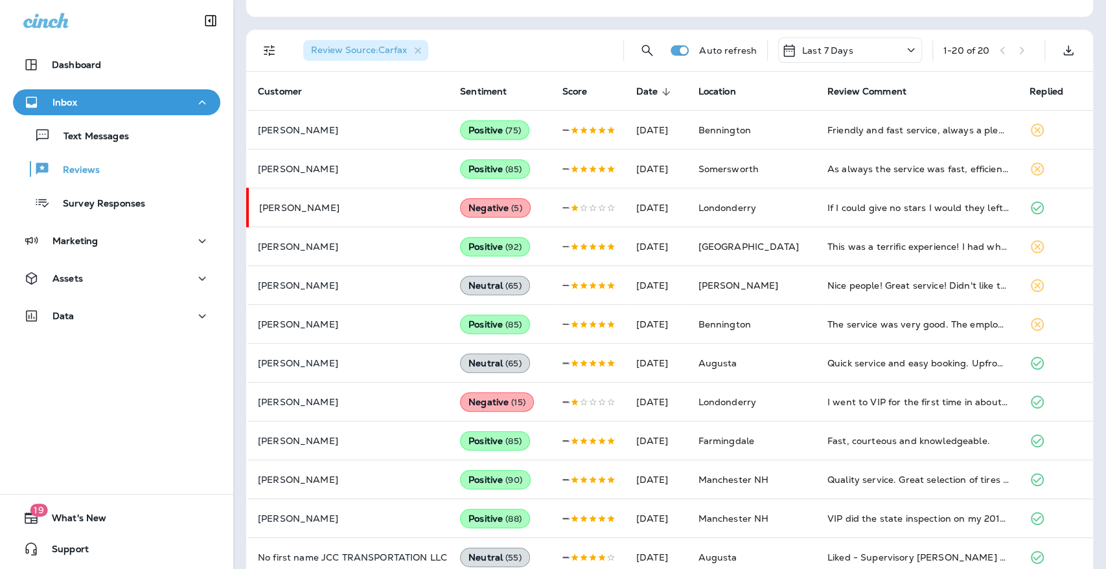
click at [541, 56] on div "Review Source : Carfax" at bounding box center [453, 50] width 320 height 41
click at [543, 57] on div "Review Source : Carfax" at bounding box center [453, 50] width 320 height 41
click at [478, 38] on div "Review Source : Carfax" at bounding box center [453, 50] width 320 height 41
click at [498, 47] on div "Review Source : Carfax" at bounding box center [453, 50] width 320 height 41
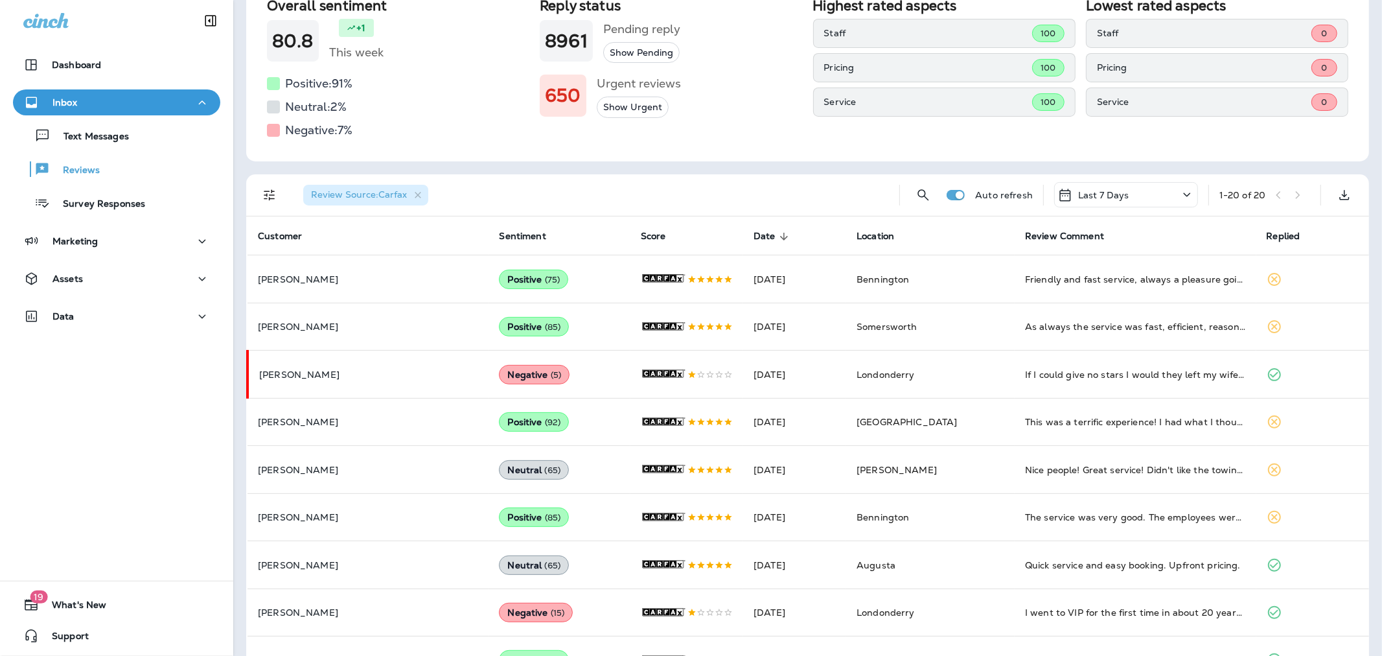
scroll to position [199, 0]
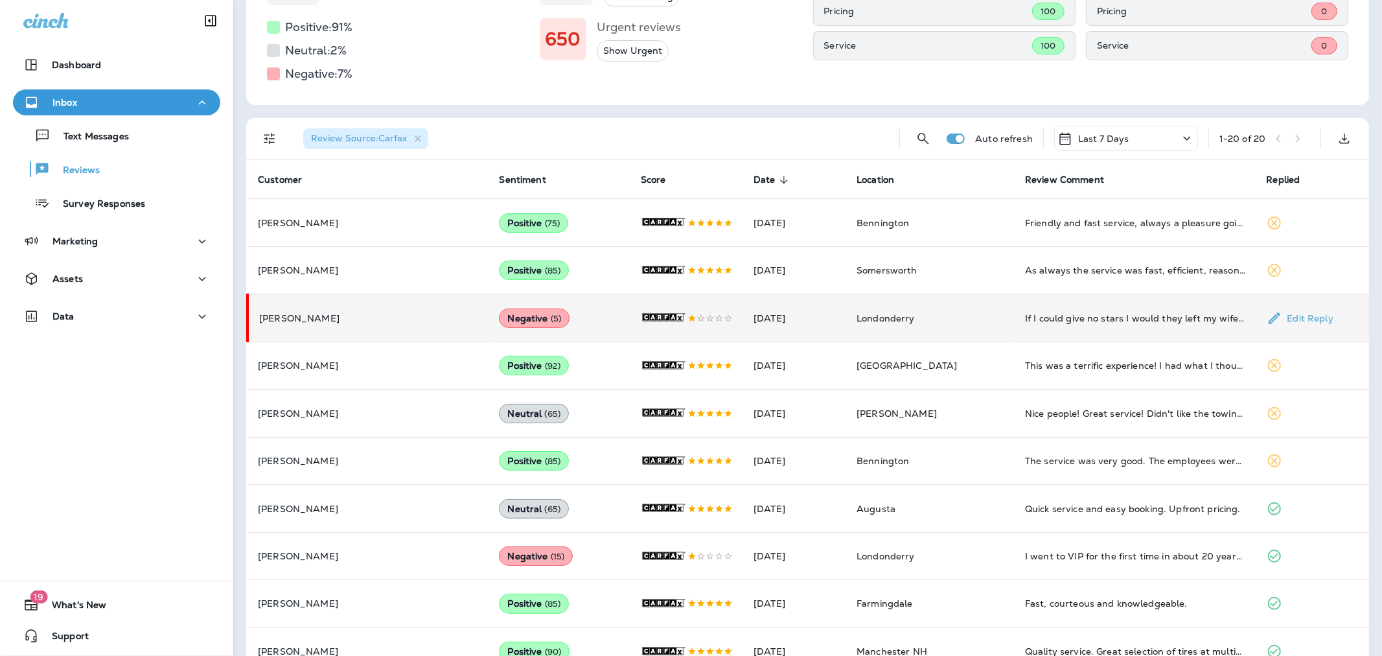
click at [346, 316] on p "[PERSON_NAME]" at bounding box center [368, 318] width 219 height 10
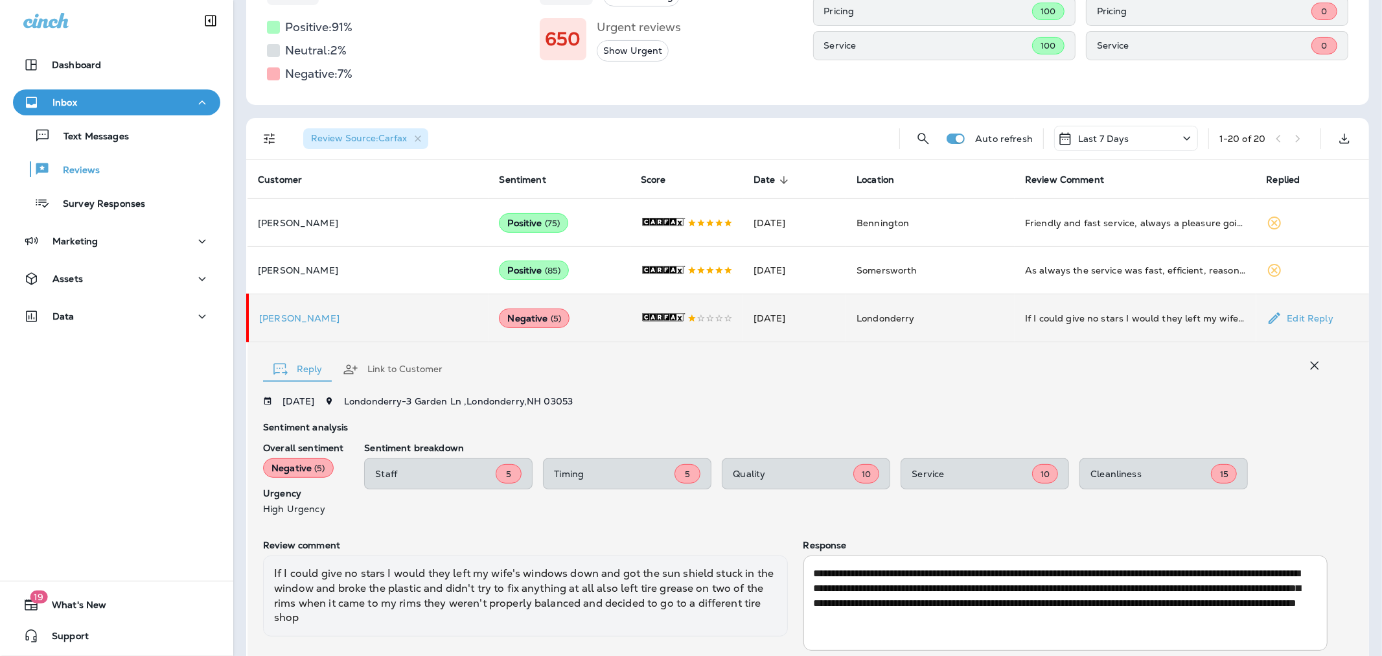
scroll to position [279, 0]
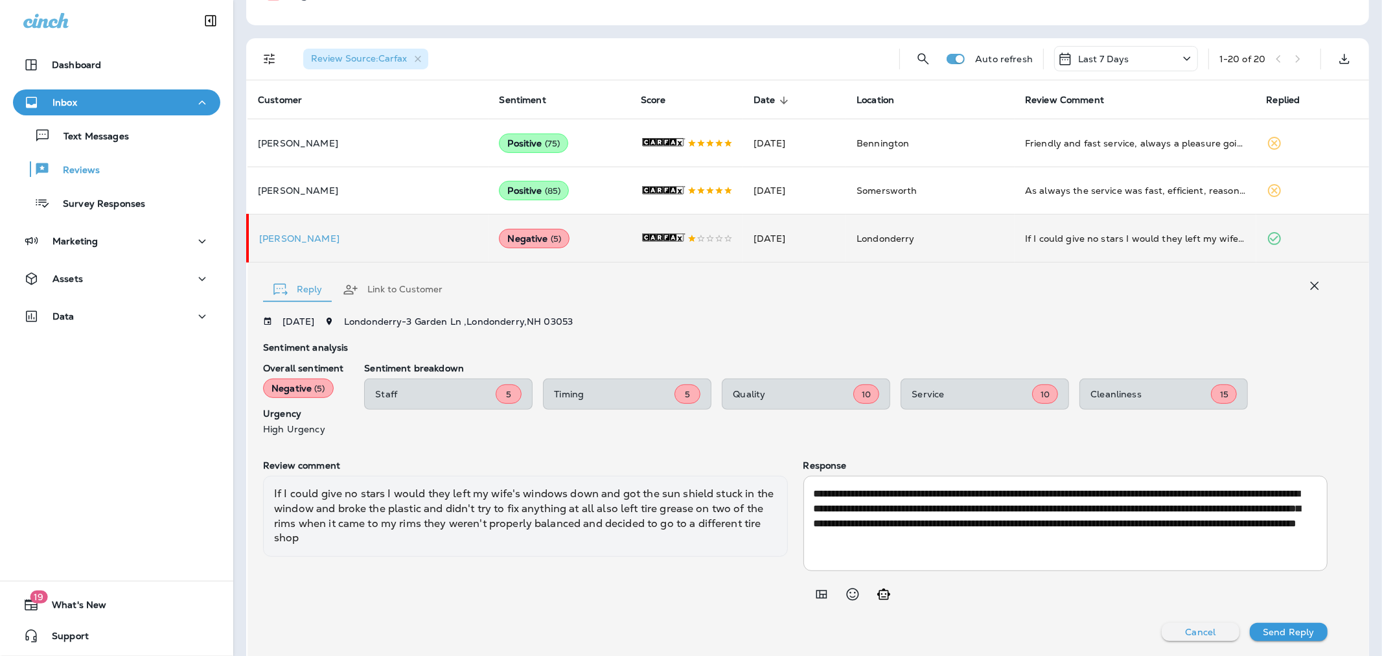
click at [415, 451] on div "**********" at bounding box center [795, 478] width 1064 height 325
click at [286, 238] on p "[PERSON_NAME]" at bounding box center [368, 238] width 219 height 10
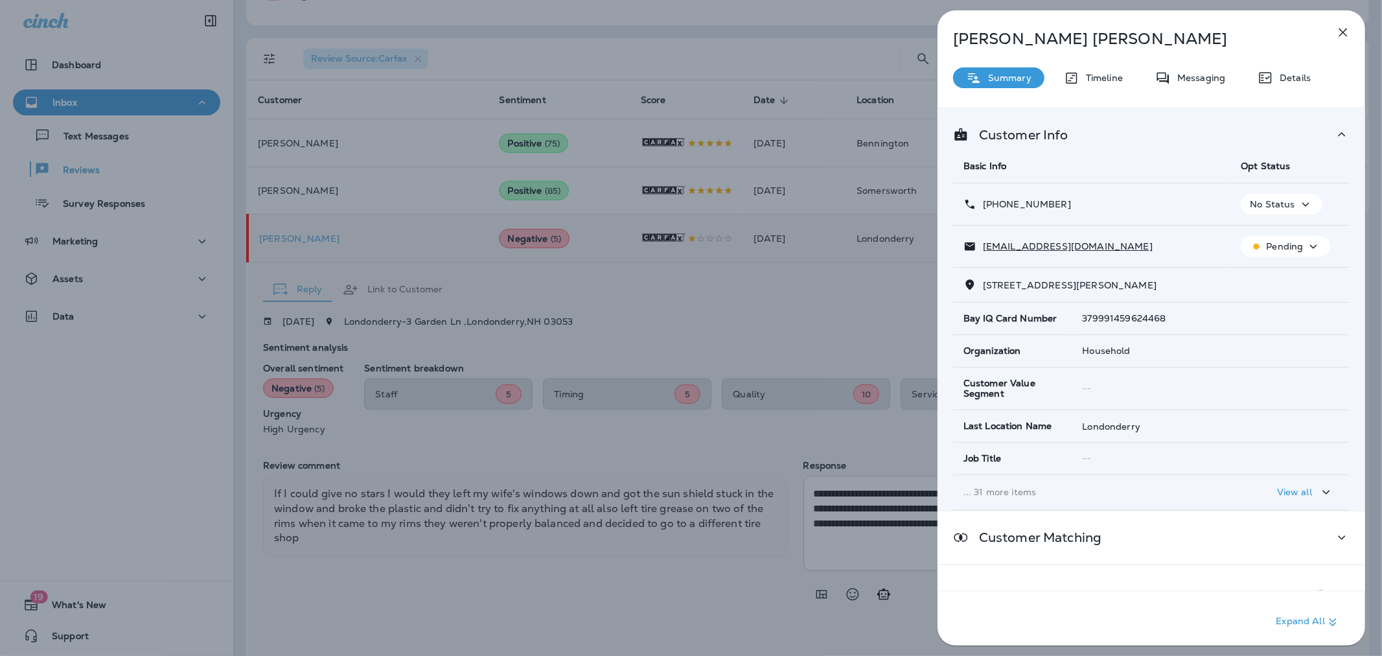
click at [777, 350] on div "Darren Cushing Summary Timeline Messaging Details Customer Info Basic Info Opt …" at bounding box center [691, 328] width 1382 height 656
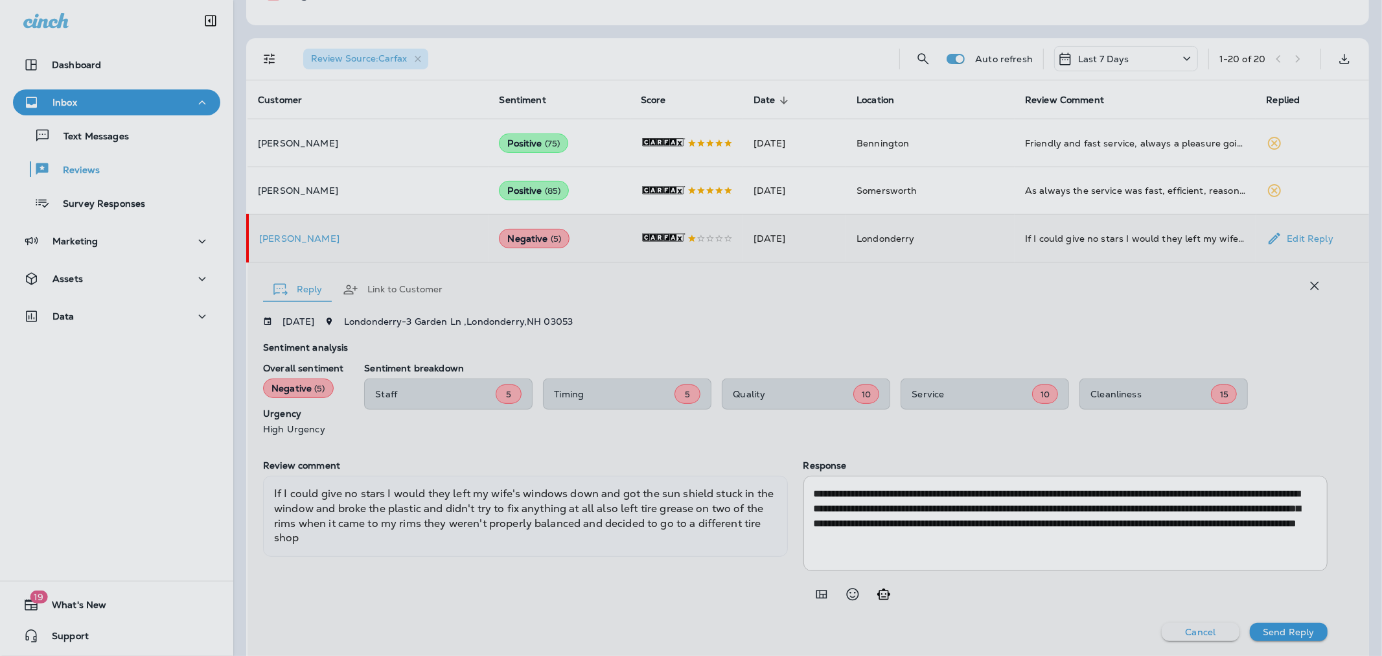
click at [961, 516] on div at bounding box center [758, 328] width 1382 height 656
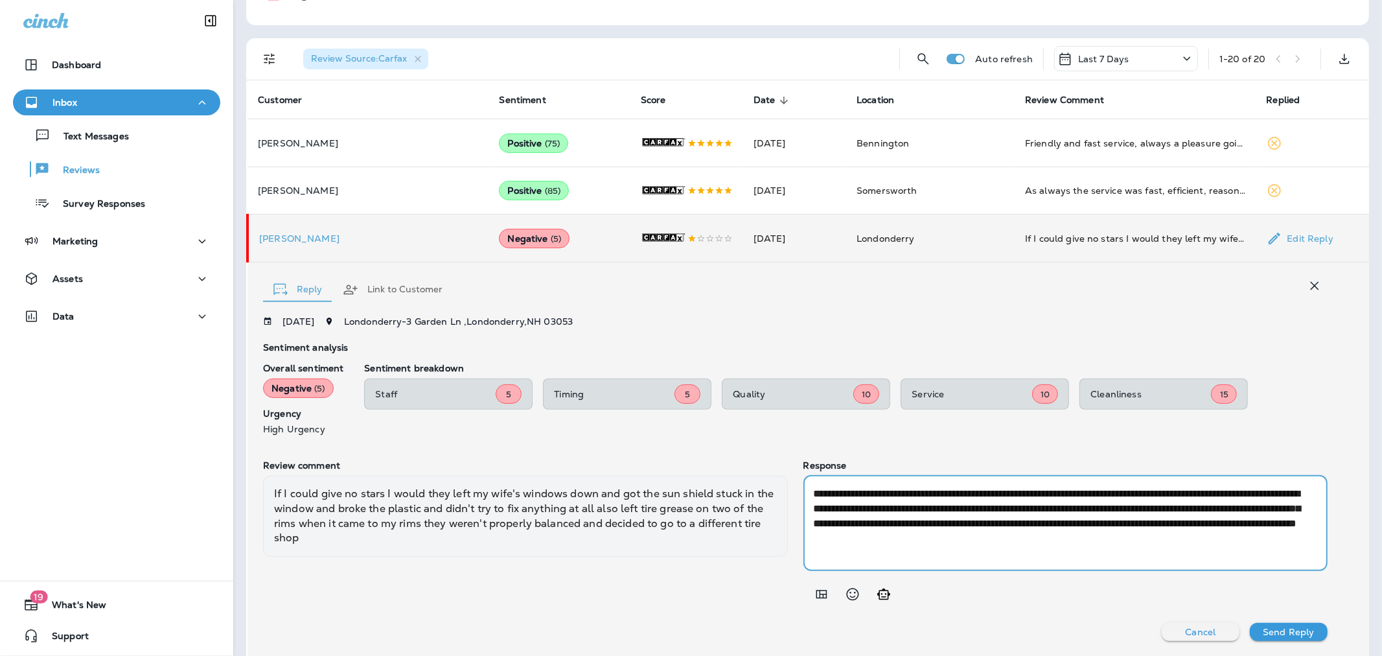
click at [1018, 507] on textarea "**********" at bounding box center [1063, 523] width 499 height 74
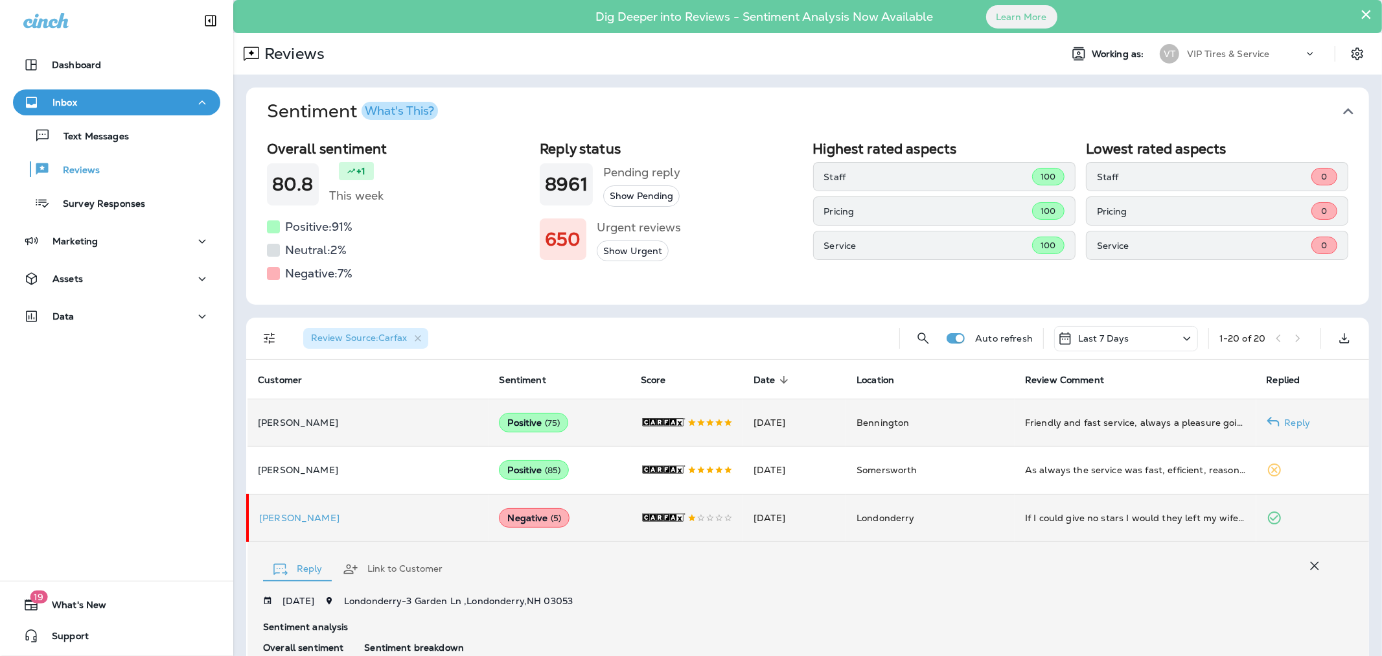
click at [394, 406] on td "[PERSON_NAME]" at bounding box center [367, 421] width 241 height 47
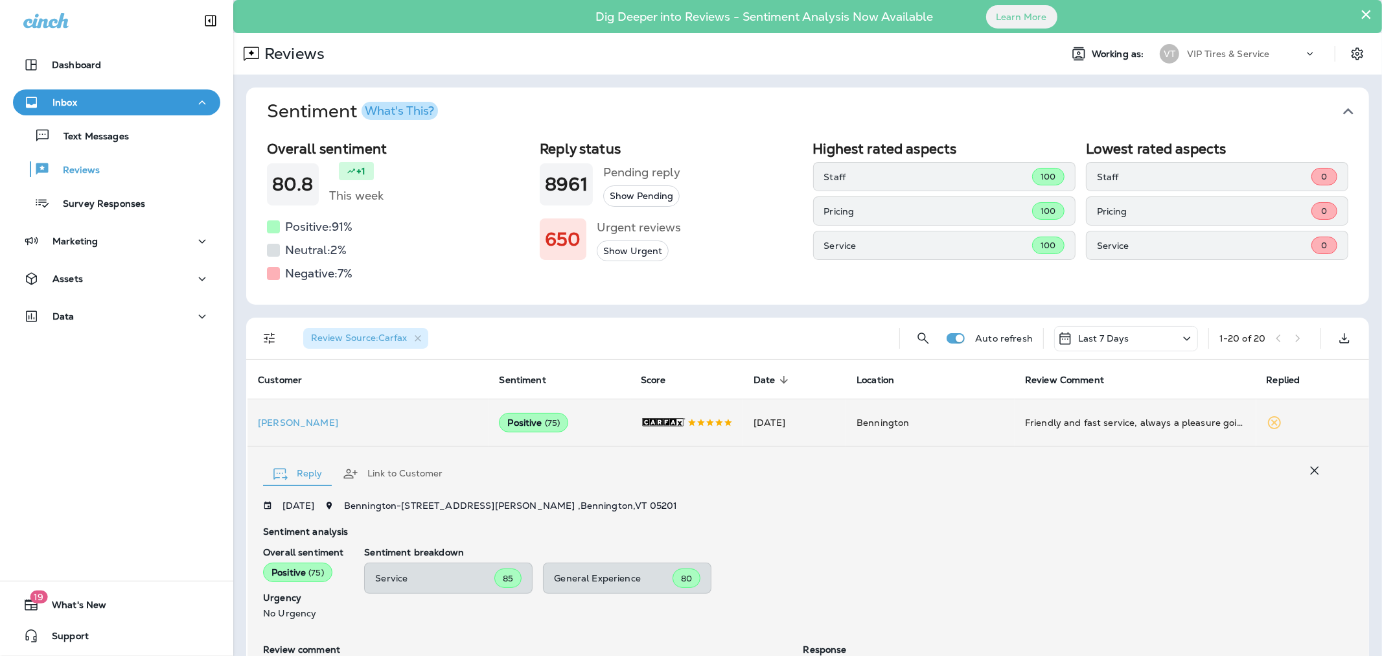
scroll to position [185, 0]
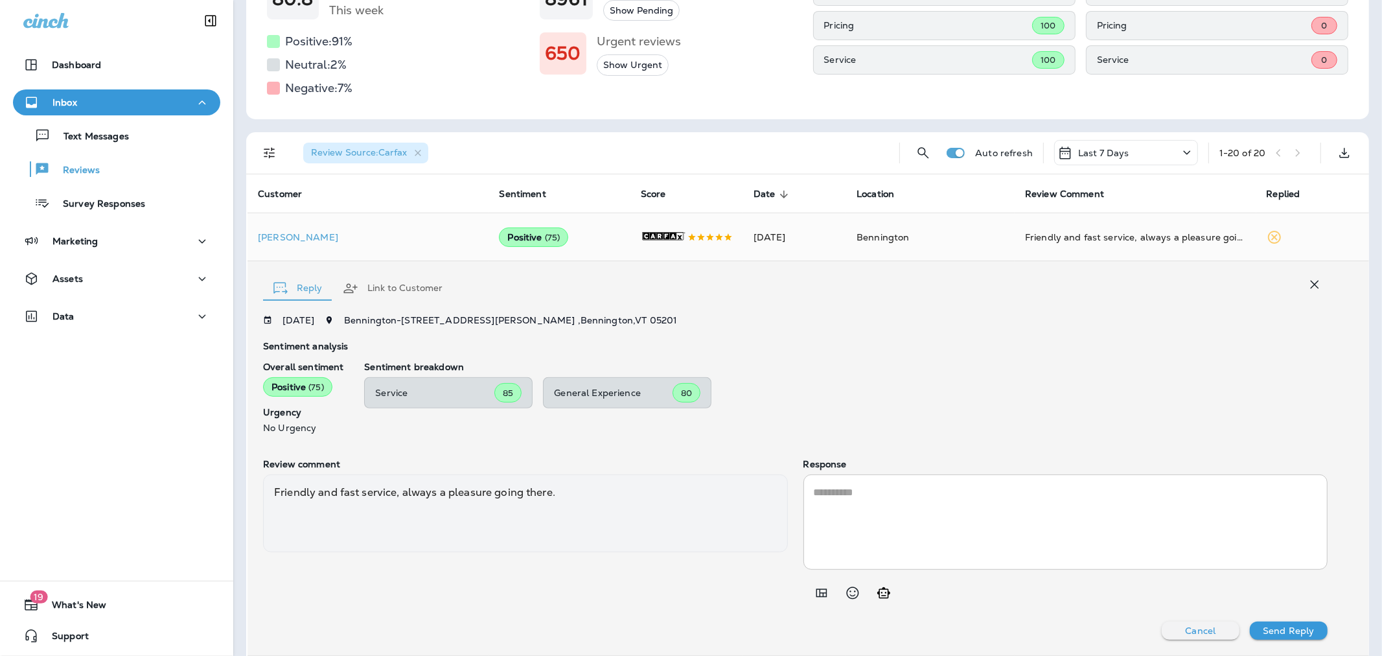
click at [816, 569] on icon "Add in a premade template" at bounding box center [821, 592] width 11 height 8
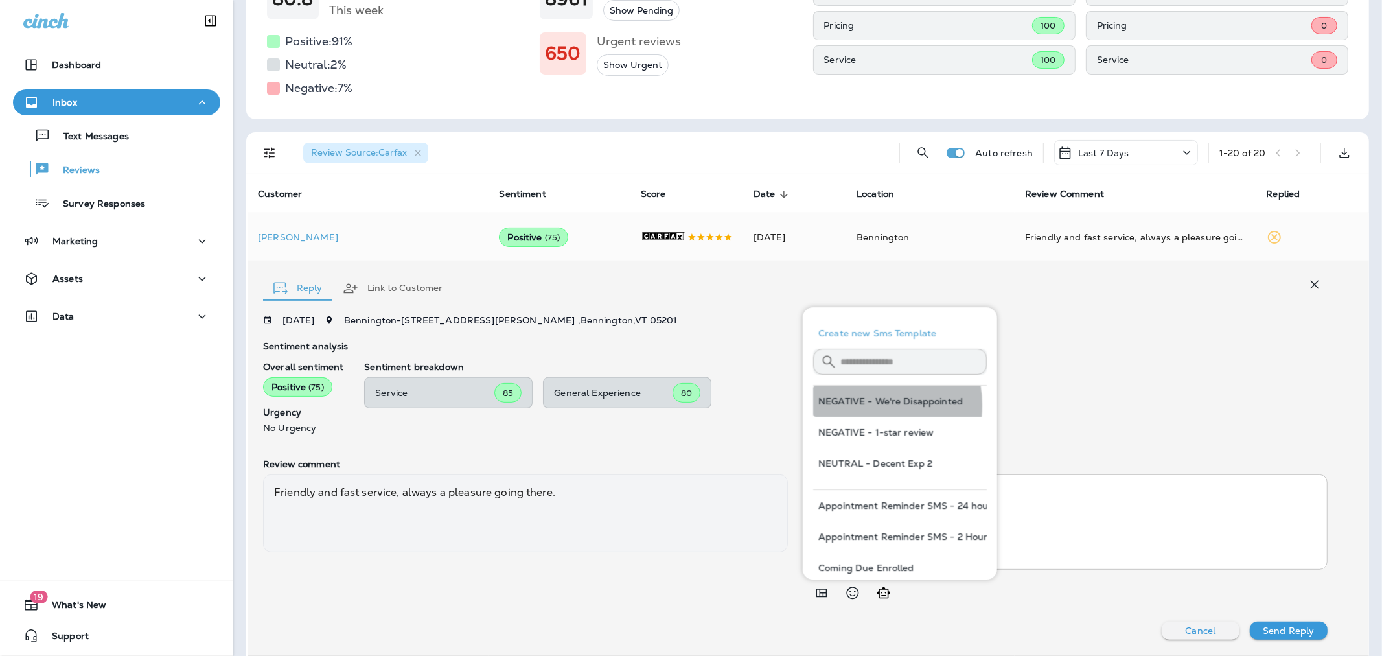
click at [864, 406] on button "NEGATIVE - We're Disappointed" at bounding box center [900, 400] width 174 height 31
type textarea "**********"
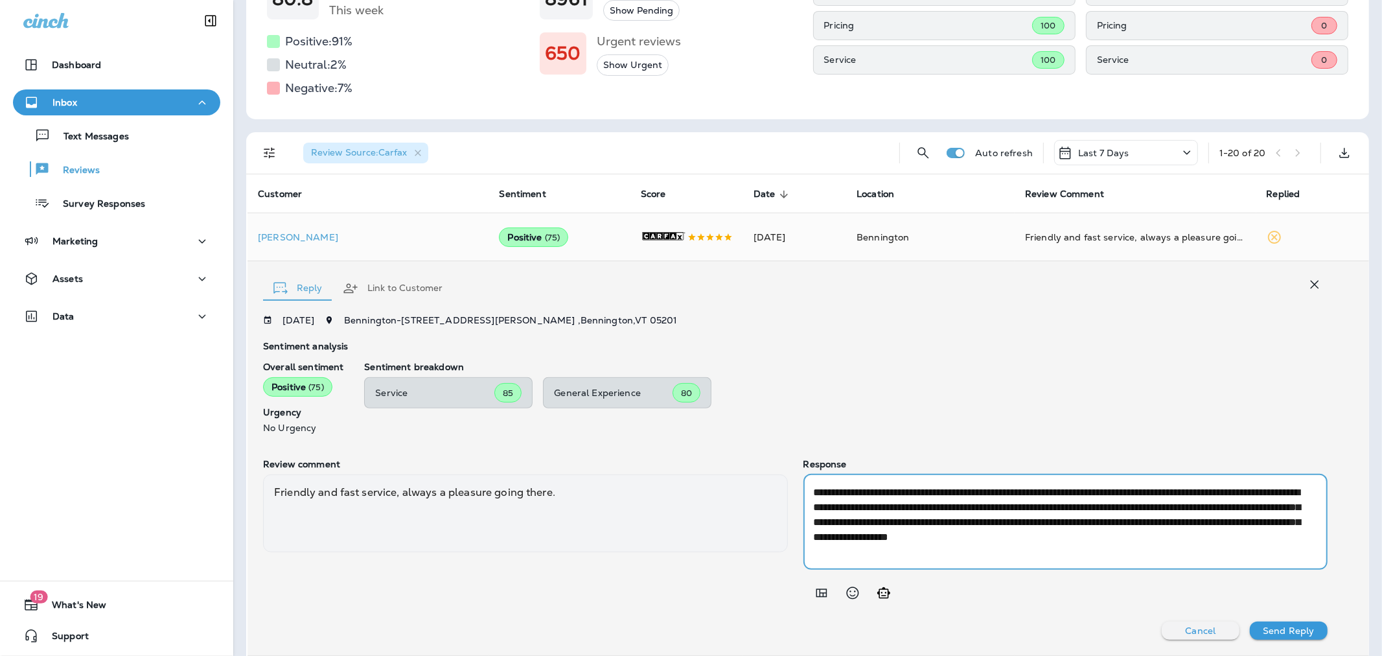
click at [1004, 522] on textarea "**********" at bounding box center [1063, 522] width 499 height 74
drag, startPoint x: 957, startPoint y: 496, endPoint x: 1071, endPoint y: 505, distance: 114.4
click at [1071, 505] on textarea "**********" at bounding box center [1063, 522] width 499 height 74
click at [1105, 288] on icon "button" at bounding box center [1315, 285] width 16 height 16
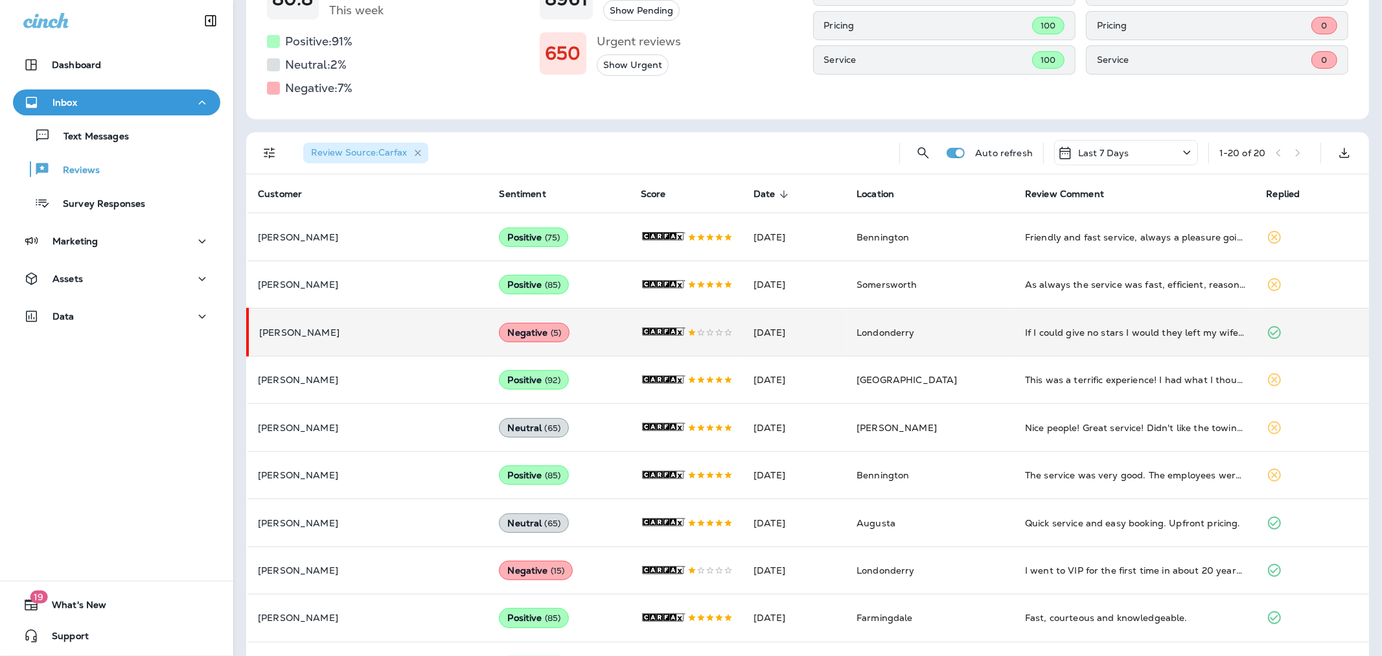
click at [417, 148] on icon "button" at bounding box center [418, 153] width 11 height 11
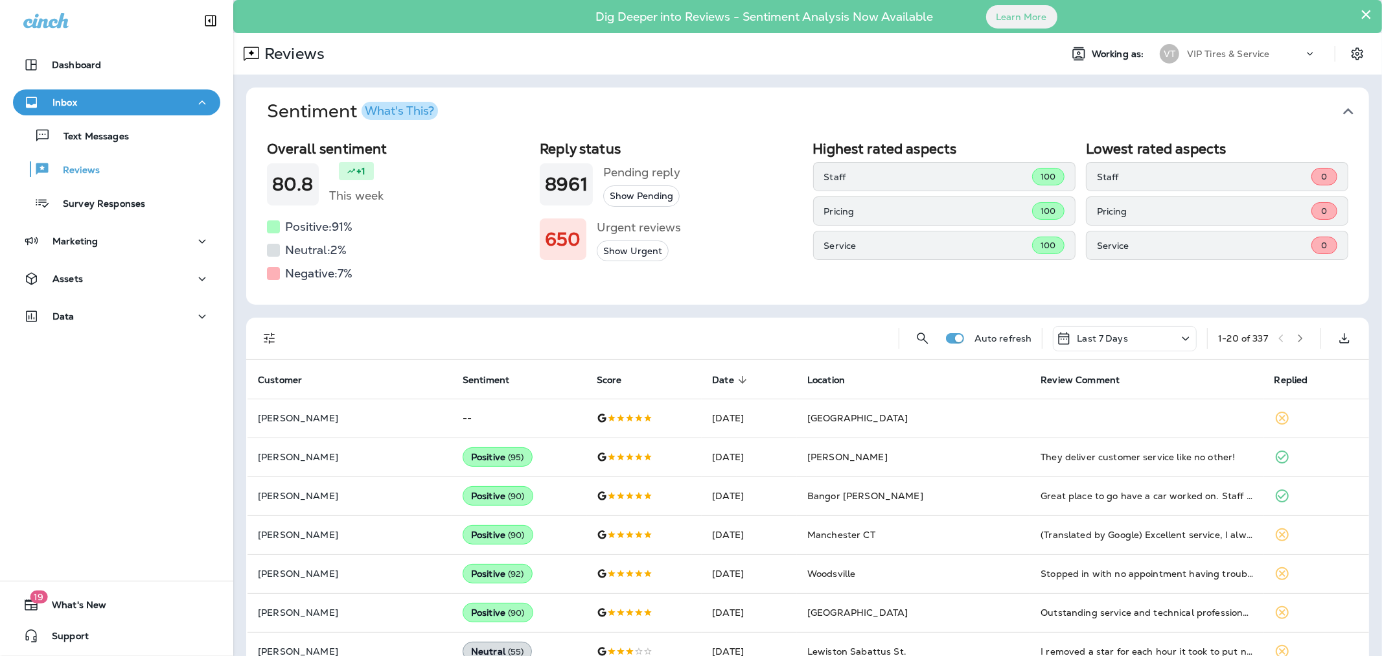
click at [264, 345] on icon "Filters" at bounding box center [270, 338] width 16 height 16
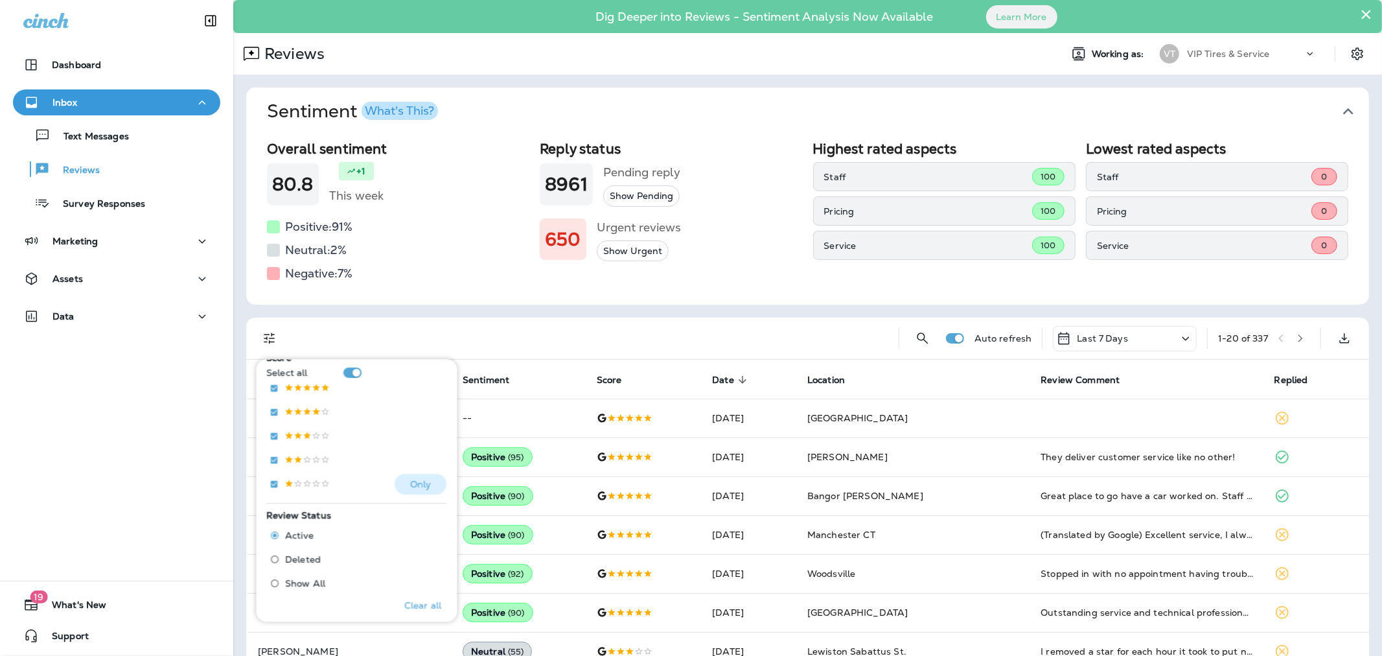
scroll to position [216, 0]
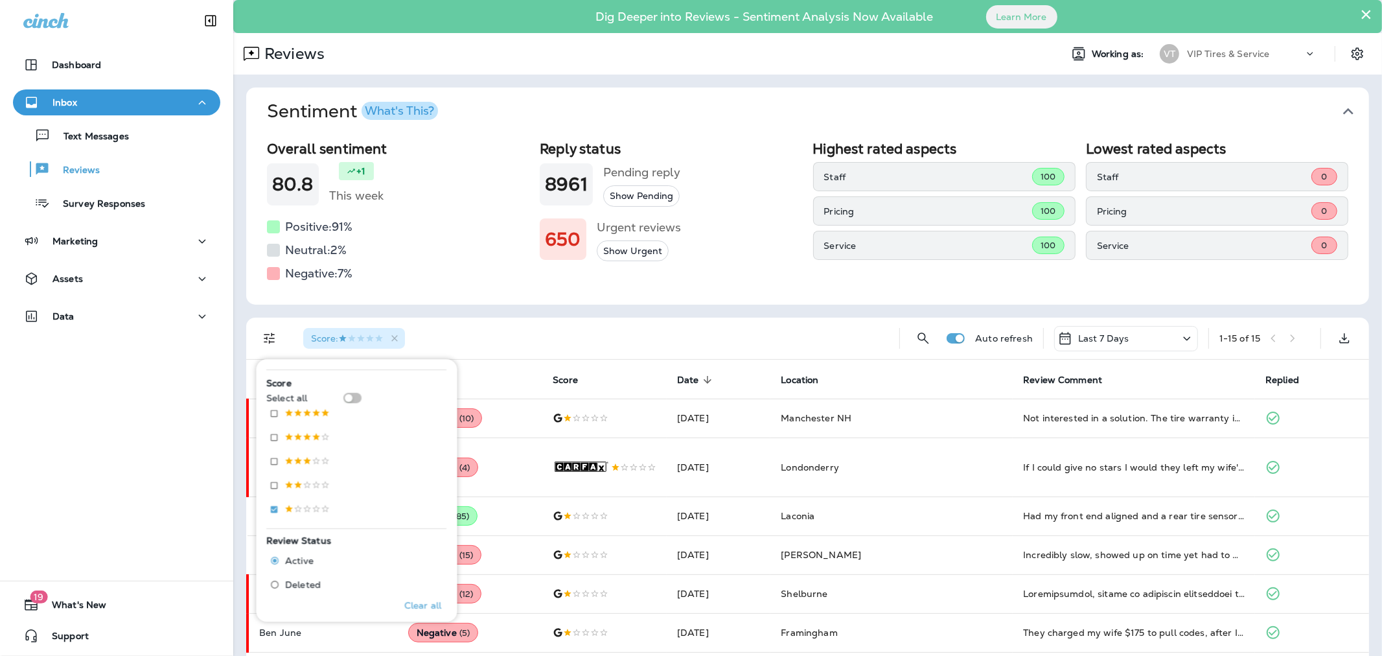
click at [504, 301] on div "Overall sentiment 80.8 +1 This week Positive: 91 % Neutral: 2 % Negative: 7 % R…" at bounding box center [807, 219] width 1123 height 169
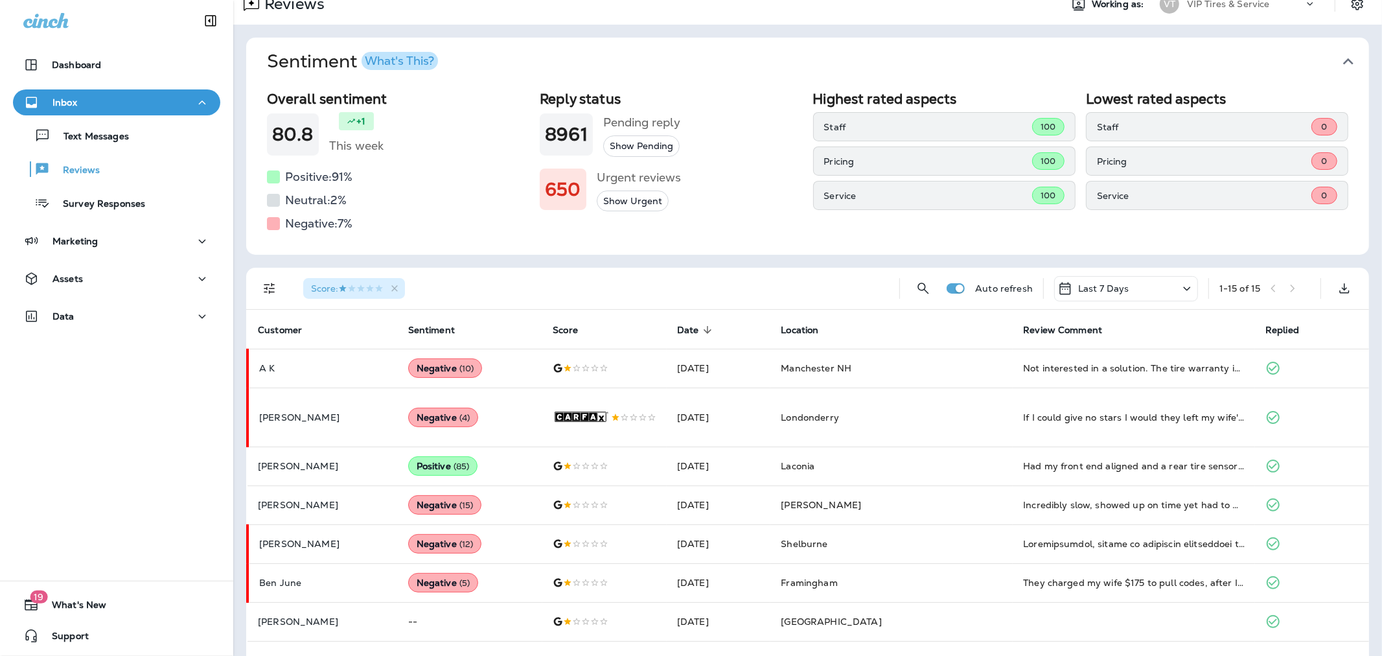
scroll to position [72, 0]
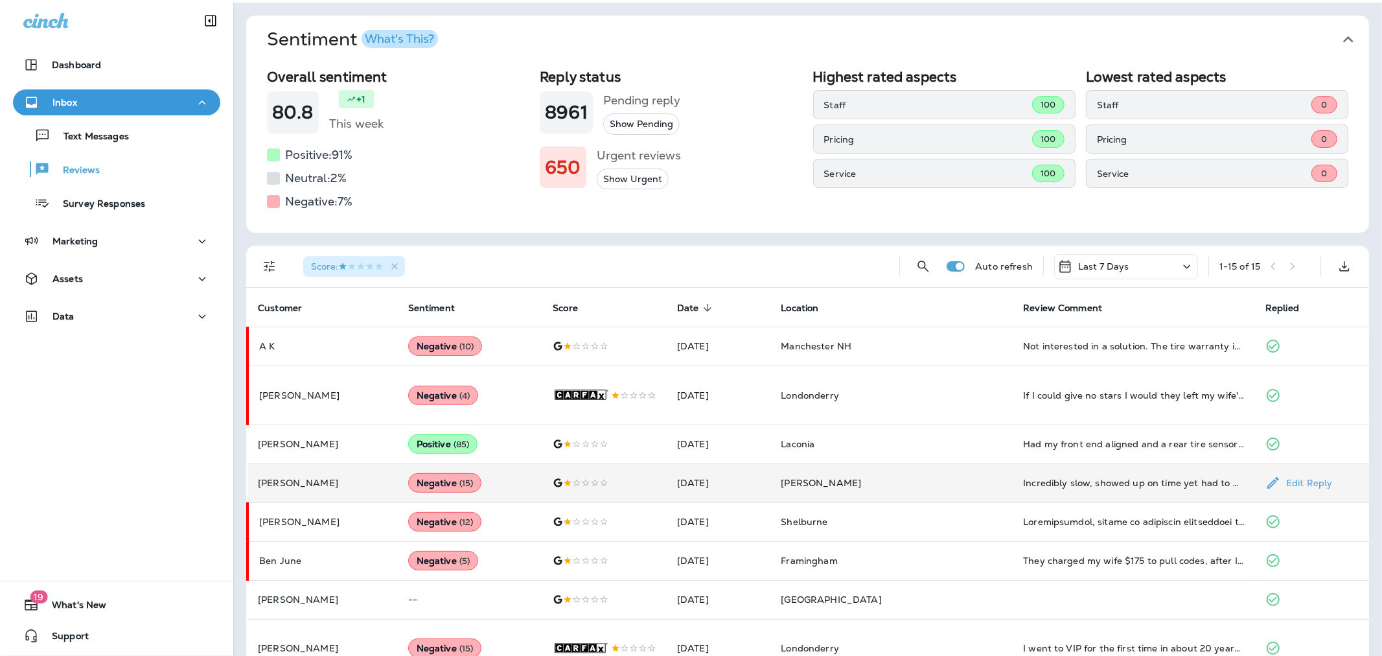
click at [328, 475] on td "[PERSON_NAME]" at bounding box center [322, 482] width 150 height 39
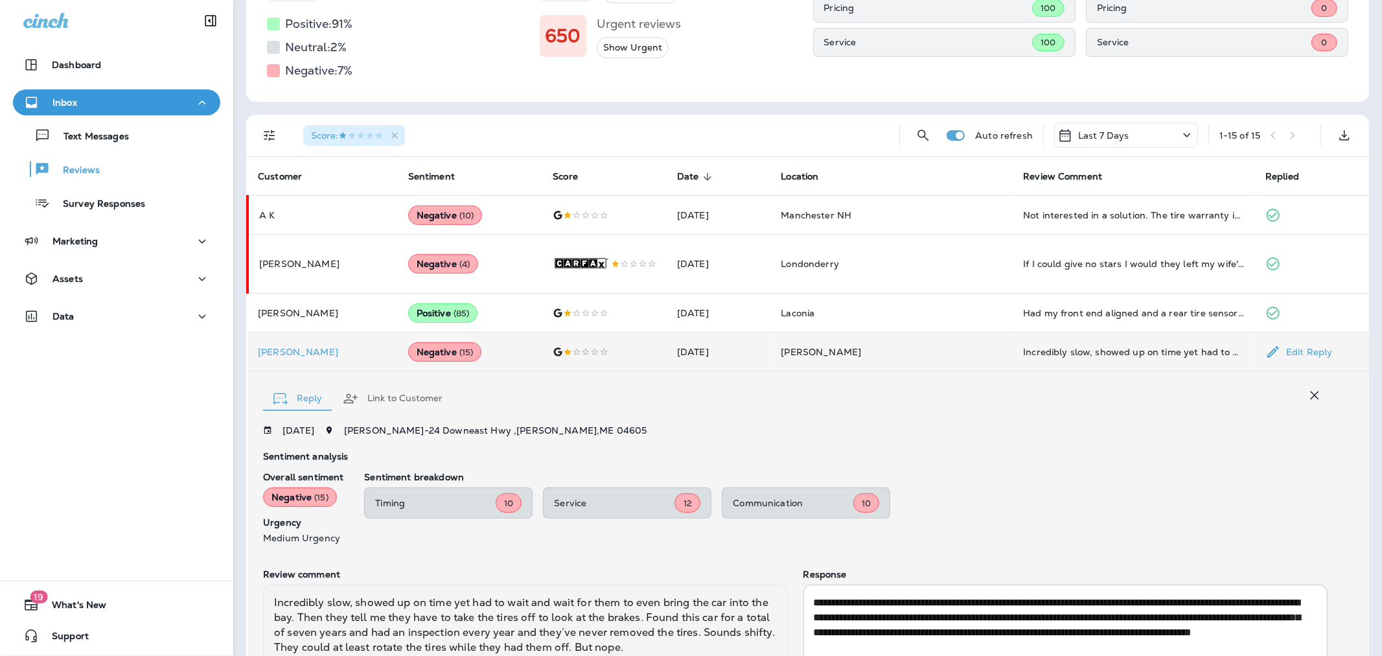
scroll to position [0, 0]
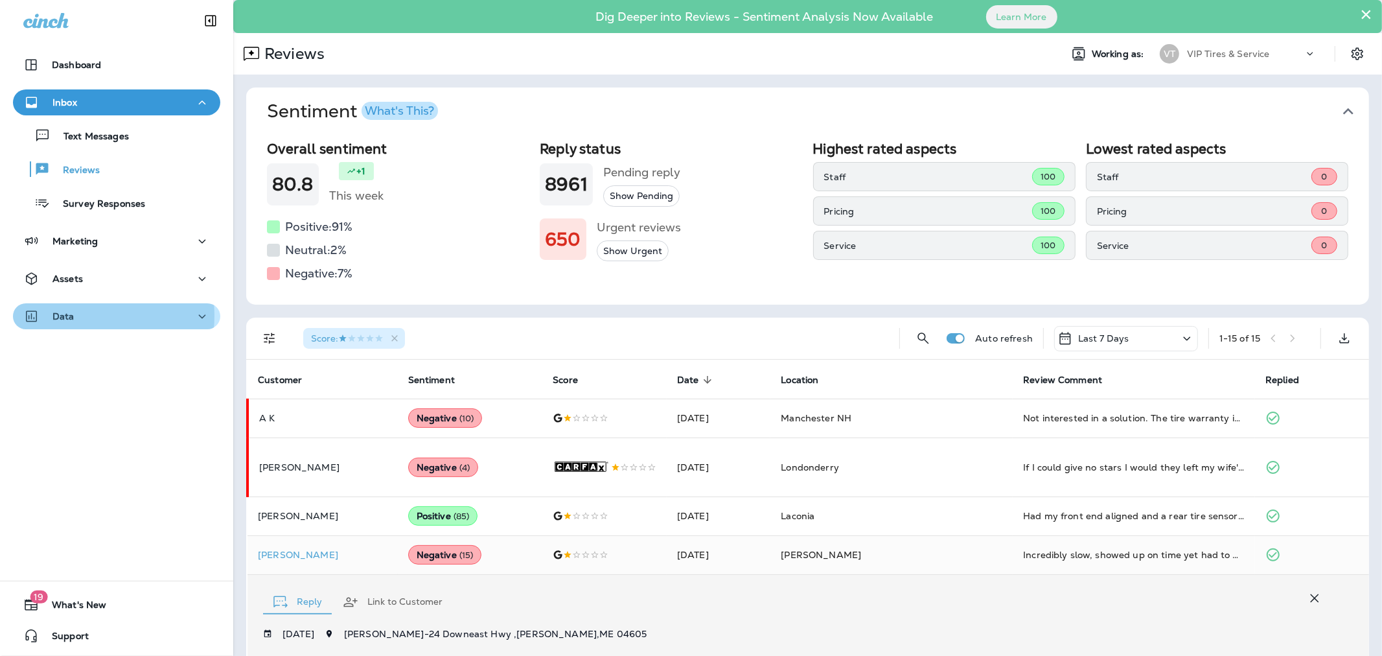
click at [76, 315] on div "Data" at bounding box center [116, 316] width 187 height 16
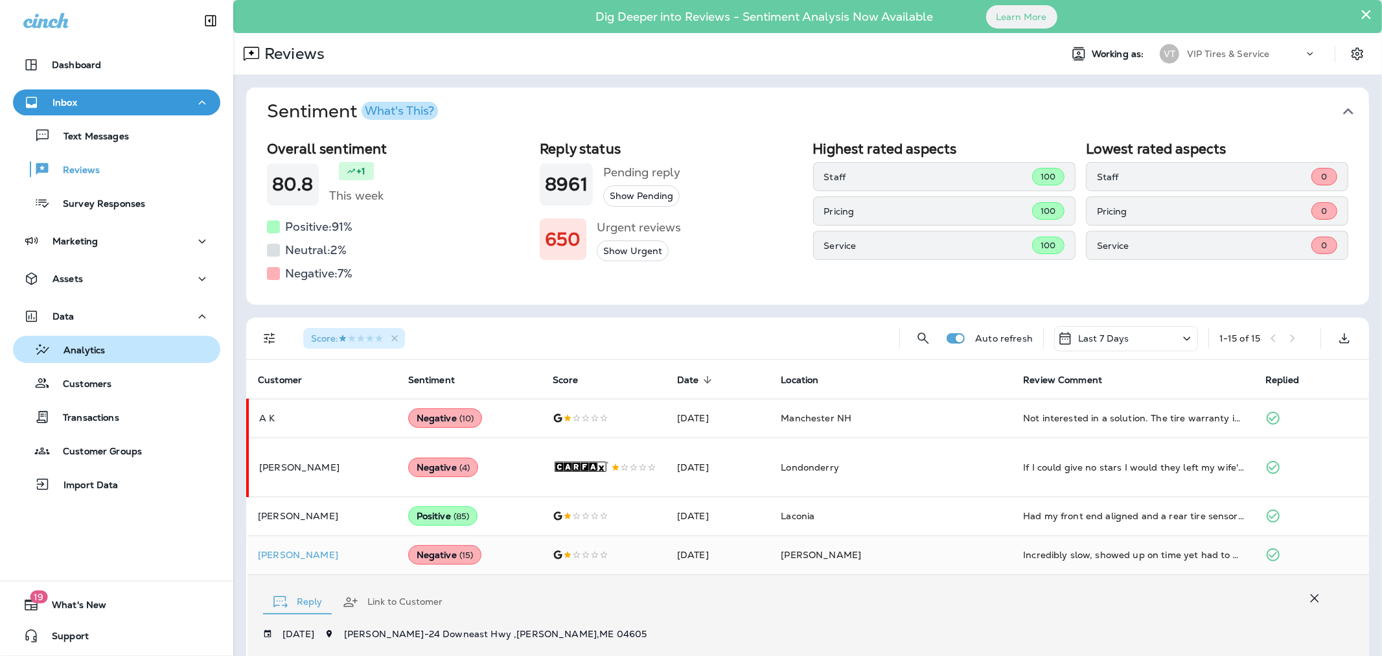
click at [94, 353] on p "Analytics" at bounding box center [78, 351] width 54 height 12
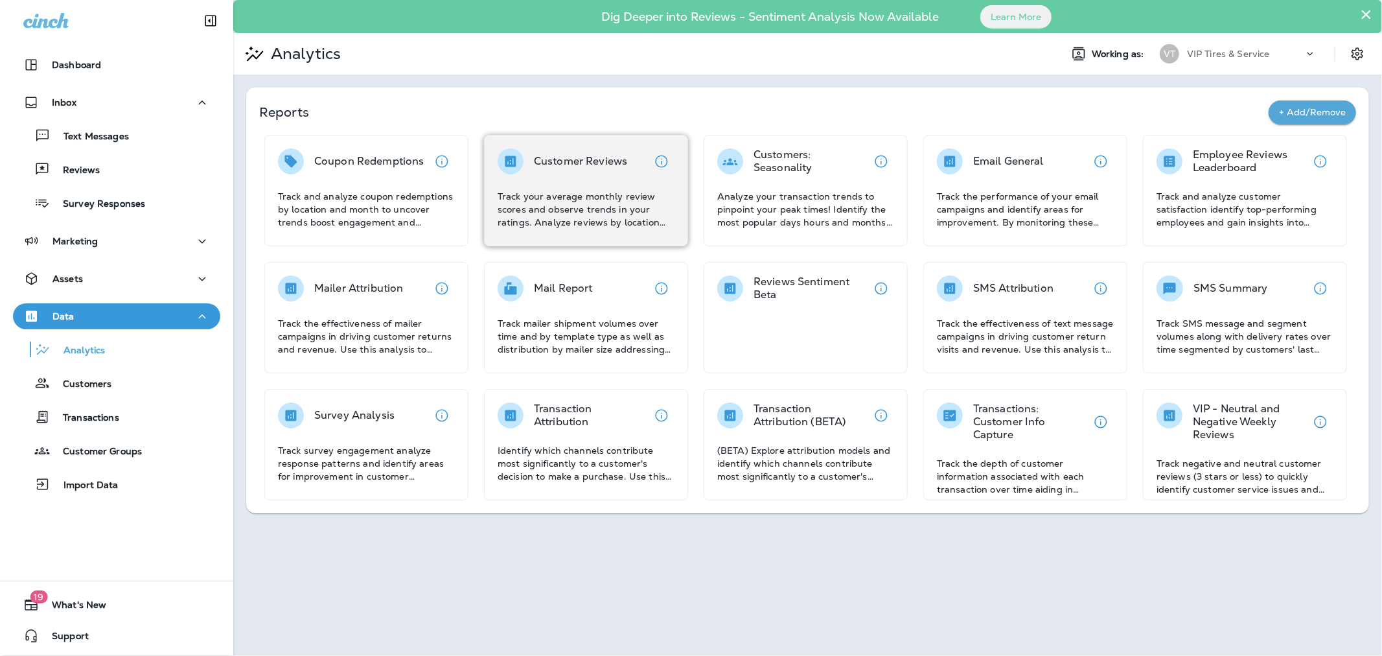
click at [542, 204] on p "Track your average monthly review scores and observe trends in your ratings. An…" at bounding box center [586, 209] width 177 height 39
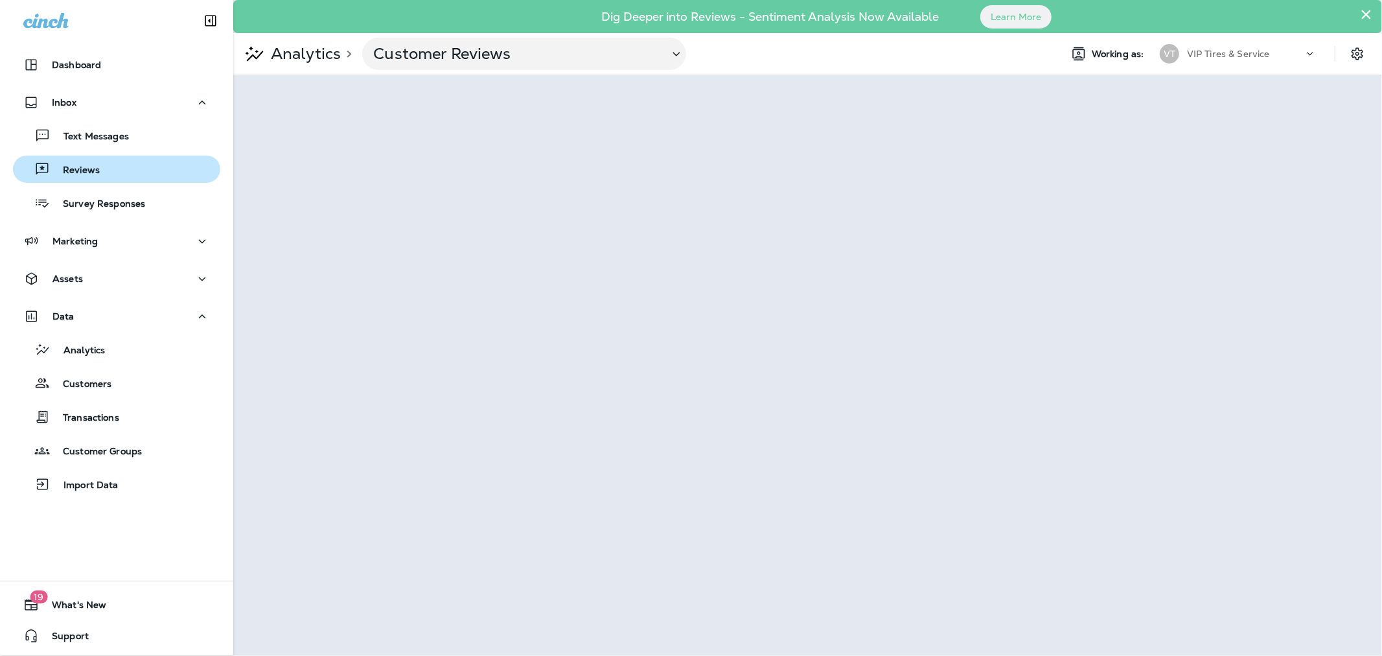
click at [89, 172] on p "Reviews" at bounding box center [75, 171] width 50 height 12
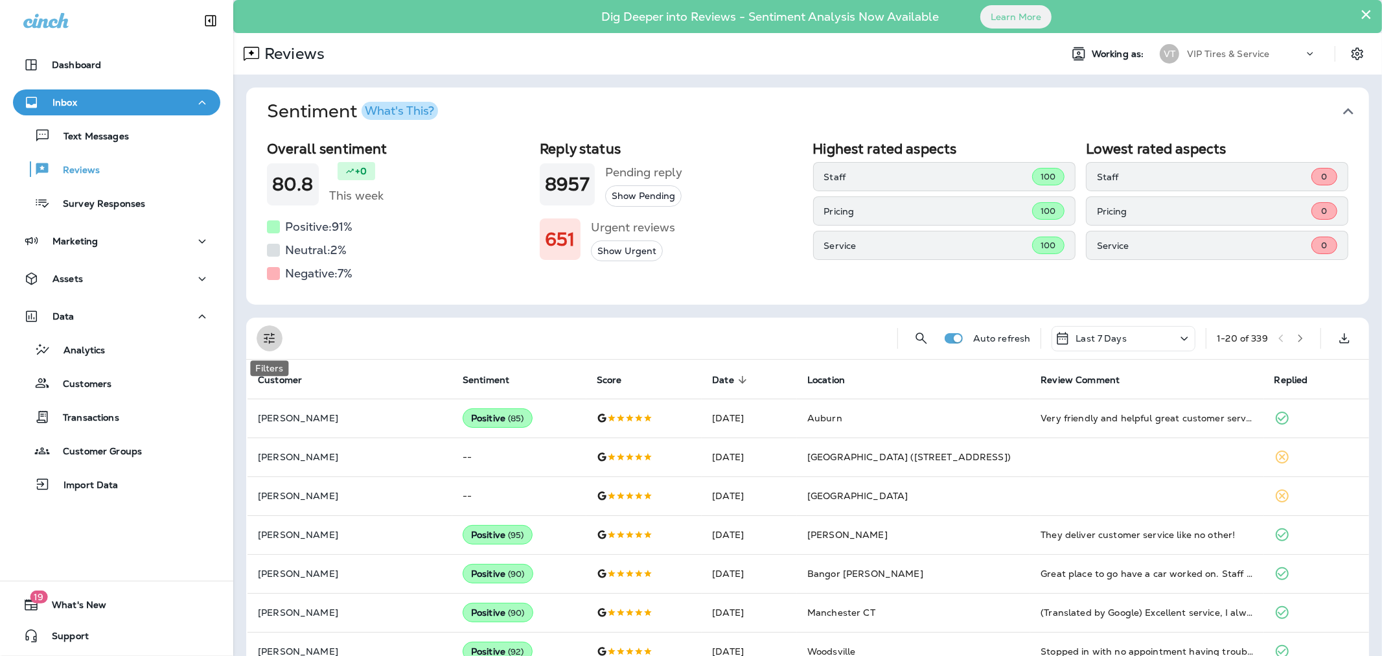
click at [270, 337] on icon "Filters" at bounding box center [270, 338] width 16 height 16
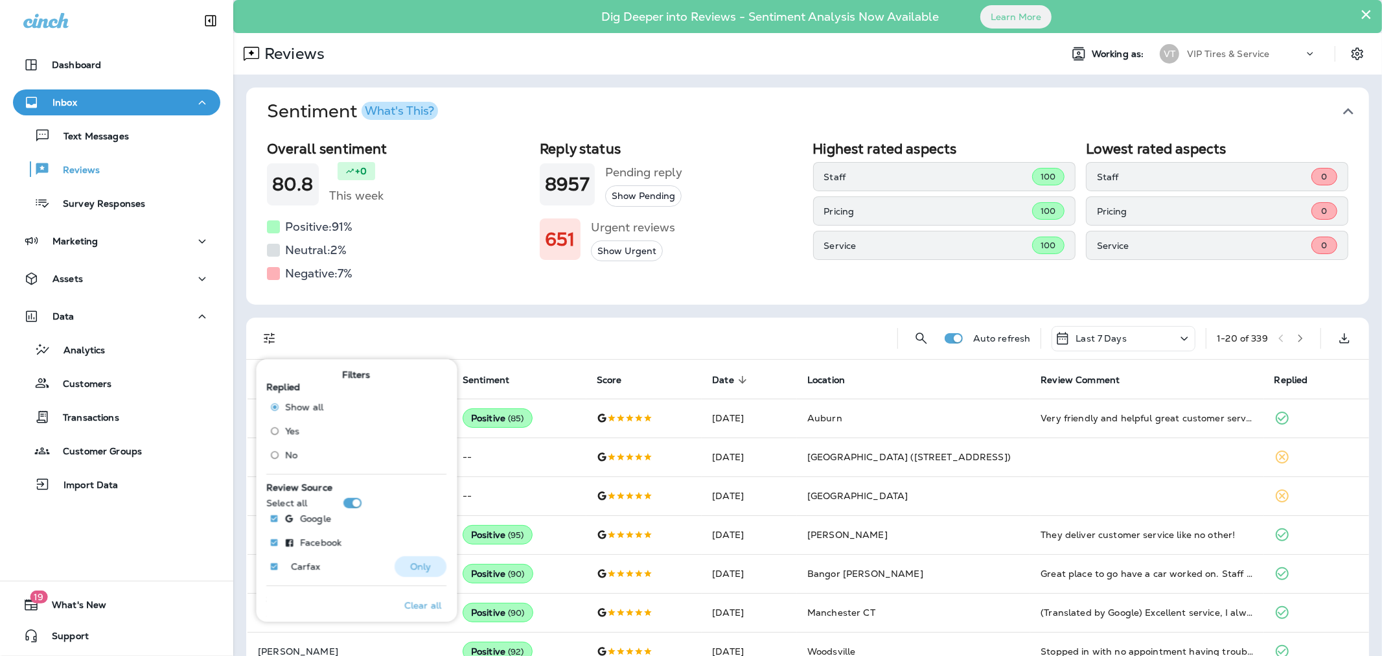
click at [417, 565] on p "Only" at bounding box center [420, 566] width 21 height 10
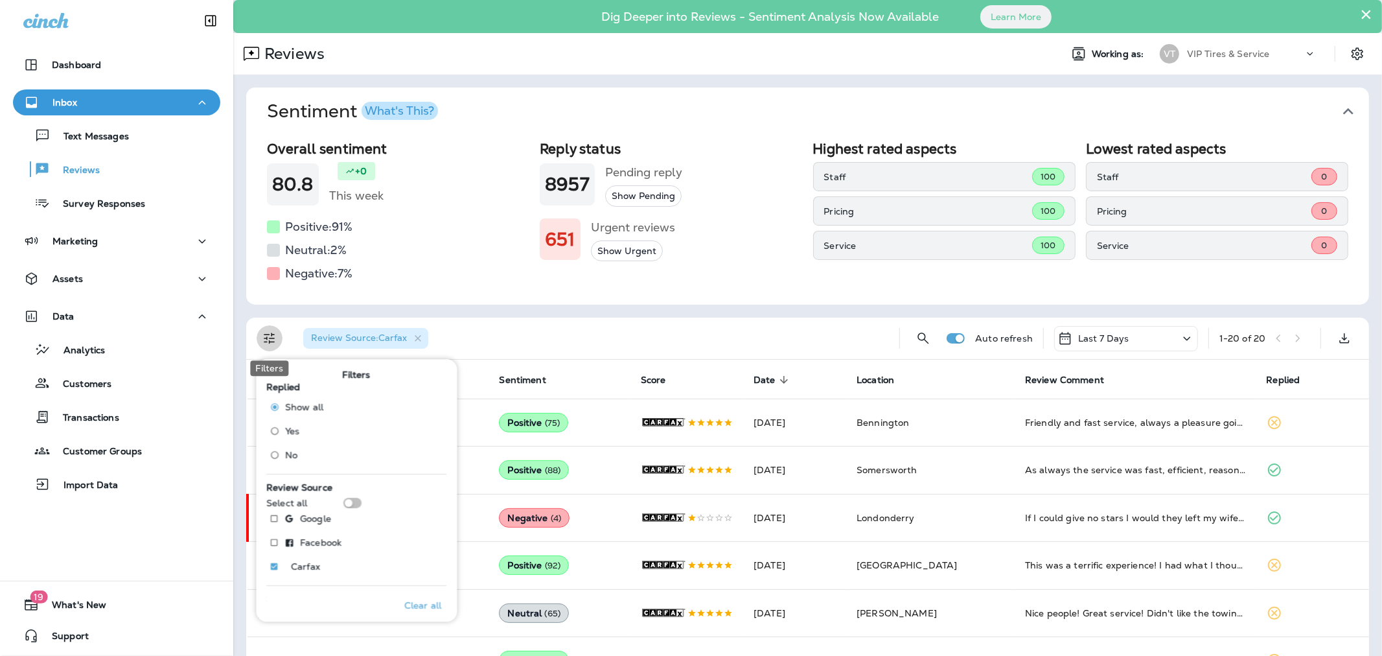
click at [273, 344] on icon "Filters" at bounding box center [270, 338] width 16 height 16
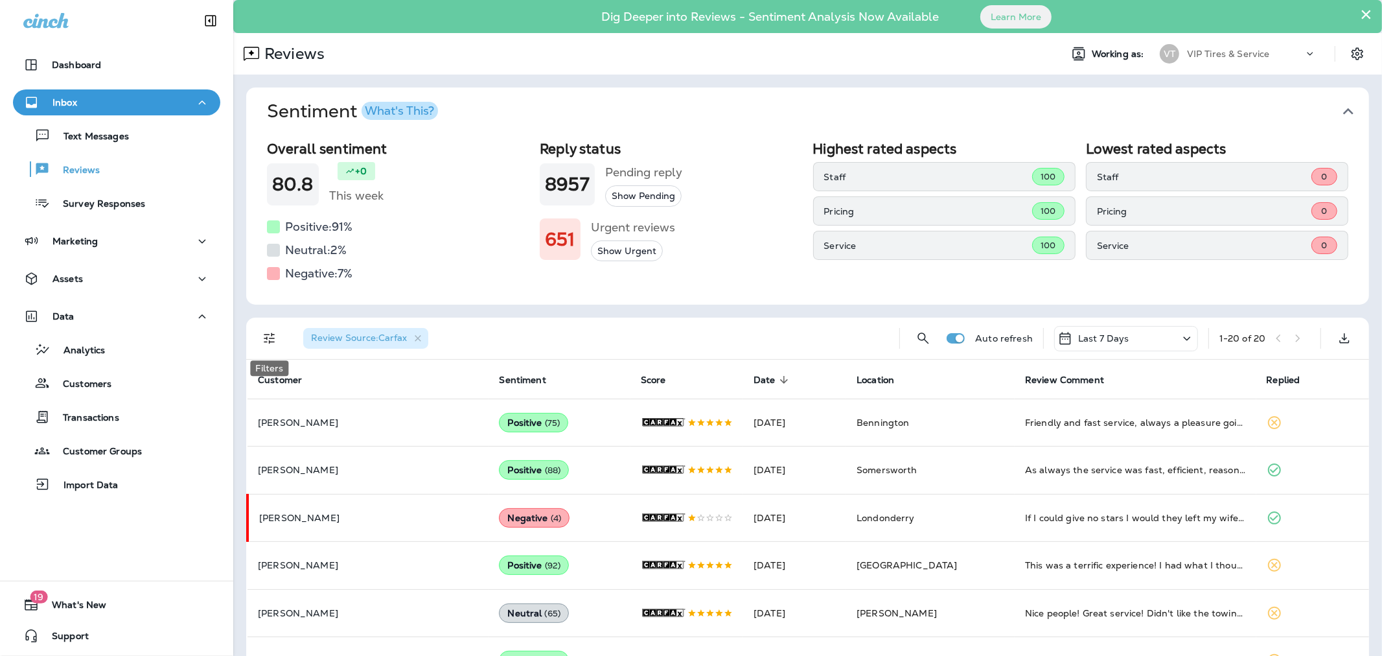
click at [273, 344] on icon "Filters" at bounding box center [270, 338] width 16 height 16
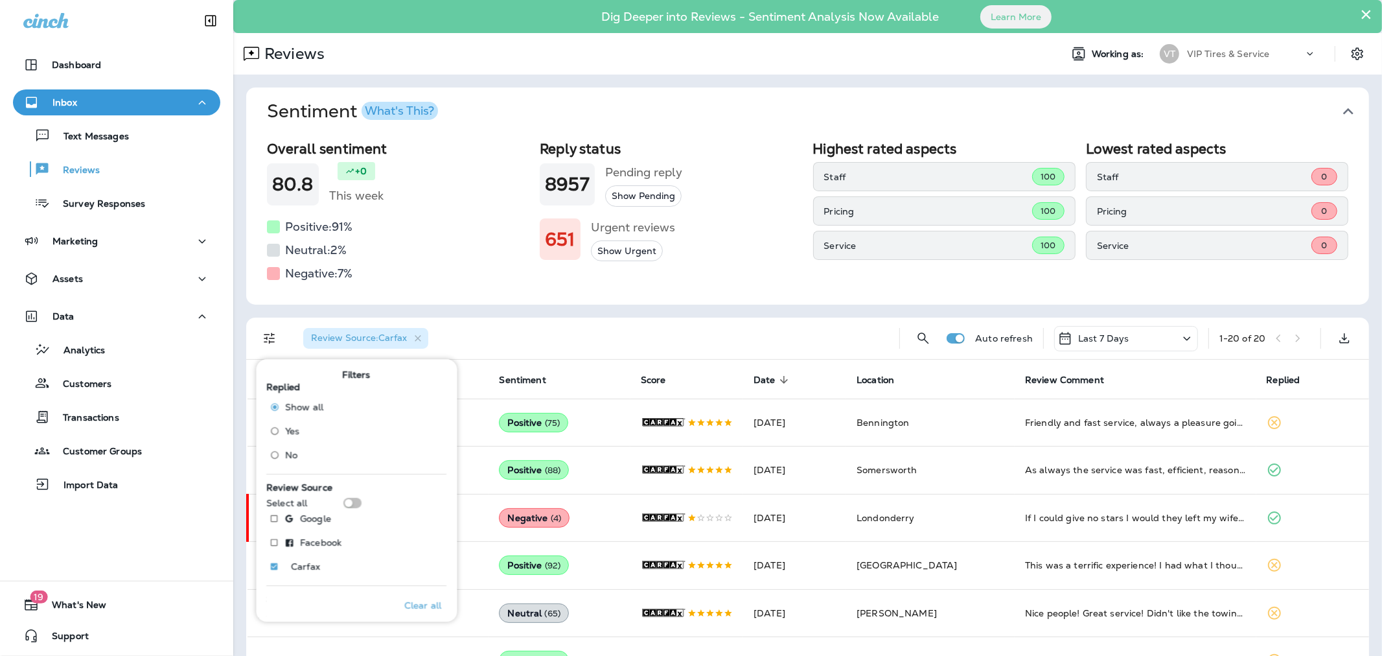
click at [536, 325] on div "Review Source : Carfax" at bounding box center [591, 337] width 596 height 41
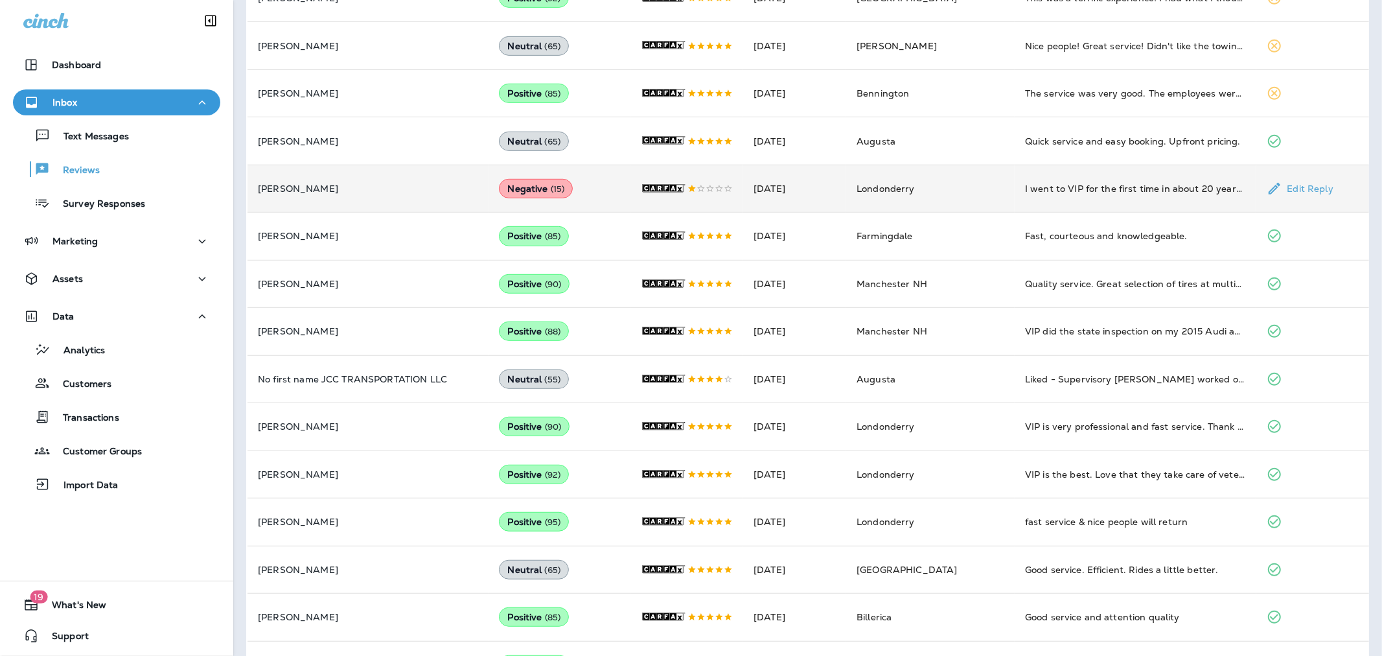
scroll to position [575, 0]
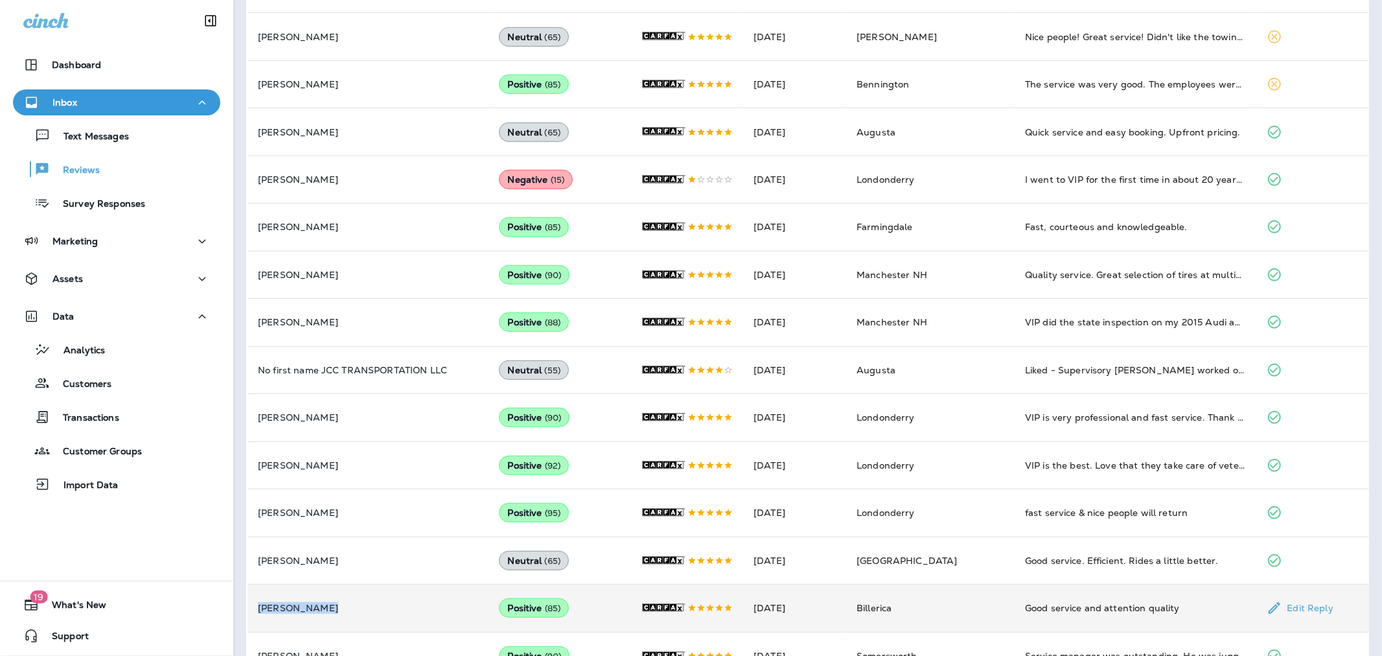
drag, startPoint x: 342, startPoint y: 609, endPoint x: 258, endPoint y: 597, distance: 85.0
click at [258, 569] on td "Osman Sarceno" at bounding box center [367, 607] width 241 height 47
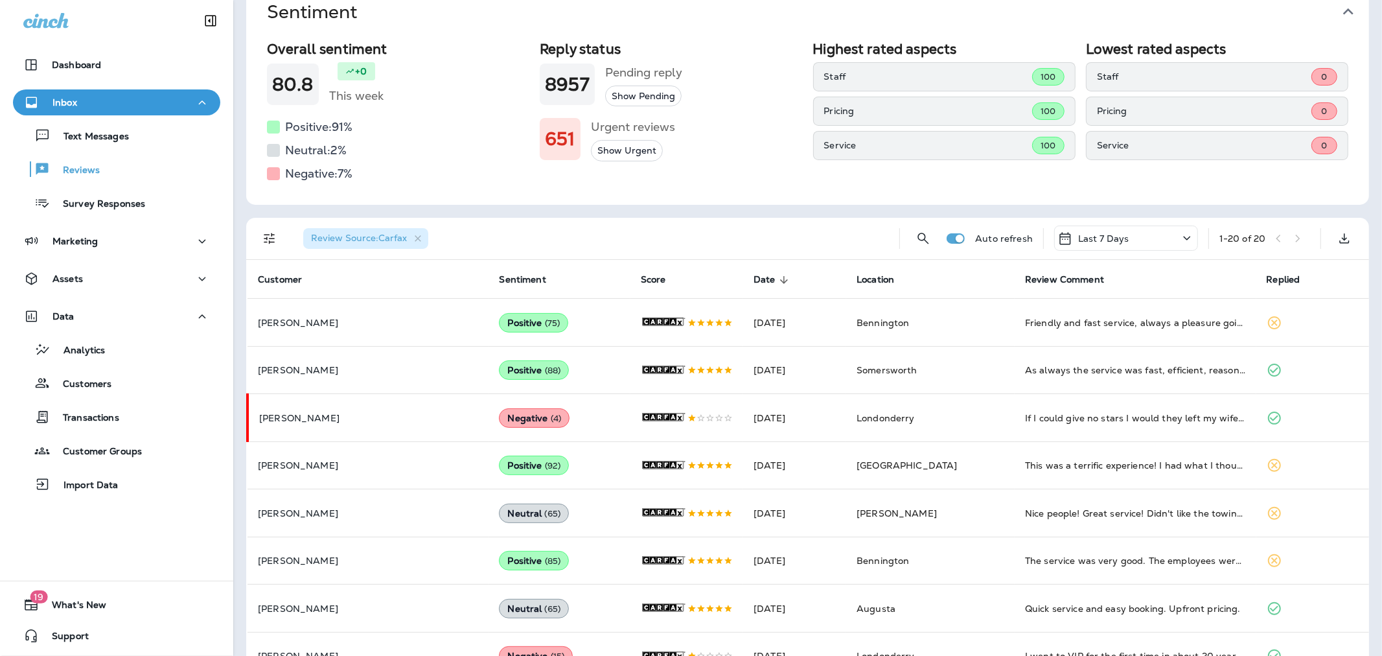
scroll to position [0, 0]
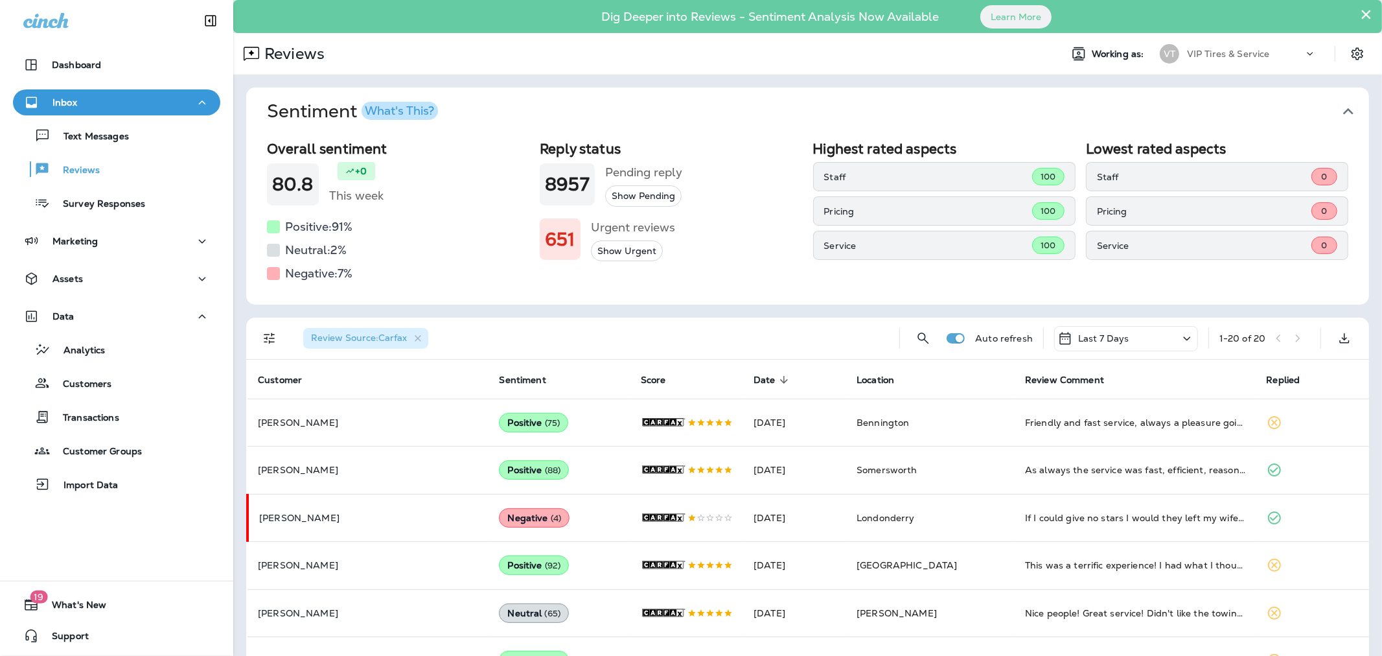
click at [1105, 333] on div "Last 7 Days" at bounding box center [1126, 338] width 144 height 25
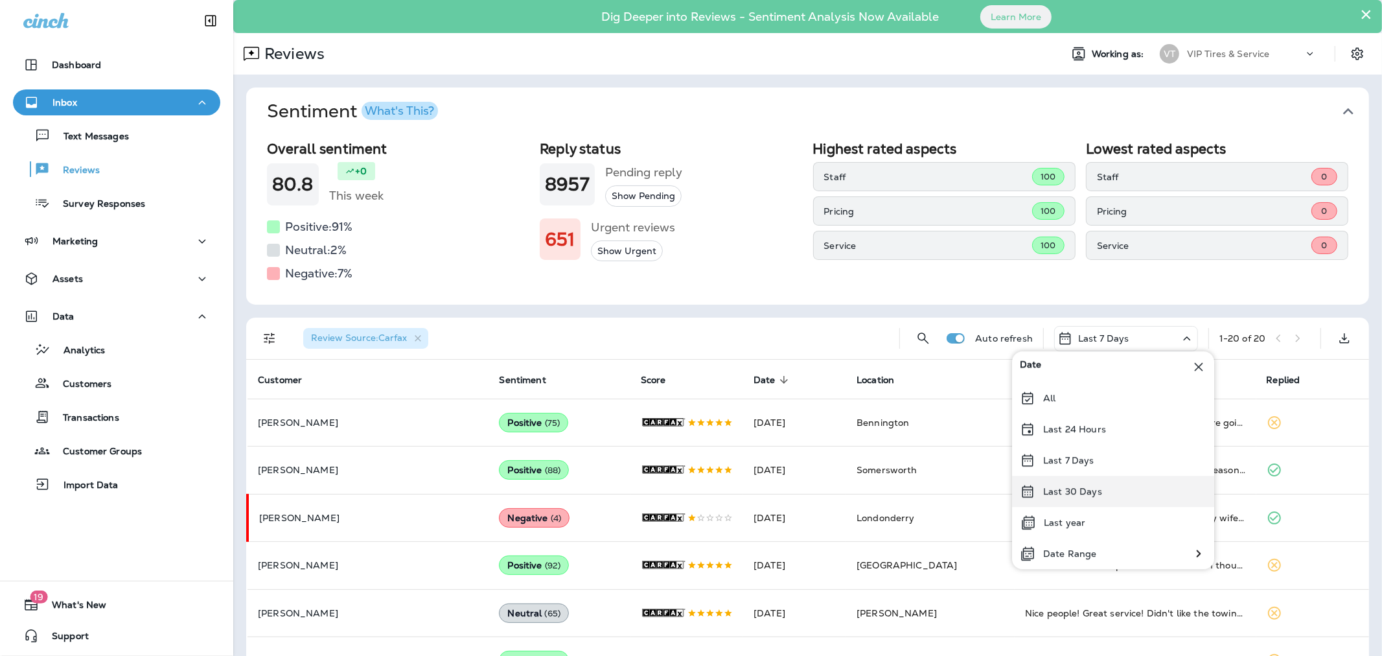
click at [1105, 489] on div "Last 30 Days" at bounding box center [1113, 490] width 202 height 31
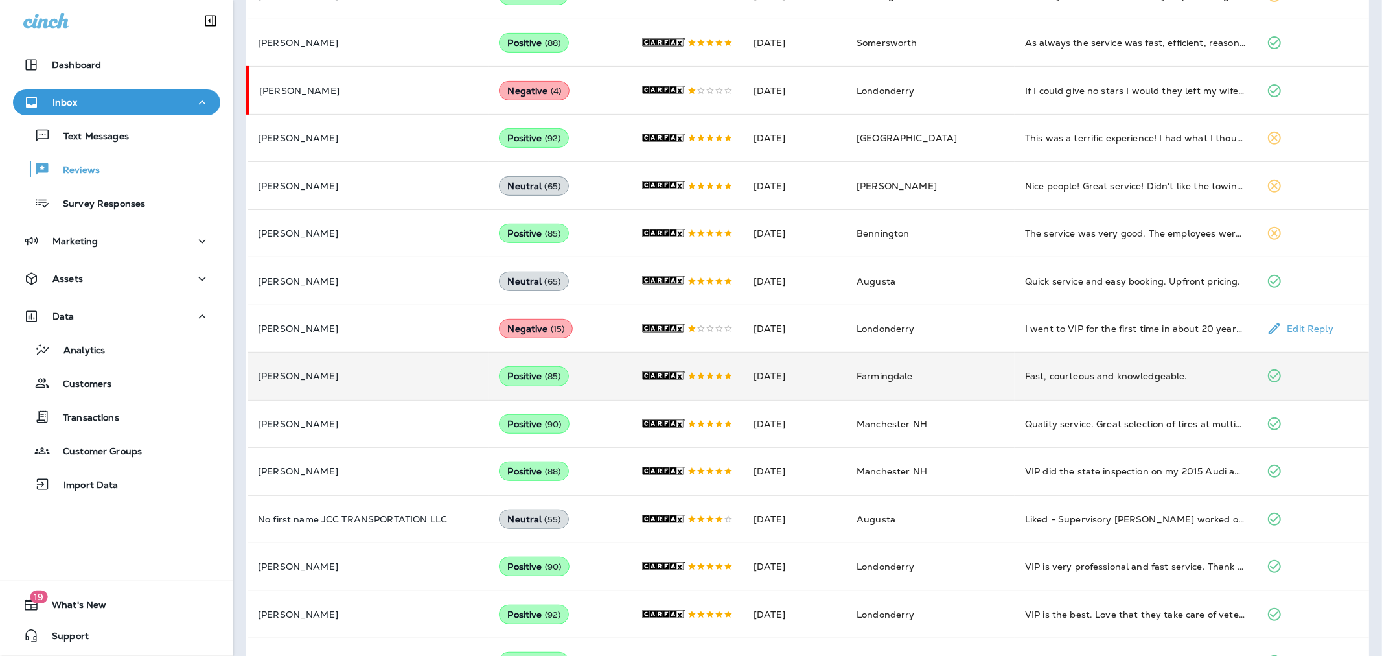
scroll to position [431, 0]
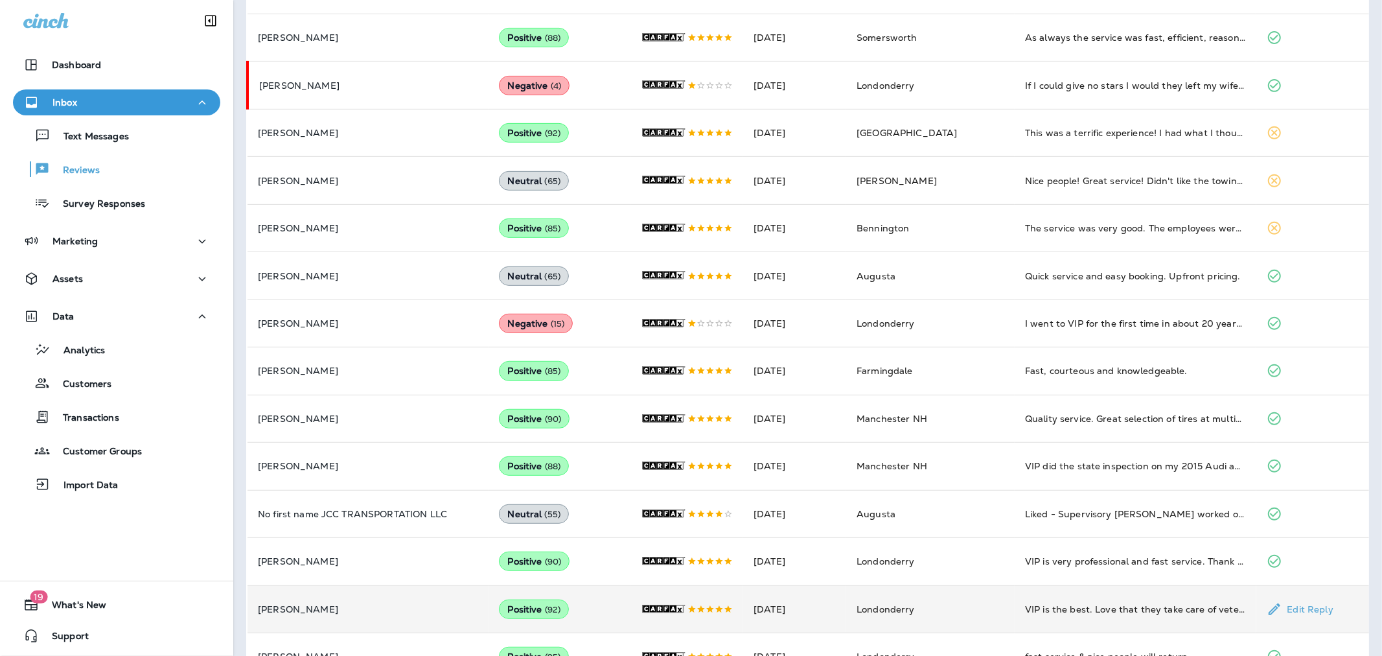
click at [784, 569] on td "Sep 28, 2025" at bounding box center [794, 608] width 103 height 47
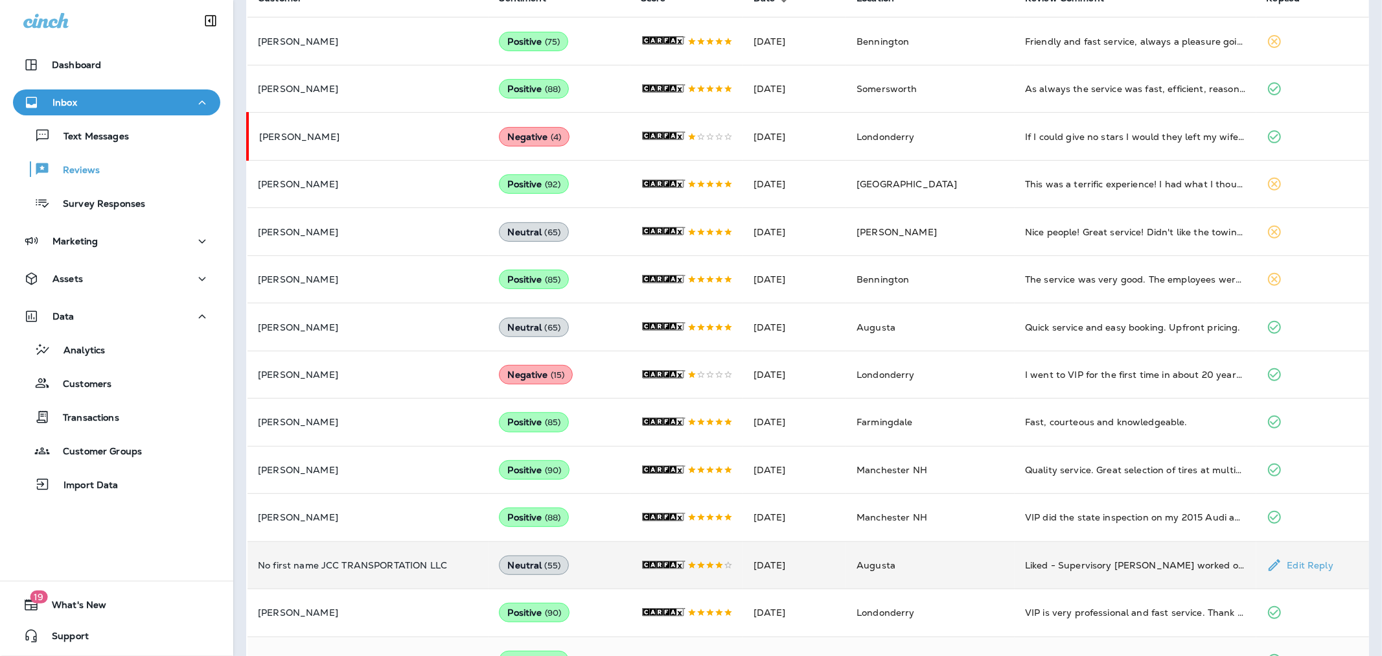
scroll to position [0, 0]
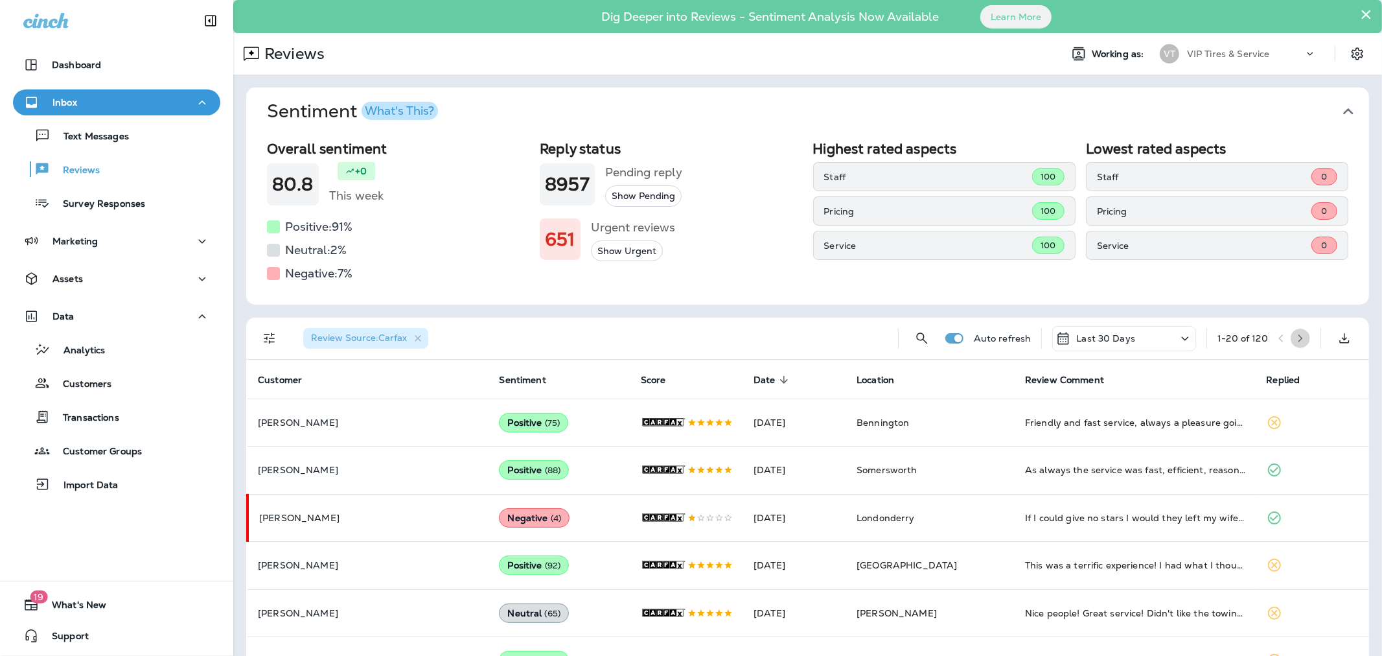
click at [1105, 337] on icon "button" at bounding box center [1300, 338] width 9 height 9
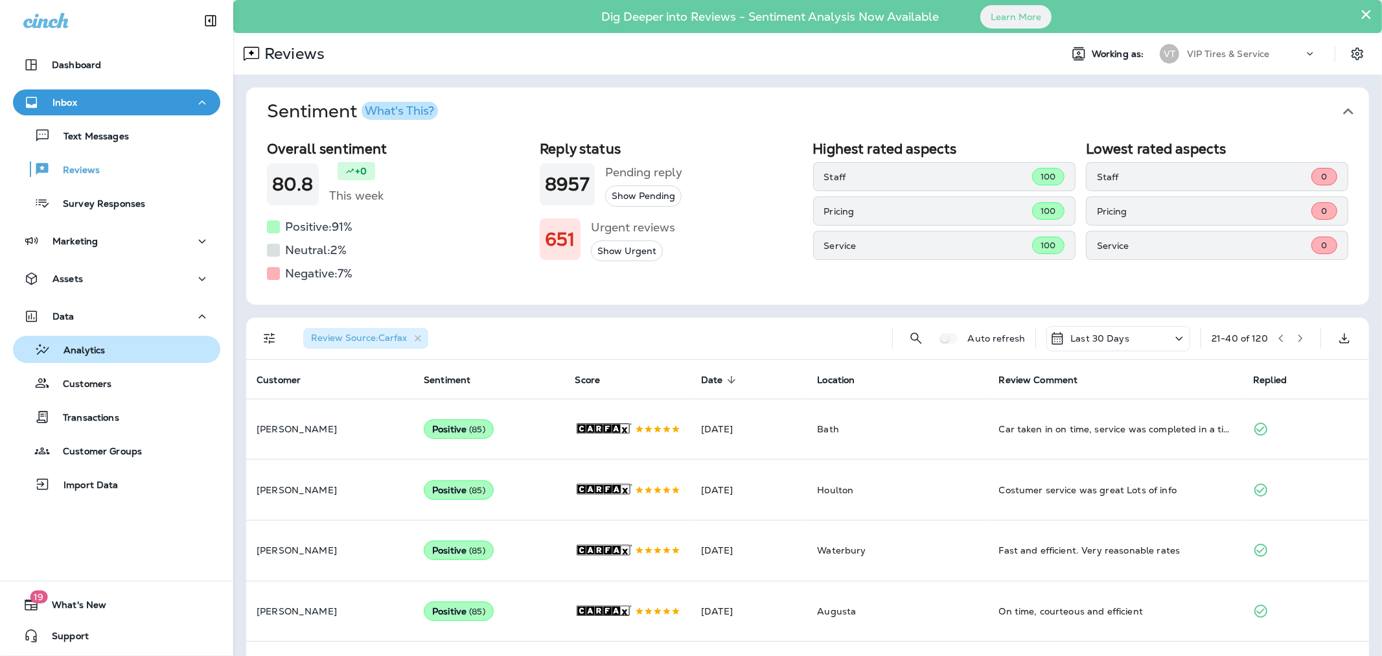
click at [97, 350] on p "Analytics" at bounding box center [78, 351] width 54 height 12
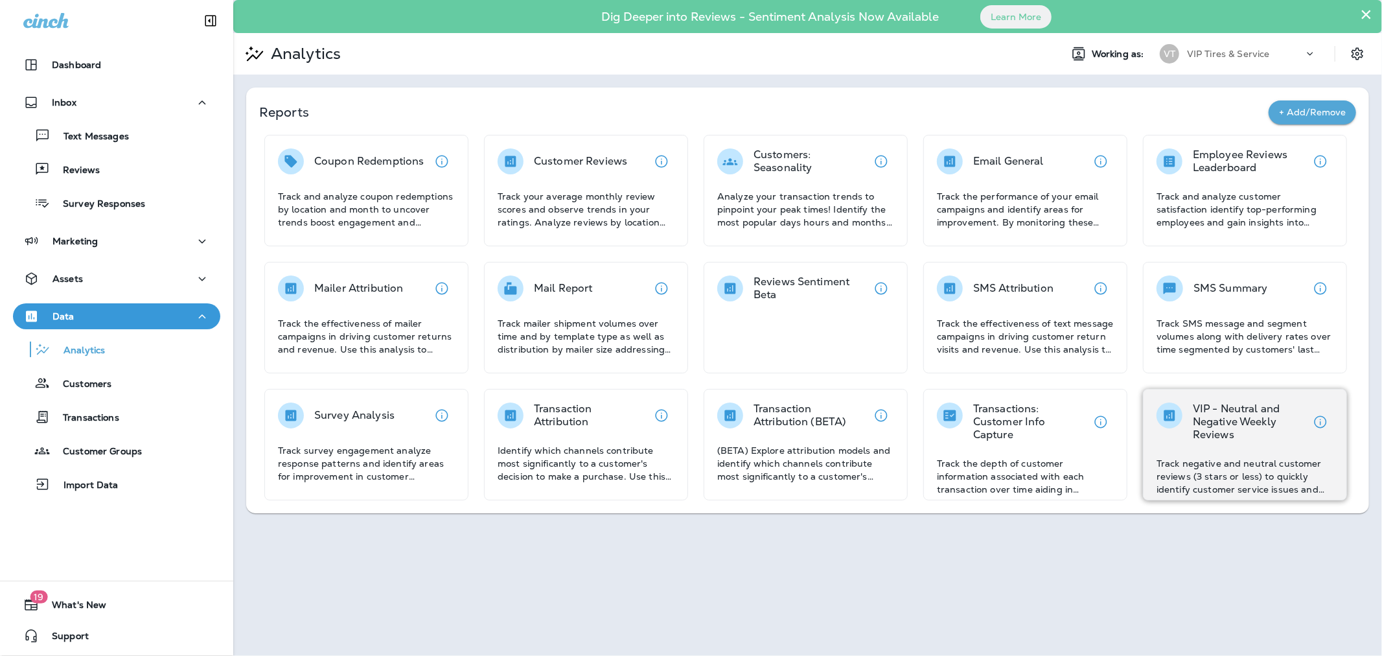
click at [1105, 457] on p "Track negative and neutral customer reviews (3 stars or less) to quickly identi…" at bounding box center [1244, 476] width 177 height 39
